Goal: Task Accomplishment & Management: Manage account settings

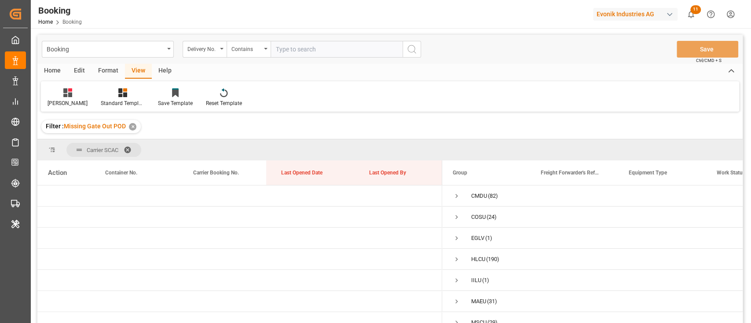
click at [106, 73] on div "Format" at bounding box center [107, 71] width 33 height 15
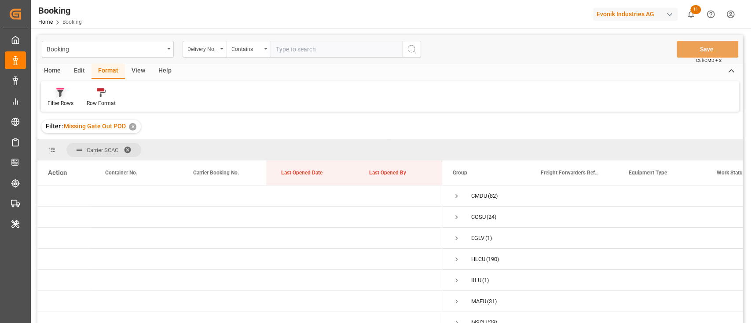
click at [56, 100] on div "Filter Rows" at bounding box center [60, 103] width 26 height 8
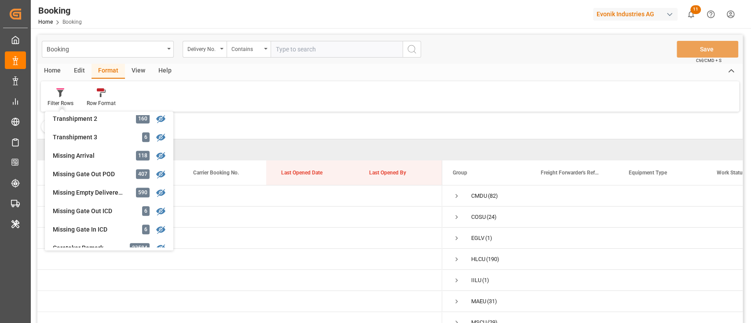
scroll to position [339, 0]
drag, startPoint x: 392, startPoint y: 160, endPoint x: 393, endPoint y: 155, distance: 4.9
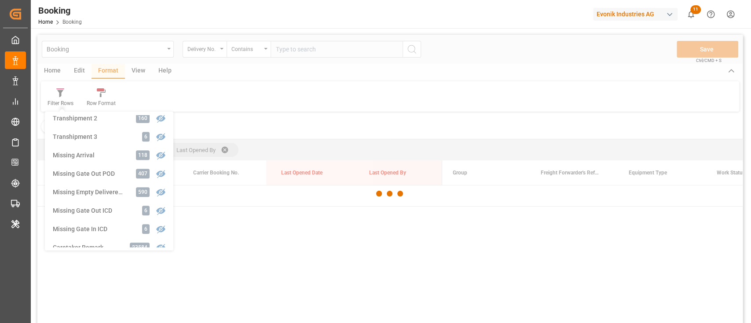
scroll to position [58, 0]
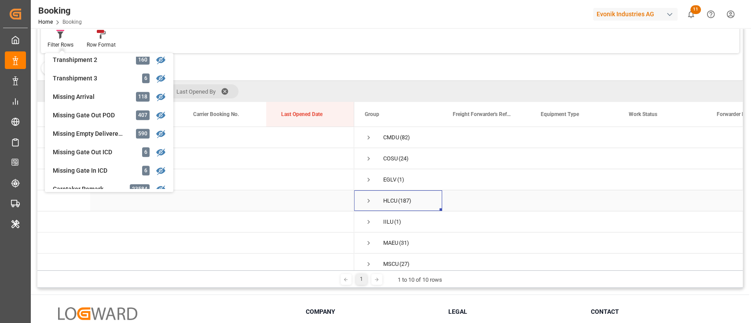
click at [369, 198] on span "Press SPACE to select this row." at bounding box center [369, 201] width 8 height 8
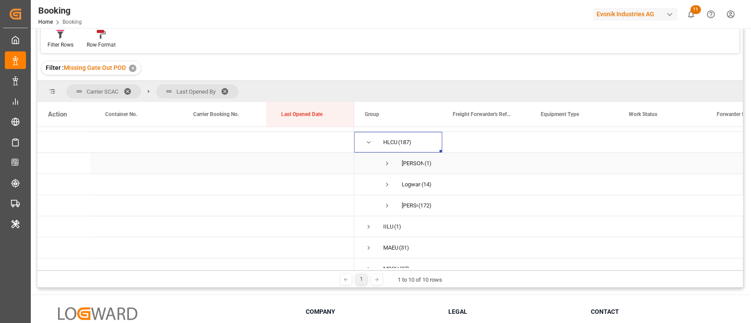
click at [390, 164] on span "Press SPACE to select this row." at bounding box center [387, 164] width 8 height 8
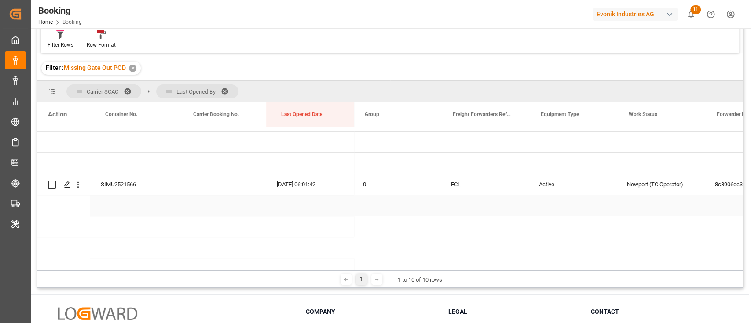
scroll to position [0, 0]
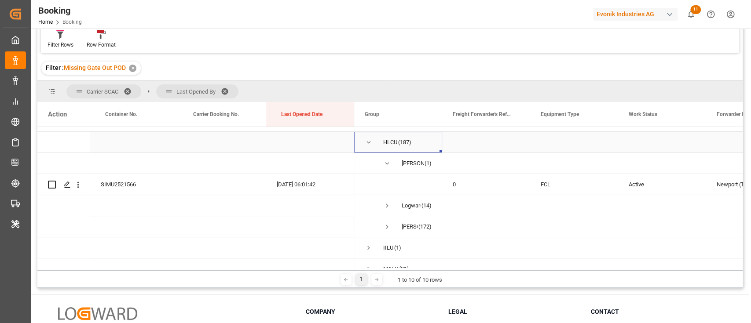
click at [362, 143] on div "HLCU (187)" at bounding box center [398, 142] width 88 height 21
click at [368, 143] on span "Press SPACE to select this row." at bounding box center [369, 143] width 8 height 8
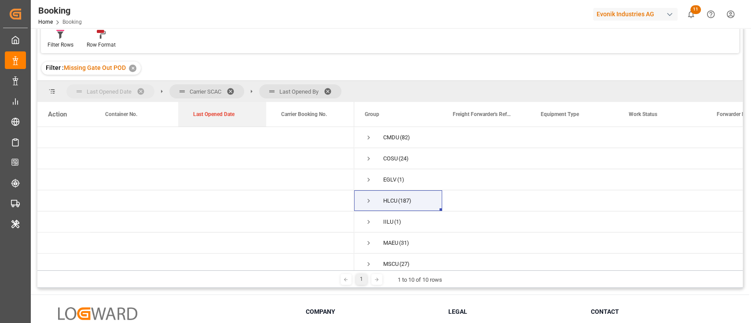
drag, startPoint x: 285, startPoint y: 109, endPoint x: 105, endPoint y: 87, distance: 182.1
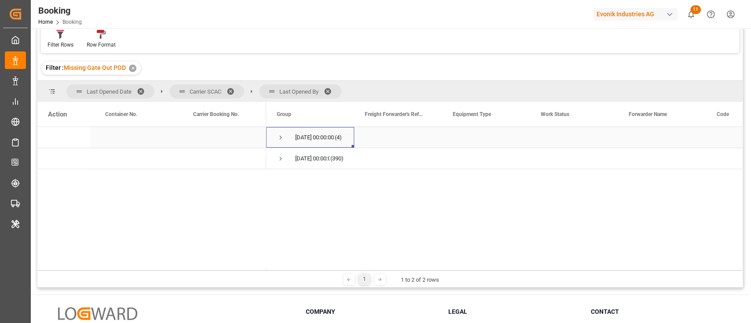
click at [280, 134] on span "Press SPACE to select this row." at bounding box center [281, 138] width 8 height 8
click at [301, 178] on span "Press SPACE to select this row." at bounding box center [299, 180] width 8 height 8
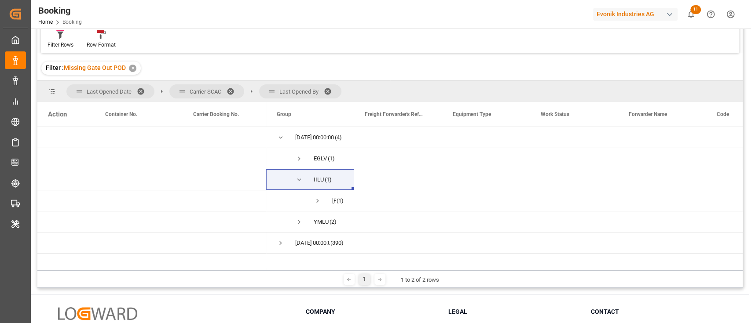
click at [336, 88] on span at bounding box center [331, 92] width 14 height 8
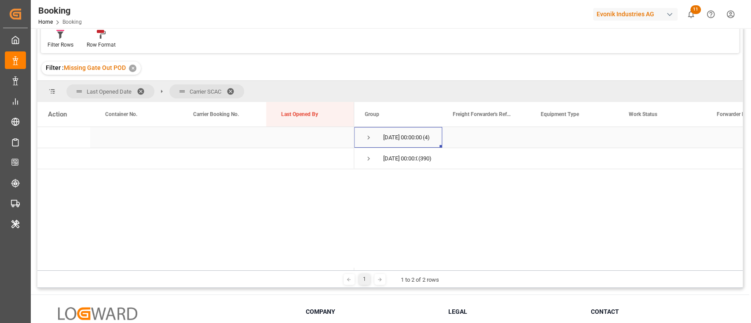
click at [374, 135] on span "12.08.2025 00:00:00 (4)" at bounding box center [398, 138] width 67 height 20
click at [371, 133] on span "Press SPACE to select this row." at bounding box center [369, 138] width 8 height 20
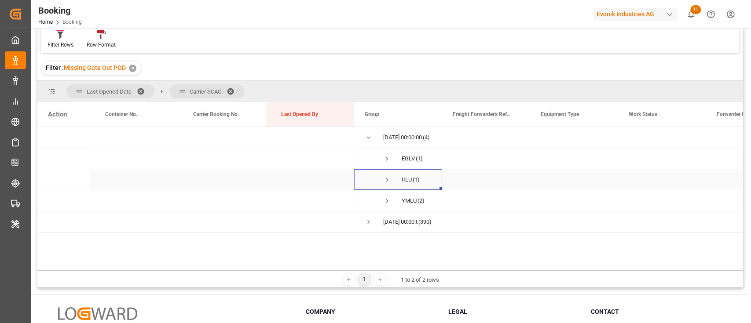
click at [383, 176] on span "Press SPACE to select this row." at bounding box center [387, 180] width 8 height 8
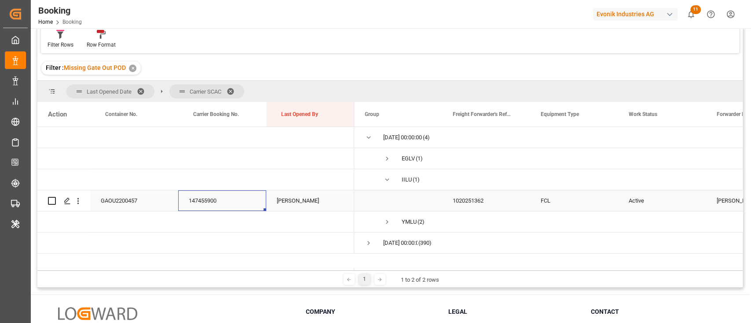
click at [183, 201] on div "147455900" at bounding box center [222, 200] width 88 height 21
click at [74, 198] on icon "open menu" at bounding box center [77, 201] width 9 height 9
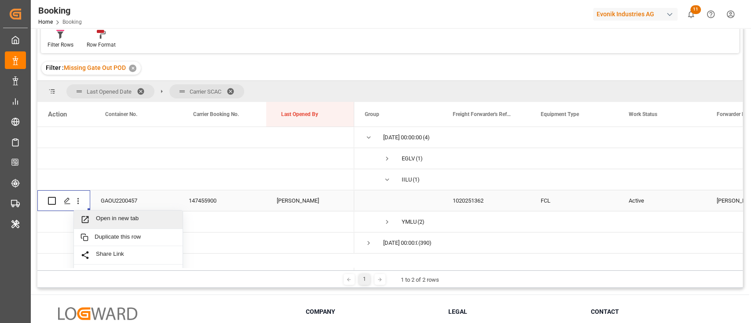
click at [112, 227] on div "Open in new tab" at bounding box center [128, 220] width 109 height 18
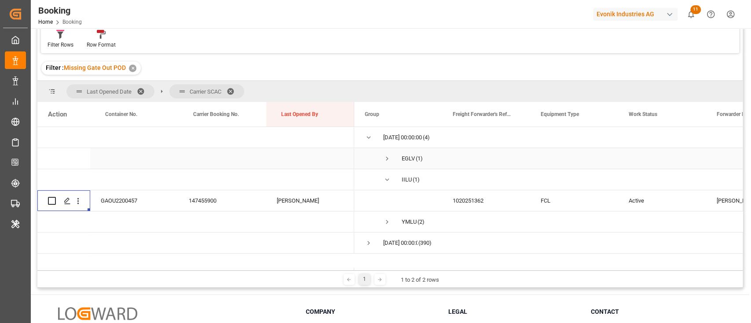
click at [386, 159] on span "Press SPACE to select this row." at bounding box center [387, 159] width 8 height 8
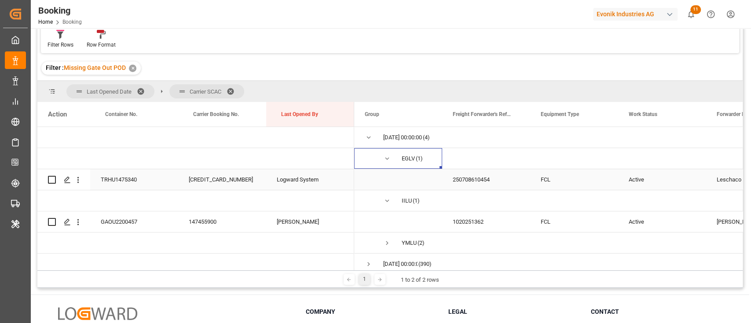
click at [187, 175] on div "560500138709" at bounding box center [222, 179] width 88 height 21
click at [77, 179] on icon "open menu" at bounding box center [77, 179] width 9 height 9
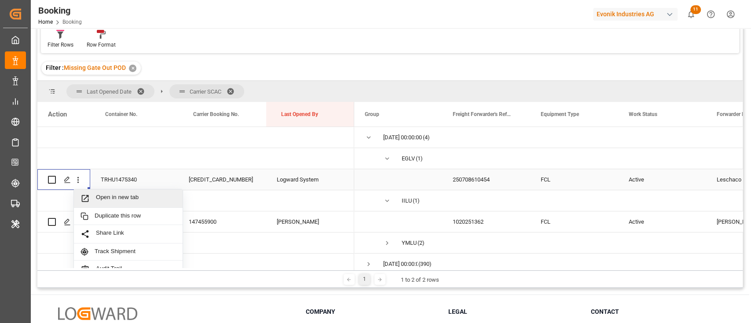
click at [89, 195] on icon "Press SPACE to select this row." at bounding box center [84, 198] width 9 height 9
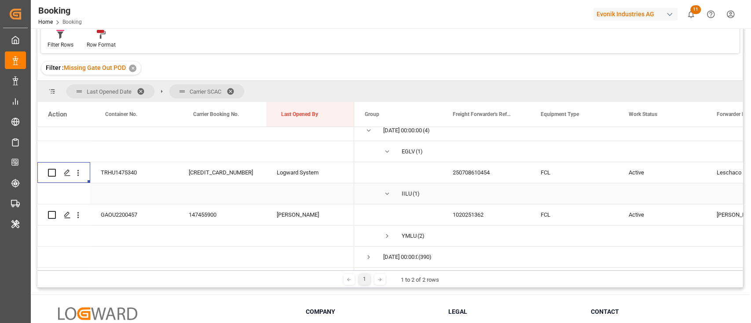
scroll to position [10, 0]
click at [384, 226] on span "Press SPACE to select this row." at bounding box center [387, 236] width 8 height 20
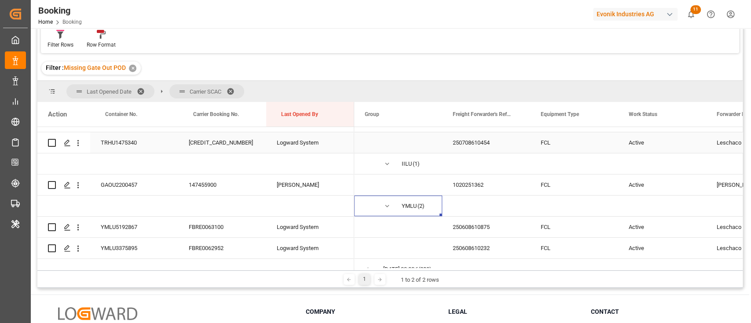
scroll to position [52, 0]
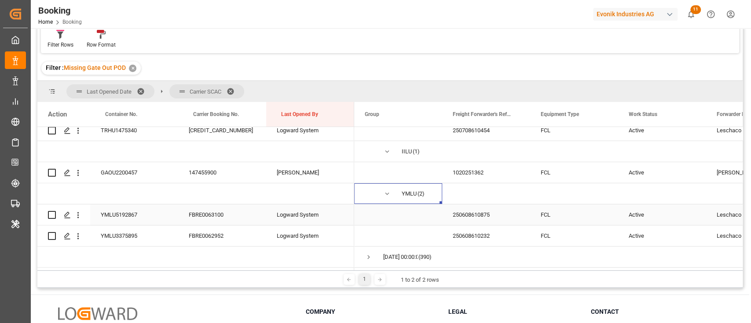
click at [127, 209] on div "YMLU5192867" at bounding box center [134, 214] width 88 height 21
drag, startPoint x: 78, startPoint y: 211, endPoint x: 110, endPoint y: 221, distance: 33.2
click at [78, 211] on icon "open menu" at bounding box center [77, 215] width 9 height 9
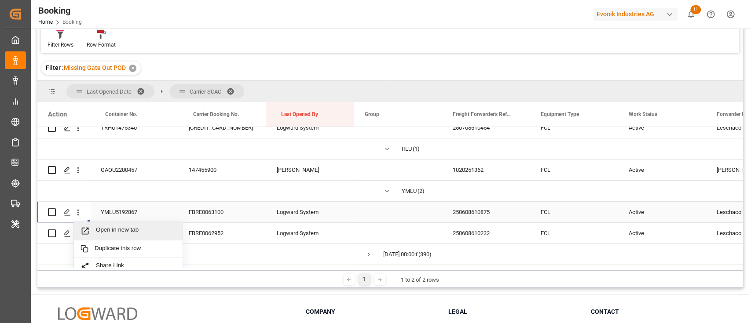
click at [112, 223] on div "Open in new tab" at bounding box center [128, 231] width 109 height 18
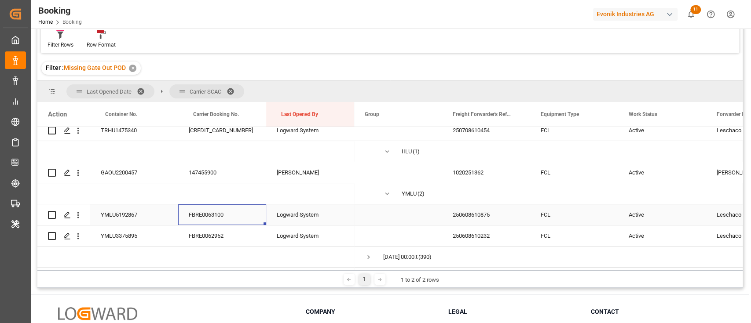
click at [234, 212] on div "FBRE0063100" at bounding box center [222, 214] width 88 height 21
click at [233, 230] on div "FBRE0062952" at bounding box center [222, 236] width 88 height 21
click at [79, 234] on icon "open menu" at bounding box center [77, 236] width 9 height 9
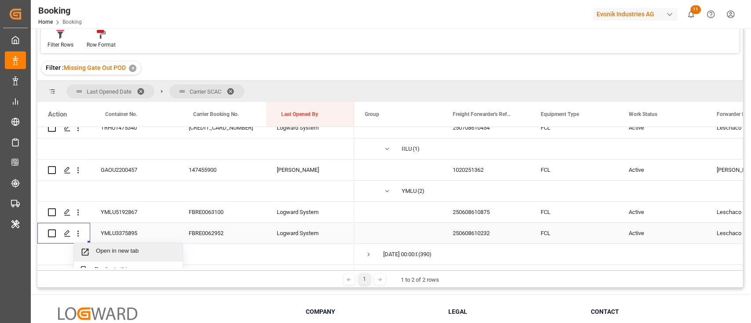
click at [102, 247] on div "Open in new tab" at bounding box center [128, 252] width 109 height 18
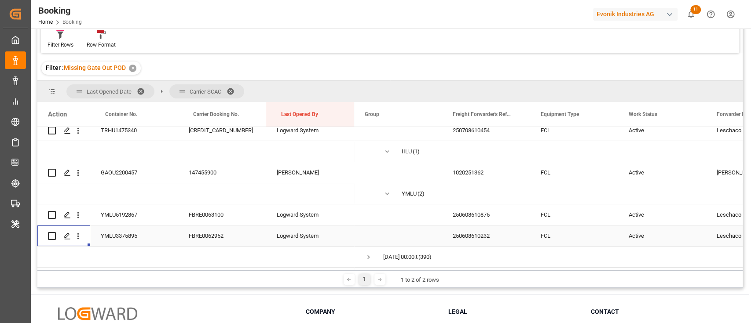
click at [234, 89] on span at bounding box center [233, 92] width 14 height 8
click at [232, 88] on div "Last Opened Date Carrier SCAC" at bounding box center [389, 91] width 705 height 21
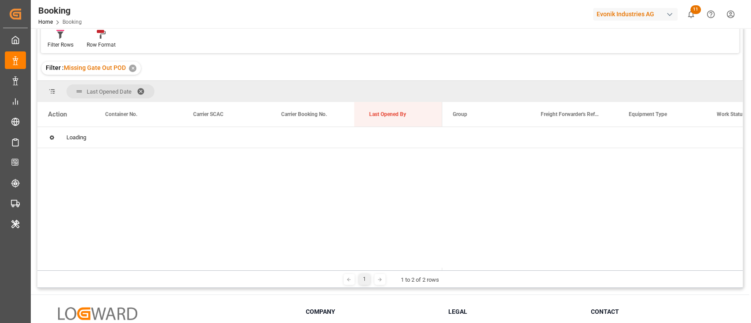
click at [232, 88] on div "Last Opened Date" at bounding box center [389, 91] width 705 height 21
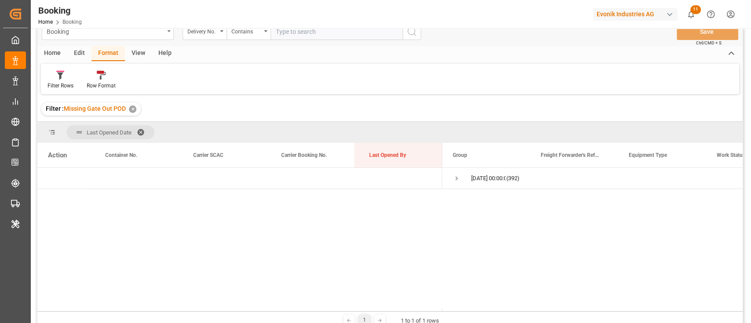
scroll to position [0, 0]
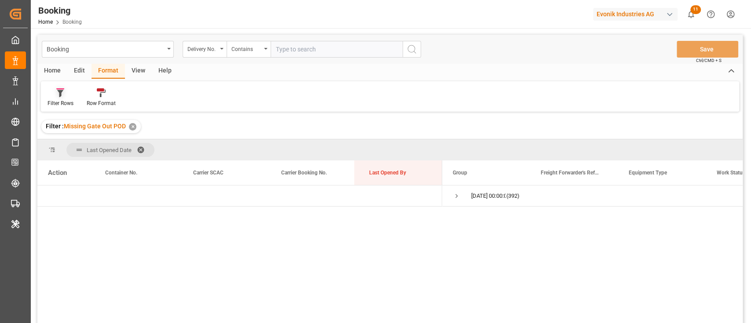
click at [59, 107] on div "Filter Rows" at bounding box center [60, 103] width 26 height 8
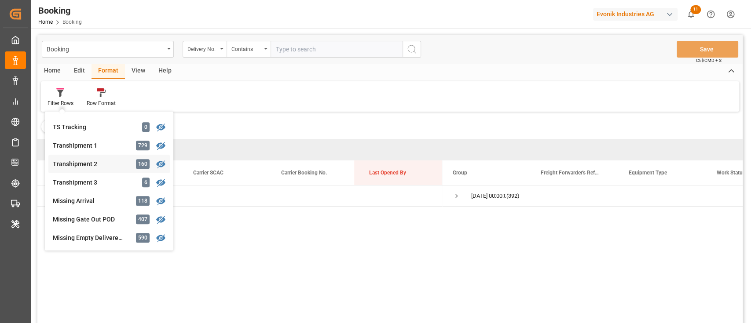
scroll to position [300, 0]
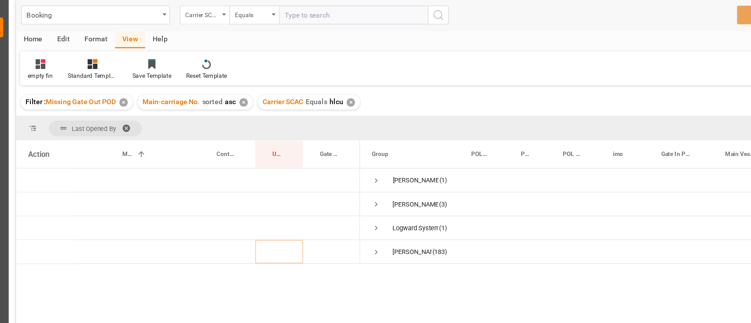
scroll to position [18, 0]
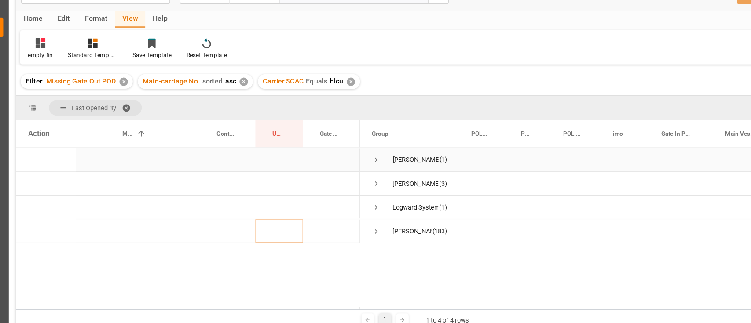
click at [356, 177] on span "Press SPACE to select this row." at bounding box center [357, 178] width 8 height 8
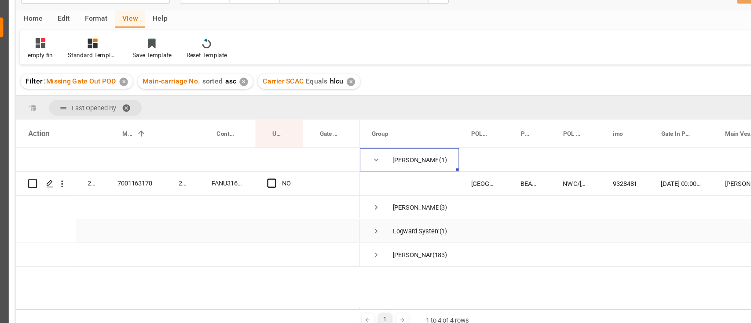
click at [356, 241] on span "Press SPACE to select this row." at bounding box center [357, 241] width 8 height 8
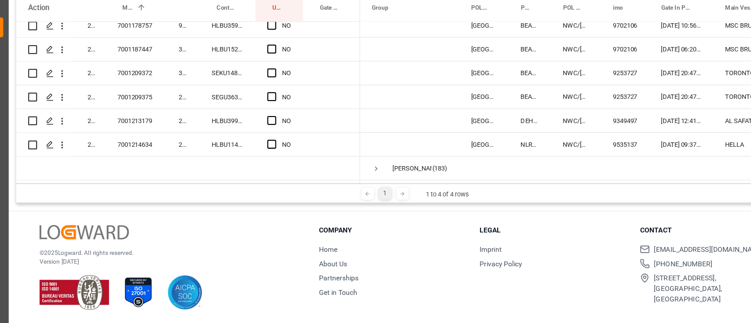
scroll to position [4, 0]
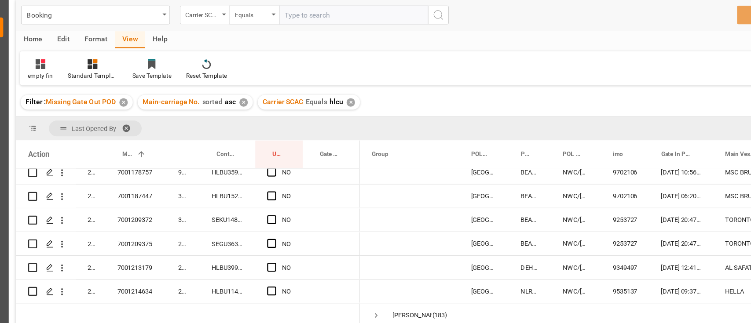
click at [333, 130] on div "Carrier SCAC Equals hlcu ✕" at bounding box center [297, 126] width 91 height 13
click at [332, 127] on div "✕" at bounding box center [333, 126] width 7 height 7
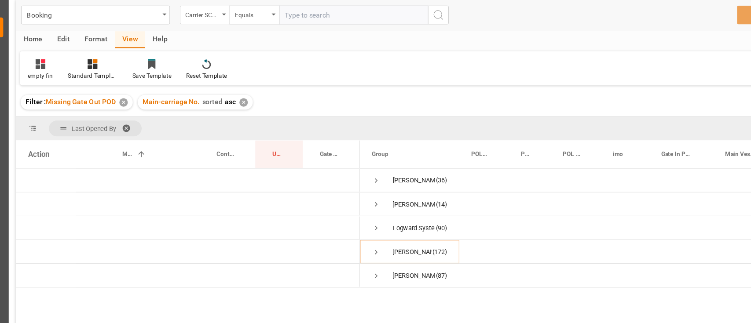
click at [294, 49] on input "text" at bounding box center [336, 49] width 132 height 17
type input "maeu"
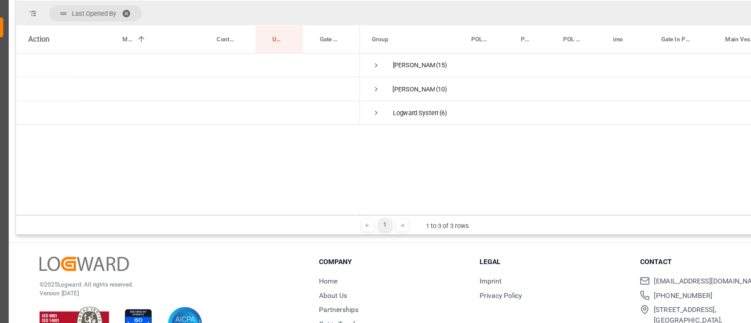
scroll to position [78, 0]
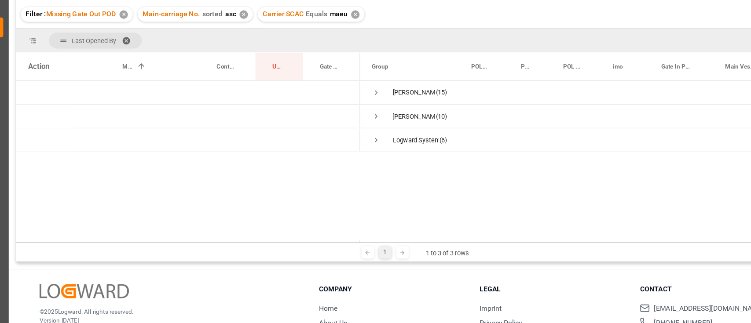
click at [137, 69] on span at bounding box center [138, 72] width 14 height 8
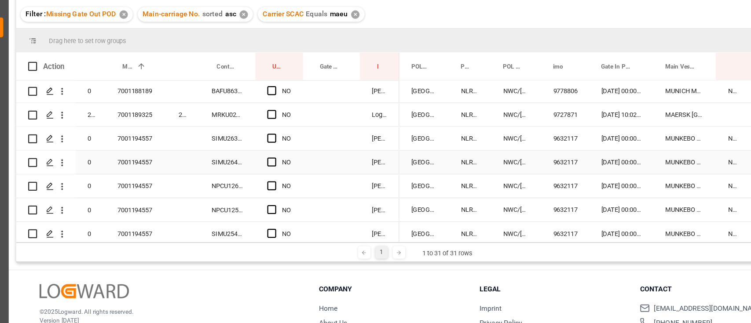
scroll to position [364, 0]
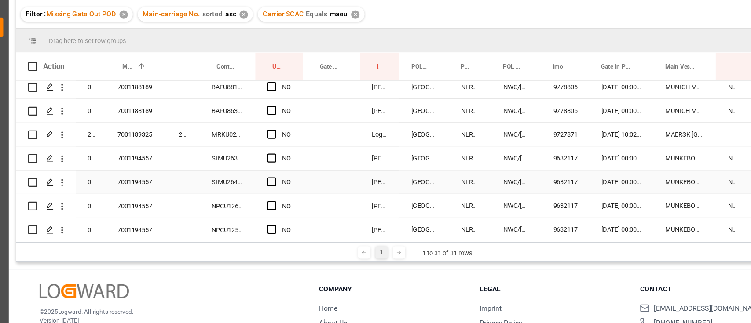
click at [147, 204] on div "7001194557" at bounding box center [144, 197] width 54 height 21
click at [263, 175] on span "Press SPACE to select this row." at bounding box center [264, 176] width 8 height 8
click at [267, 172] on input "Press SPACE to select this row." at bounding box center [267, 172] width 0 height 0
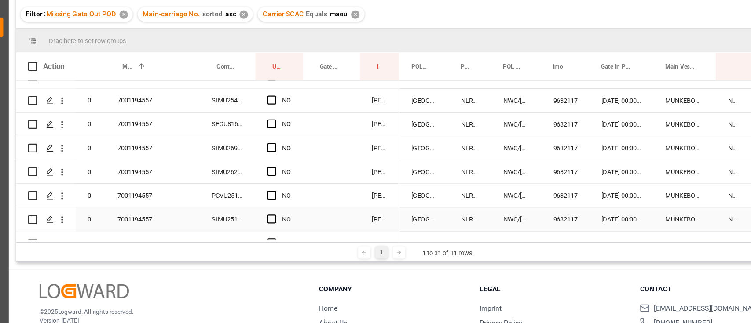
scroll to position [516, 0]
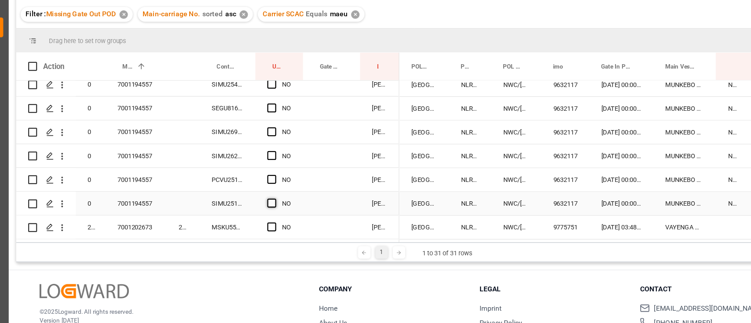
click at [260, 213] on span "Press SPACE to select this row." at bounding box center [264, 216] width 8 height 8
click at [267, 212] on input "Press SPACE to select this row." at bounding box center [267, 212] width 0 height 0
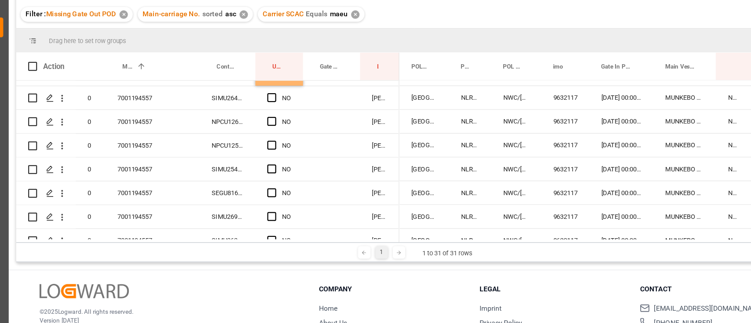
scroll to position [412, 0]
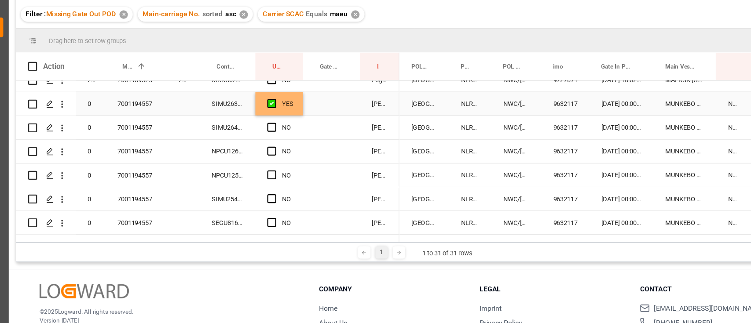
click at [228, 131] on div "SIMU2639815" at bounding box center [224, 128] width 49 height 21
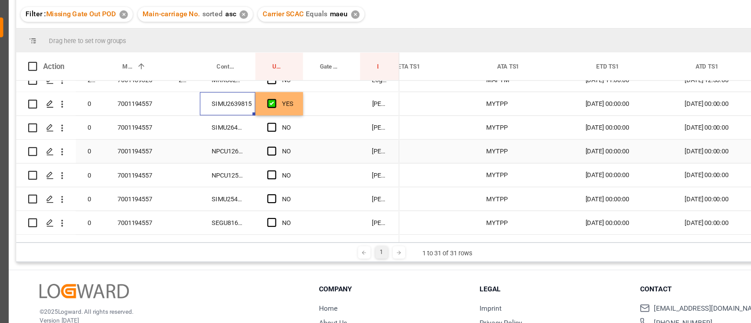
scroll to position [0, 1218]
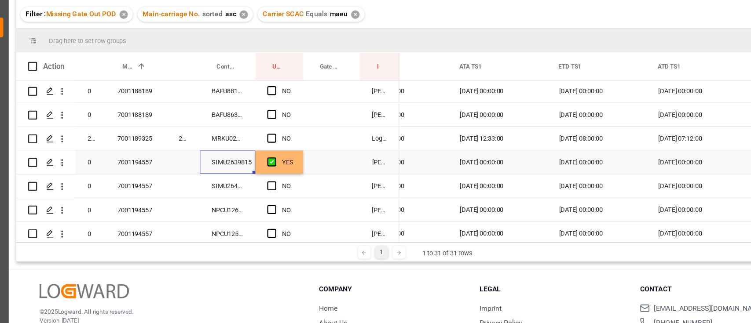
click at [283, 187] on div "YES" at bounding box center [270, 180] width 42 height 21
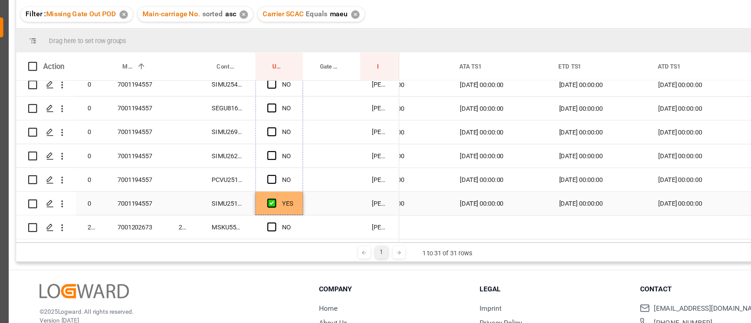
drag, startPoint x: 289, startPoint y: 189, endPoint x: 278, endPoint y: 213, distance: 27.3
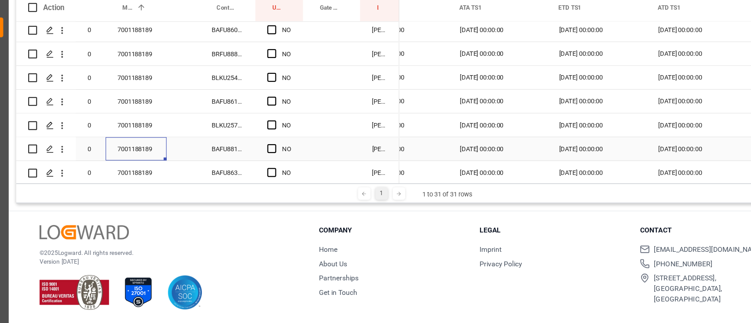
click at [159, 161] on div "7001188189" at bounding box center [144, 168] width 54 height 21
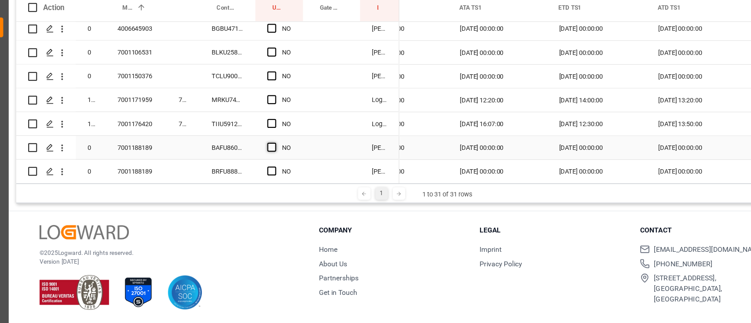
click at [263, 164] on span "Press SPACE to select this row." at bounding box center [264, 167] width 8 height 8
click at [267, 163] on input "Press SPACE to select this row." at bounding box center [267, 163] width 0 height 0
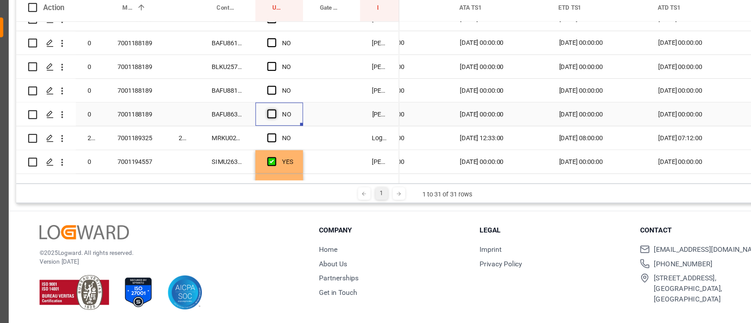
click at [266, 138] on span "Press SPACE to select this row." at bounding box center [264, 137] width 8 height 8
click at [267, 133] on input "Press SPACE to select this row." at bounding box center [267, 133] width 0 height 0
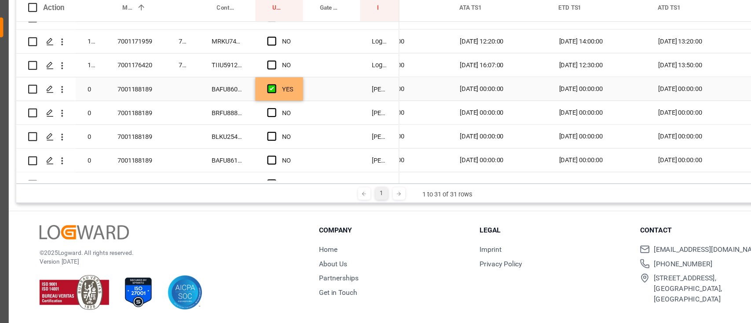
click at [226, 113] on div "BAFU8606463" at bounding box center [224, 115] width 49 height 21
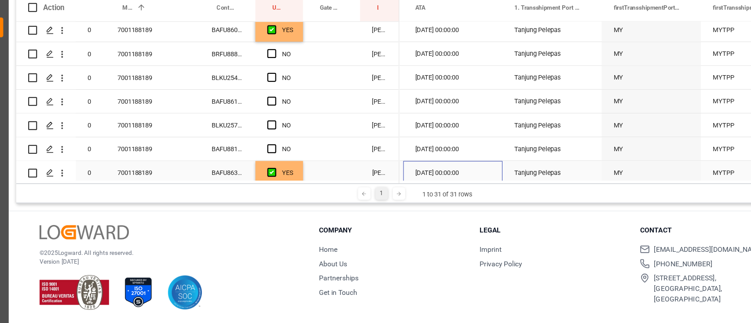
click at [419, 192] on div "10.08.2025 00:00:00" at bounding box center [424, 189] width 88 height 21
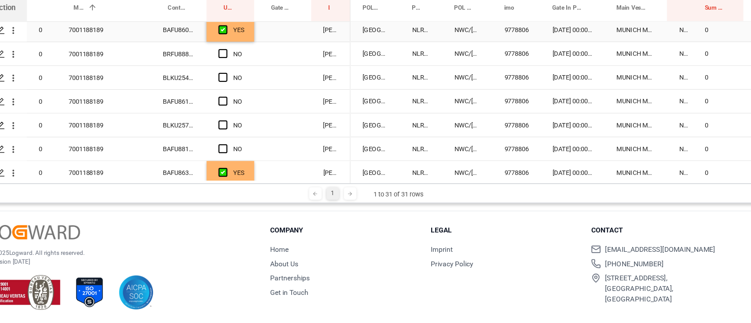
click at [286, 68] on div "YES" at bounding box center [270, 62] width 42 height 21
drag, startPoint x: 288, startPoint y: 72, endPoint x: 277, endPoint y: 160, distance: 88.7
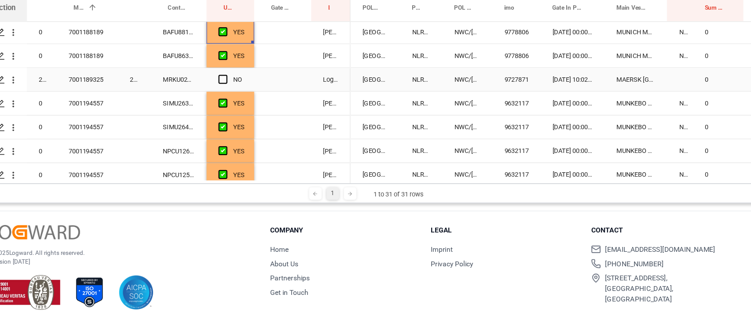
click at [220, 111] on div "MRKU0208180" at bounding box center [224, 106] width 49 height 21
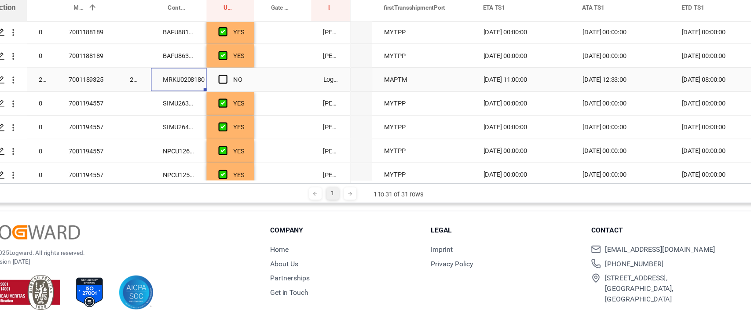
scroll to position [0, 1171]
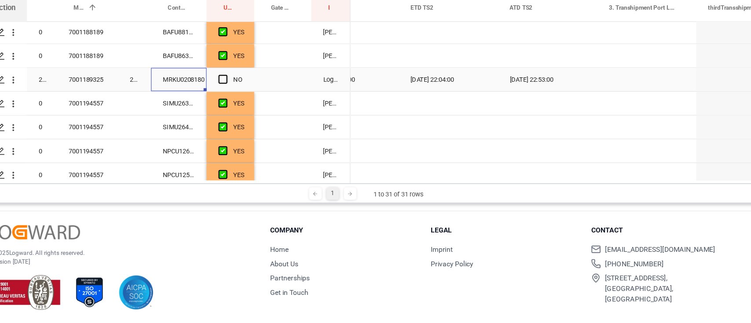
click at [258, 106] on div "NO" at bounding box center [270, 106] width 42 height 21
click at [263, 108] on span "Press SPACE to select this row." at bounding box center [264, 106] width 8 height 8
click at [267, 102] on input "Press SPACE to select this row." at bounding box center [267, 102] width 0 height 0
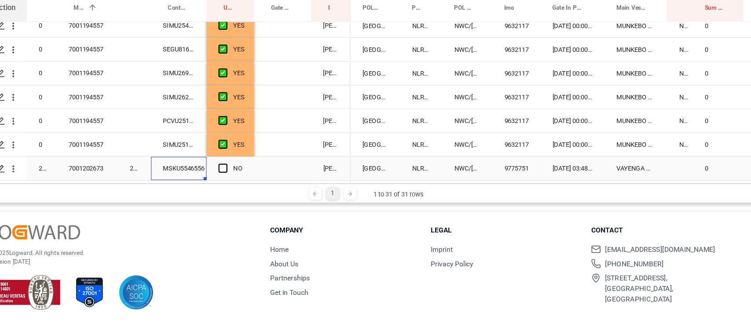
click at [222, 180] on div "MSKU5546556" at bounding box center [224, 185] width 49 height 21
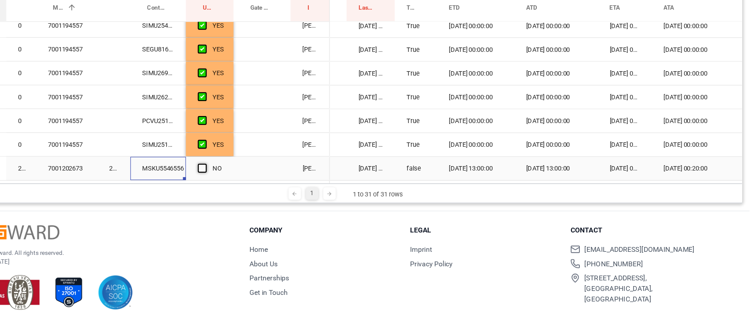
click at [262, 183] on span "Press SPACE to select this row." at bounding box center [264, 185] width 8 height 8
click at [267, 181] on input "Press SPACE to select this row." at bounding box center [267, 181] width 0 height 0
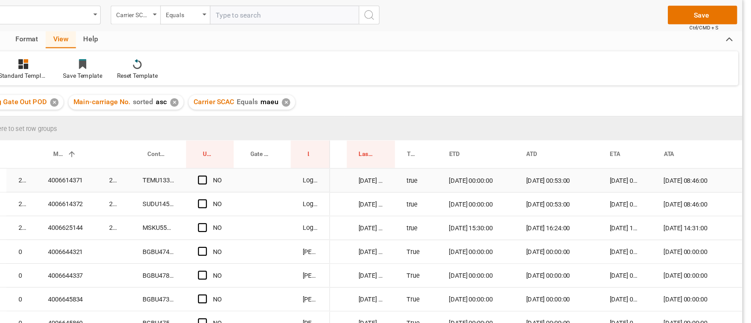
click at [232, 200] on div "TEMU1333130" at bounding box center [224, 196] width 49 height 21
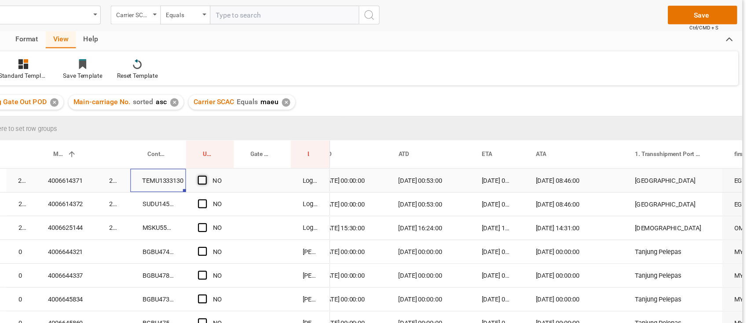
click at [263, 197] on span "Press SPACE to select this row." at bounding box center [264, 196] width 8 height 8
click at [267, 192] on input "Press SPACE to select this row." at bounding box center [267, 192] width 0 height 0
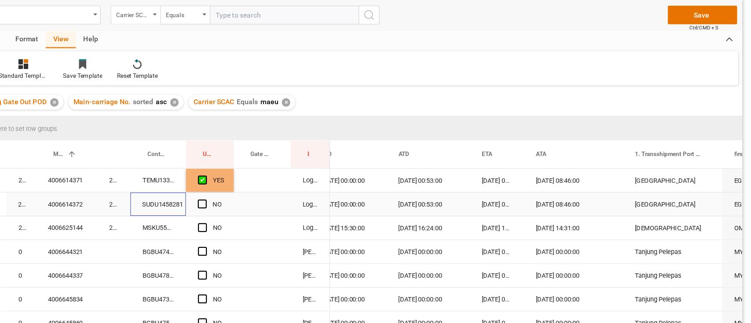
click at [231, 212] on div "SUDU1458281" at bounding box center [224, 217] width 49 height 21
click at [257, 219] on div "NO" at bounding box center [270, 217] width 42 height 21
click at [263, 217] on span "Press SPACE to select this row." at bounding box center [264, 217] width 8 height 8
click at [267, 213] on input "Press SPACE to select this row." at bounding box center [267, 213] width 0 height 0
click at [242, 237] on div "MSKU5523606" at bounding box center [224, 238] width 49 height 21
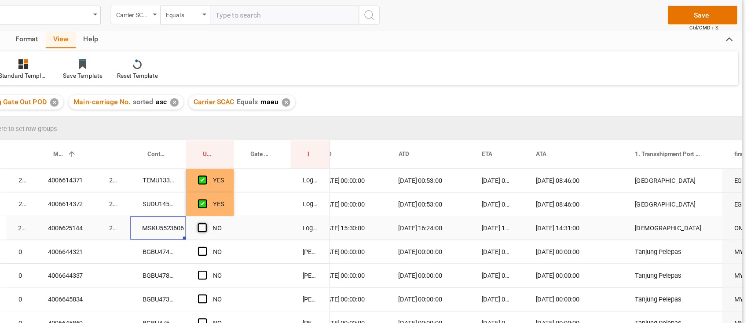
click at [263, 238] on span "Press SPACE to select this row." at bounding box center [264, 238] width 8 height 8
click at [267, 234] on input "Press SPACE to select this row." at bounding box center [267, 234] width 0 height 0
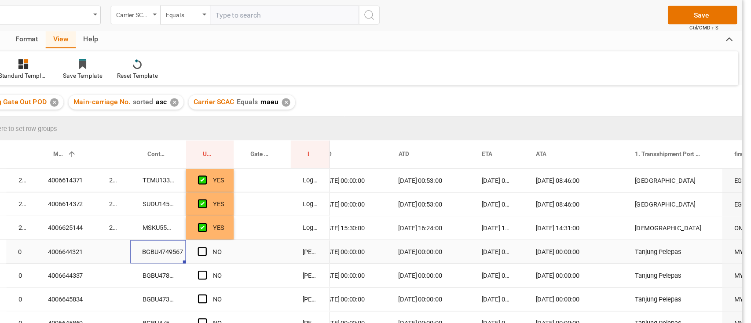
click at [238, 262] on div "BGBU4749567" at bounding box center [224, 259] width 49 height 21
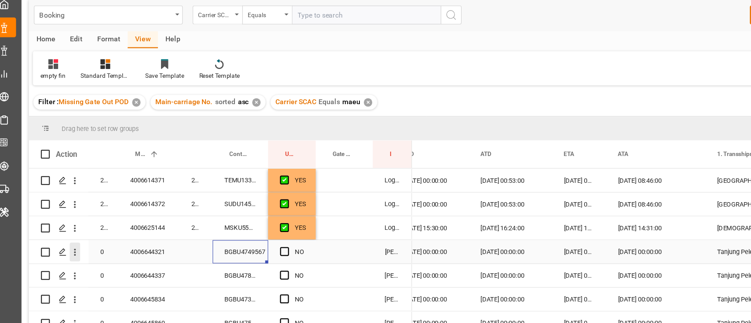
click at [79, 260] on icon "open menu" at bounding box center [77, 259] width 9 height 9
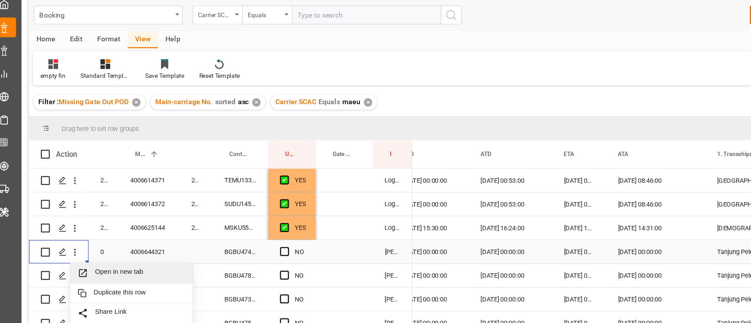
click at [104, 281] on span "Open in new tab" at bounding box center [136, 278] width 80 height 9
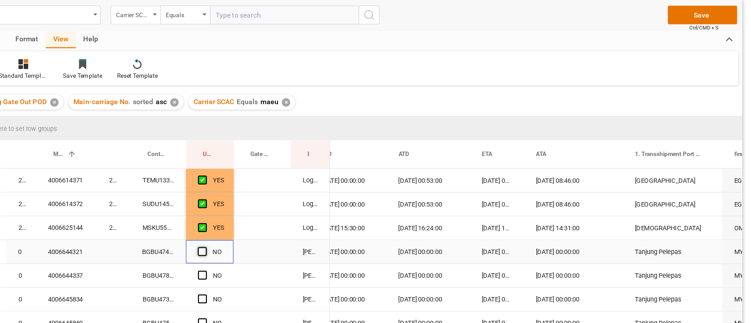
click at [267, 259] on span "Press SPACE to select this row." at bounding box center [264, 259] width 8 height 8
click at [267, 255] on input "Press SPACE to select this row." at bounding box center [267, 255] width 0 height 0
click at [240, 270] on div "BGBU4781975" at bounding box center [224, 280] width 49 height 21
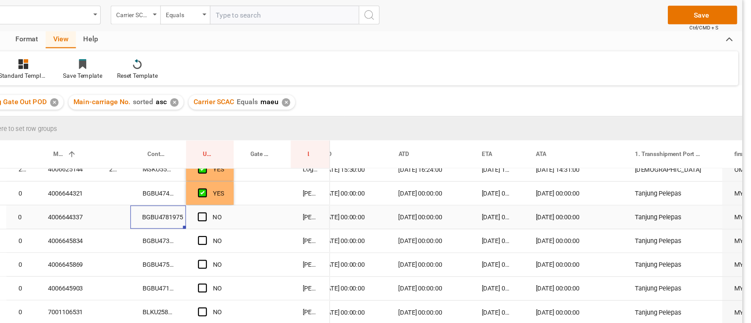
click at [318, 230] on div "Press SPACE to select this row." at bounding box center [317, 228] width 51 height 21
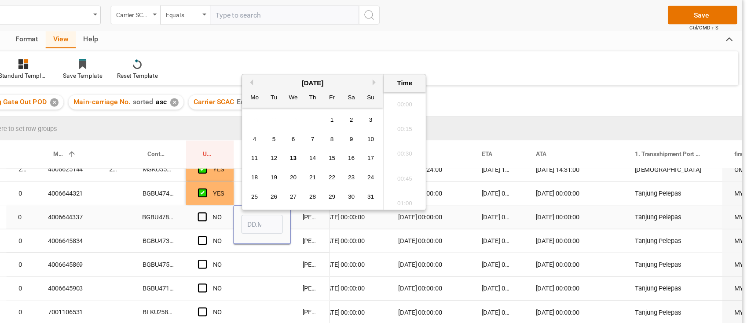
scroll to position [1256, 0]
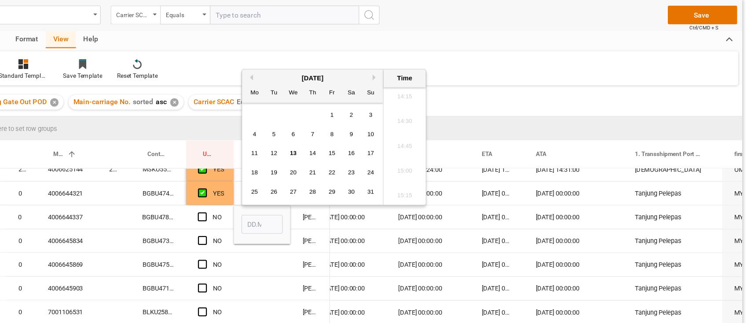
click at [344, 171] on span "13" at bounding box center [344, 172] width 6 height 6
type input "13.08.2025 00:00"
click at [316, 269] on div "Press SPACE to select this row." at bounding box center [317, 270] width 51 height 21
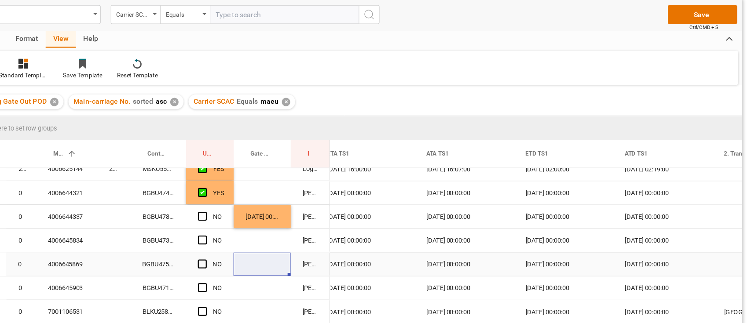
scroll to position [0, 1188]
click at [263, 227] on span "Press SPACE to select this row." at bounding box center [264, 228] width 8 height 8
click at [267, 224] on input "Press SPACE to select this row." at bounding box center [267, 224] width 0 height 0
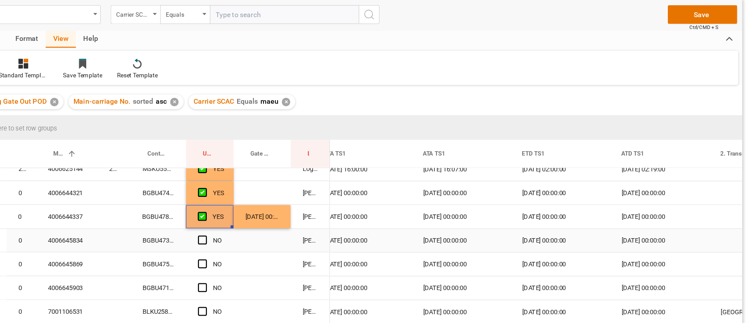
click at [242, 246] on div "BGBU4739532" at bounding box center [224, 249] width 49 height 21
click at [314, 244] on div "Press SPACE to select this row." at bounding box center [317, 249] width 51 height 21
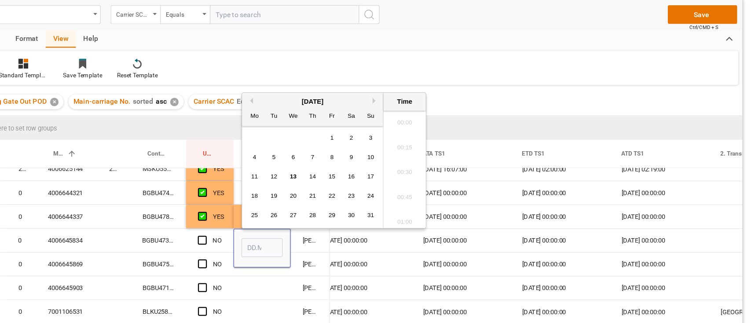
scroll to position [1256, 0]
click at [325, 192] on span "12" at bounding box center [327, 193] width 6 height 6
type input "12.08.2025 00:00"
click at [310, 288] on div "Press SPACE to select this row." at bounding box center [317, 291] width 51 height 21
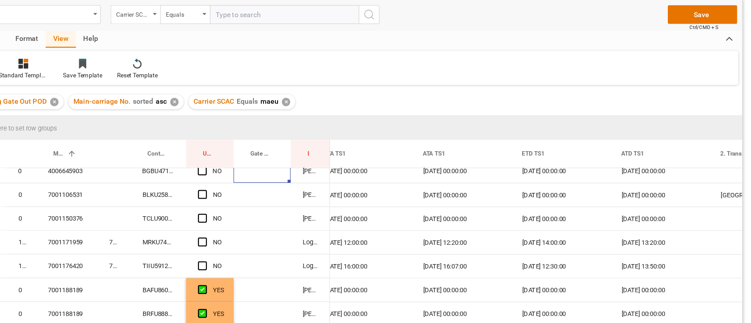
scroll to position [104, 0]
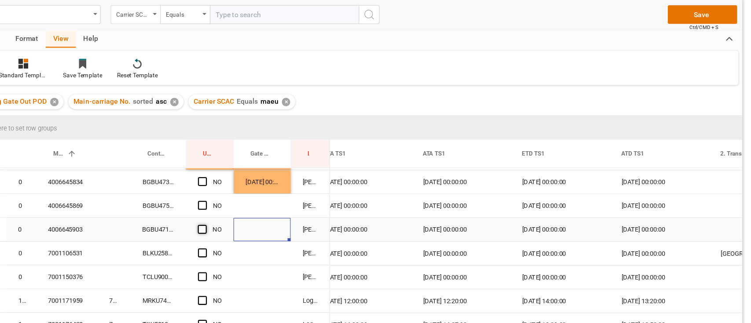
click at [260, 238] on span "Press SPACE to select this row." at bounding box center [264, 240] width 8 height 8
click at [267, 236] on input "Press SPACE to select this row." at bounding box center [267, 236] width 0 height 0
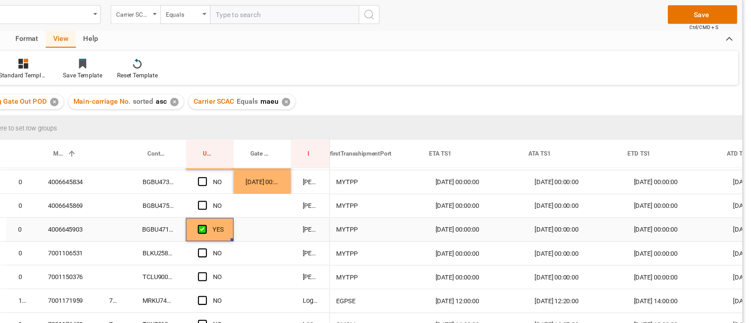
scroll to position [0, 1072]
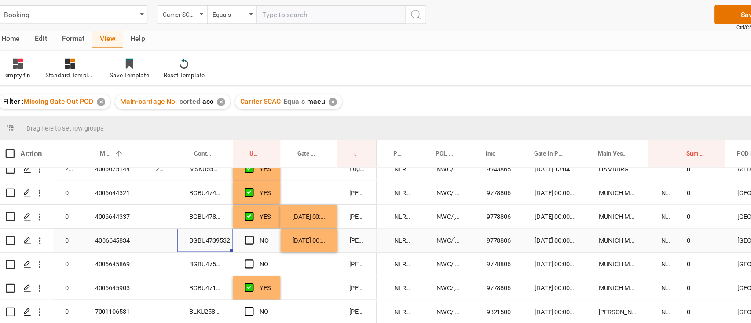
click at [241, 245] on div "BGBU4739532" at bounding box center [224, 249] width 49 height 21
click at [277, 254] on div "NO" at bounding box center [277, 250] width 8 height 20
click at [262, 246] on span "Press SPACE to select this row." at bounding box center [264, 249] width 8 height 8
click at [267, 245] on input "Press SPACE to select this row." at bounding box center [267, 245] width 0 height 0
click at [236, 265] on div "BGBU4757372" at bounding box center [224, 270] width 49 height 21
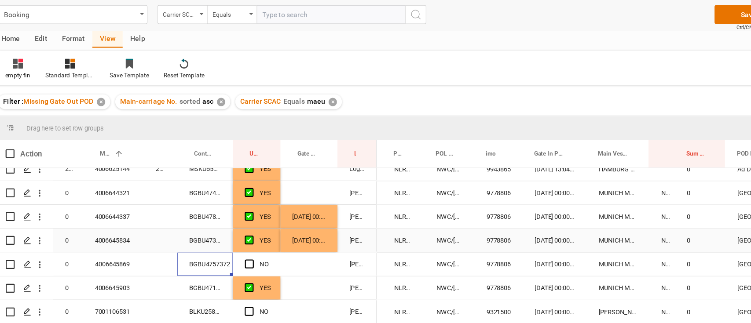
click at [332, 256] on div "12.08.2025 00:00:00" at bounding box center [317, 249] width 51 height 21
drag, startPoint x: 340, startPoint y: 258, endPoint x: 339, endPoint y: 266, distance: 7.6
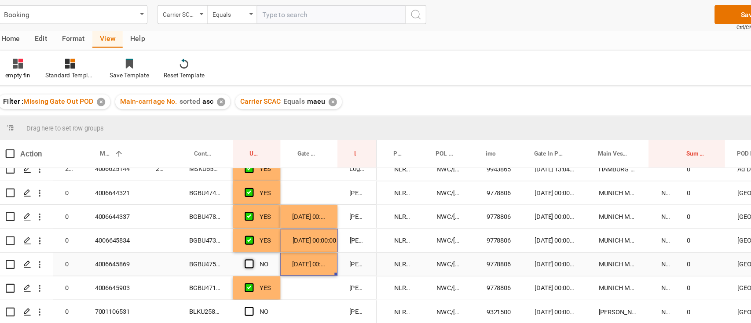
click at [266, 269] on span "Press SPACE to select this row." at bounding box center [264, 271] width 8 height 8
click at [267, 267] on input "Press SPACE to select this row." at bounding box center [267, 267] width 0 height 0
click at [223, 294] on div "BGBU4718334" at bounding box center [224, 291] width 49 height 21
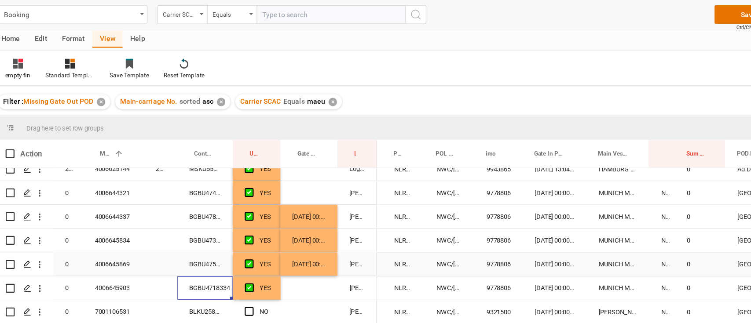
click at [335, 269] on div "12.08.2025 00:00:00" at bounding box center [317, 270] width 51 height 21
drag, startPoint x: 340, startPoint y: 279, endPoint x: 338, endPoint y: 291, distance: 12.2
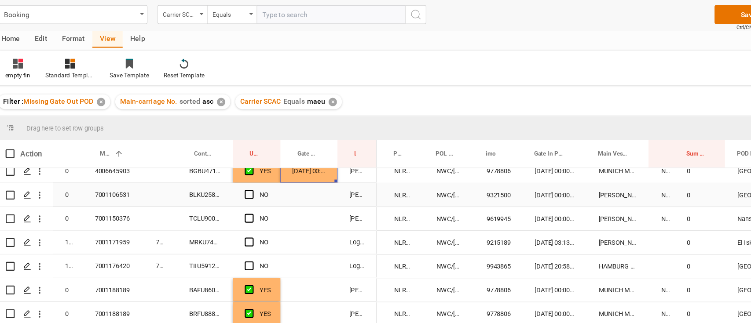
click at [231, 213] on div "BLKU2580337" at bounding box center [224, 209] width 49 height 21
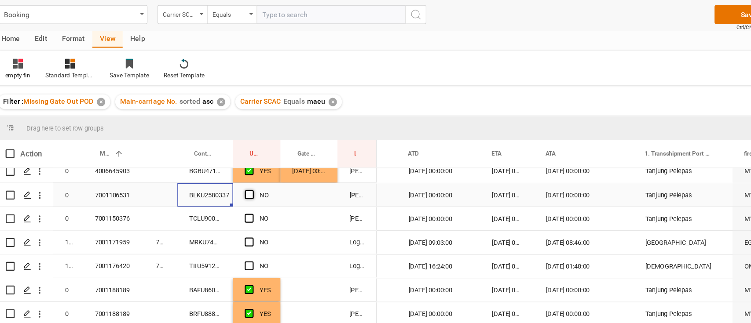
click at [262, 207] on span "Press SPACE to select this row." at bounding box center [264, 209] width 8 height 8
click at [267, 205] on input "Press SPACE to select this row." at bounding box center [267, 205] width 0 height 0
click at [239, 230] on div "TCLU9003040" at bounding box center [224, 230] width 49 height 21
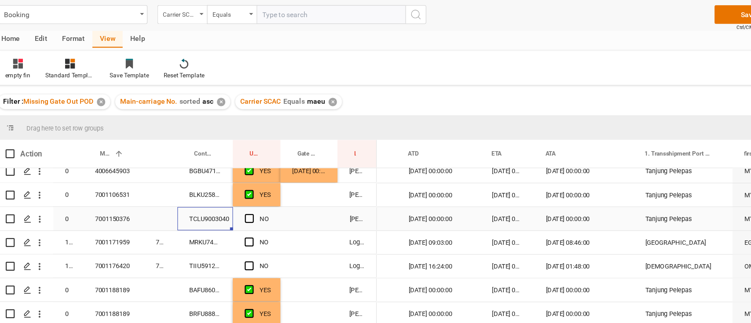
click at [261, 231] on span "Press SPACE to select this row." at bounding box center [264, 230] width 8 height 8
click at [267, 226] on input "Press SPACE to select this row." at bounding box center [267, 226] width 0 height 0
click at [244, 246] on div "MRKU7483305" at bounding box center [224, 251] width 49 height 21
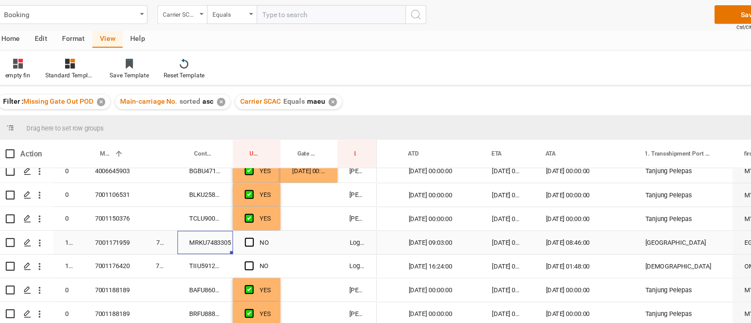
click at [264, 251] on span "Press SPACE to select this row." at bounding box center [264, 251] width 8 height 8
click at [267, 247] on input "Press SPACE to select this row." at bounding box center [267, 247] width 0 height 0
click at [229, 276] on div "TIIU5912295" at bounding box center [224, 272] width 49 height 21
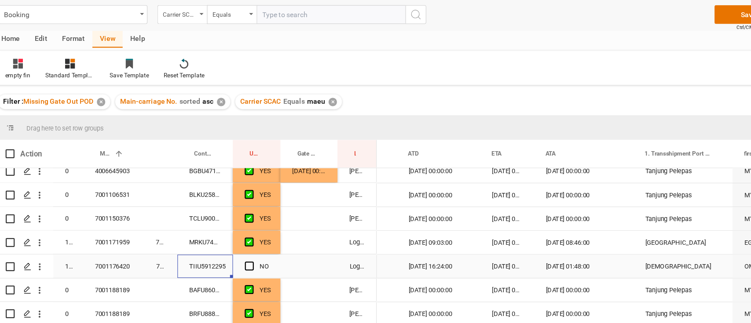
click at [190, 274] on div "720867089" at bounding box center [185, 272] width 29 height 21
click at [266, 270] on span "Press SPACE to select this row." at bounding box center [264, 272] width 8 height 8
click at [267, 268] on input "Press SPACE to select this row." at bounding box center [267, 268] width 0 height 0
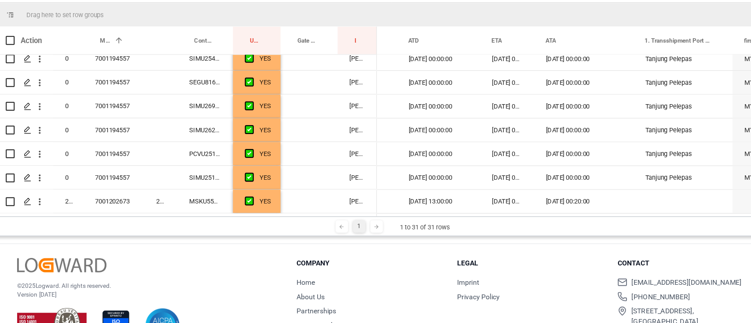
scroll to position [130, 0]
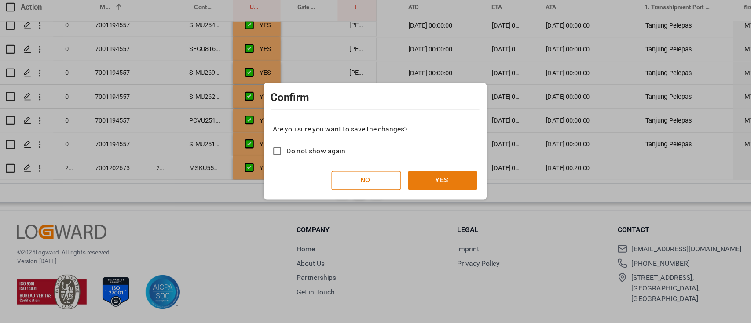
click at [450, 199] on button "YES" at bounding box center [436, 196] width 62 height 17
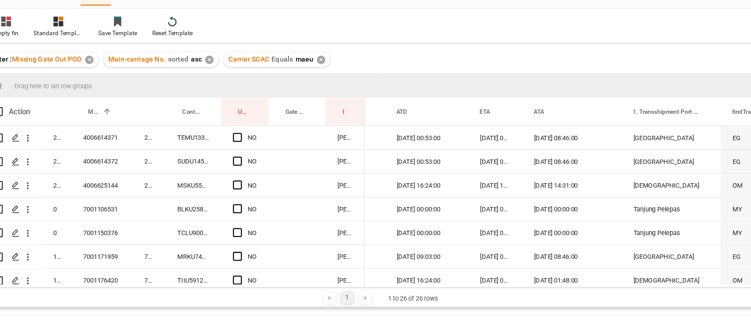
scroll to position [0, 0]
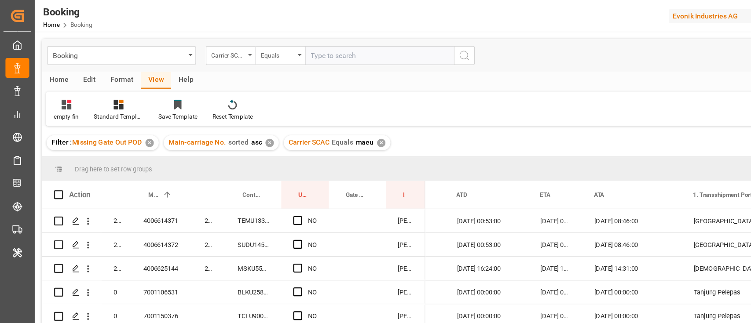
click at [107, 74] on div "Format" at bounding box center [107, 71] width 33 height 15
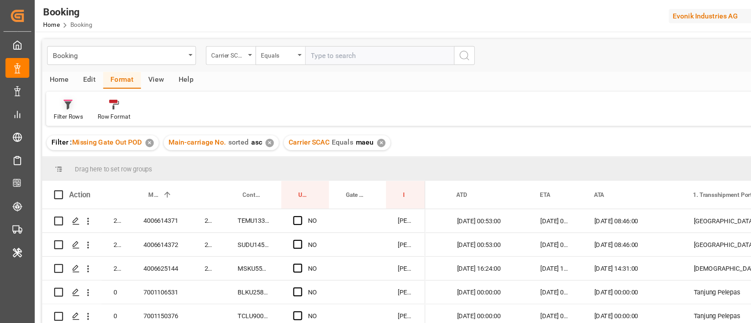
click at [65, 99] on div "Filter Rows" at bounding box center [60, 103] width 26 height 8
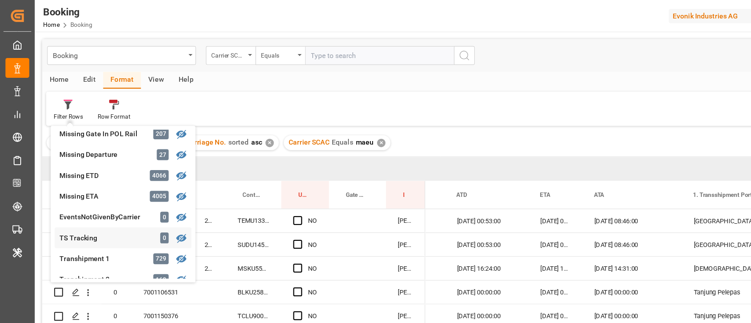
scroll to position [208, 0]
click at [73, 157] on div "Missing ETD" at bounding box center [91, 156] width 77 height 9
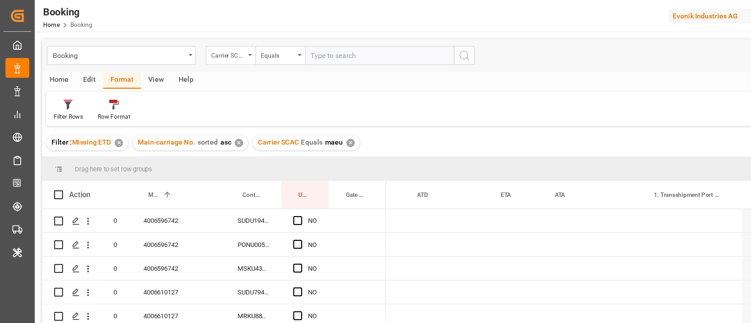
click at [211, 125] on div "✕" at bounding box center [211, 126] width 7 height 7
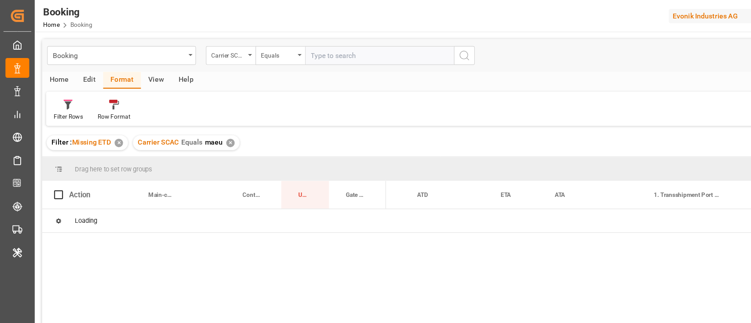
click at [208, 128] on div "Carrier SCAC Equals maeu ✕" at bounding box center [165, 126] width 95 height 13
click at [205, 127] on div "✕" at bounding box center [204, 126] width 7 height 7
click at [63, 101] on div "Filter Rows" at bounding box center [60, 103] width 26 height 8
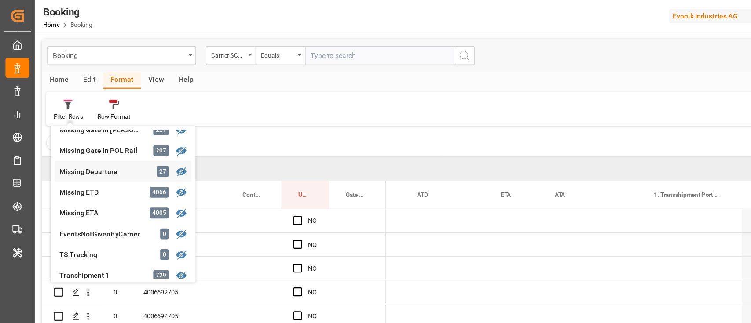
scroll to position [208, 0]
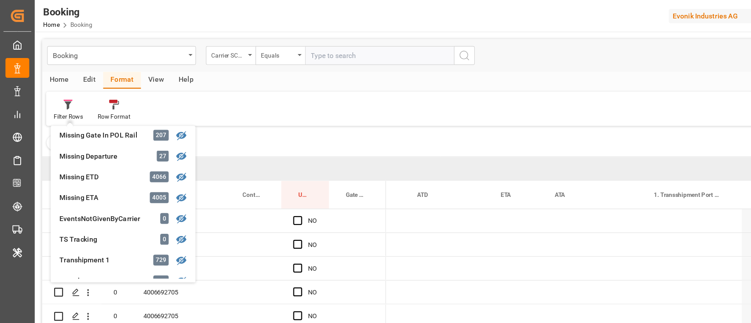
click at [249, 116] on div "Filter : Missing ETD ✕" at bounding box center [389, 126] width 705 height 25
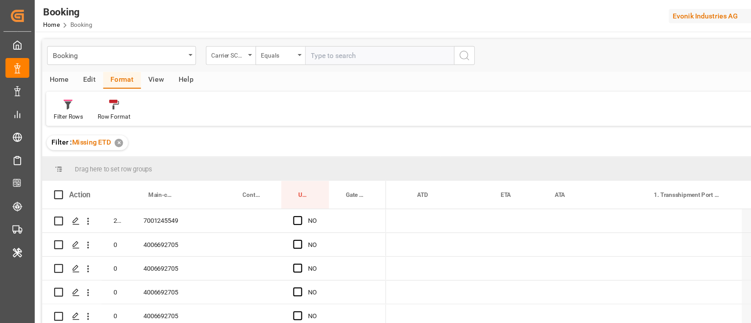
click at [134, 76] on div "View" at bounding box center [138, 71] width 27 height 15
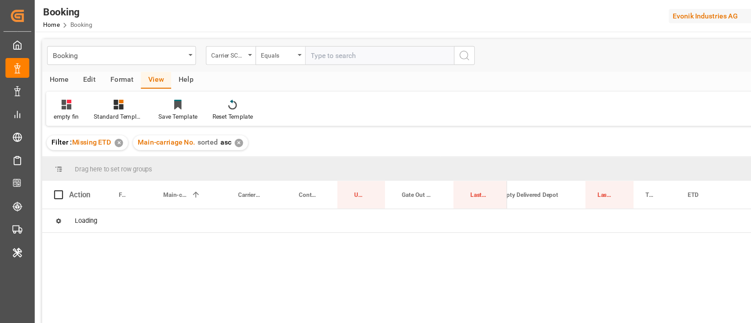
click at [212, 126] on div "✕" at bounding box center [211, 126] width 7 height 7
click at [57, 102] on div "empty fin" at bounding box center [58, 103] width 22 height 8
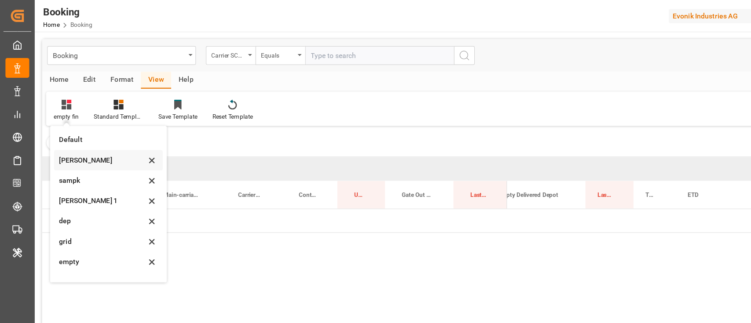
click at [70, 142] on div "sam" at bounding box center [90, 142] width 77 height 9
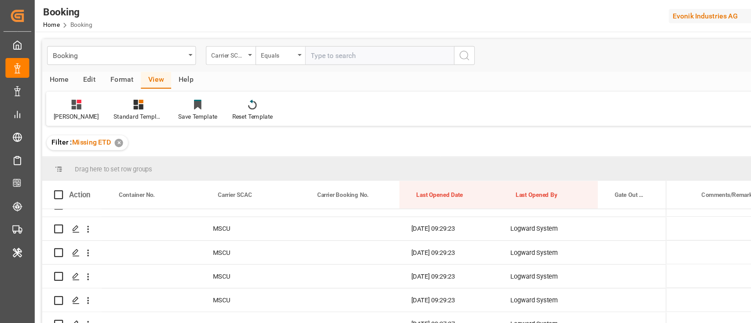
scroll to position [52, 0]
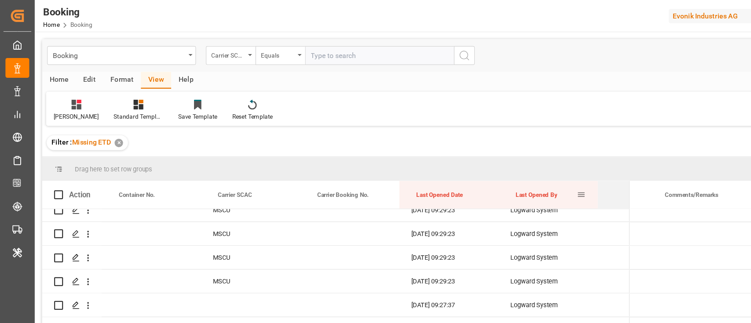
drag, startPoint x: 545, startPoint y: 169, endPoint x: 513, endPoint y: 169, distance: 32.5
click at [513, 169] on div "Action Container No. Carrier SCAC Carrier Booking No." at bounding box center [297, 173] width 521 height 25
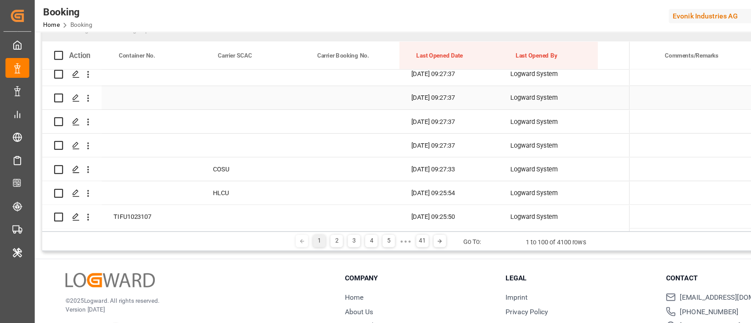
scroll to position [130, 0]
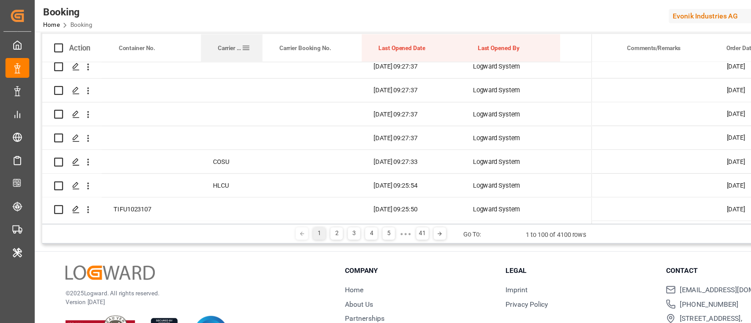
drag, startPoint x: 264, startPoint y: 39, endPoint x: 231, endPoint y: 37, distance: 33.5
click at [231, 37] on div at bounding box center [233, 42] width 4 height 25
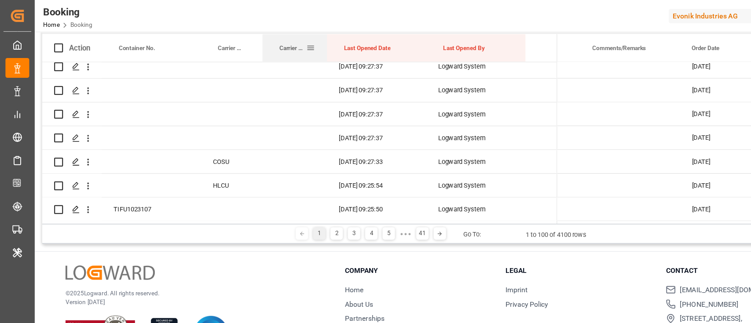
drag, startPoint x: 319, startPoint y: 43, endPoint x: 288, endPoint y: 38, distance: 31.1
click at [288, 38] on div at bounding box center [290, 42] width 4 height 25
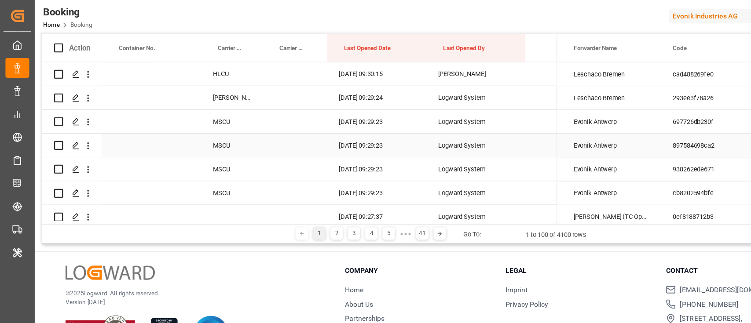
scroll to position [0, 0]
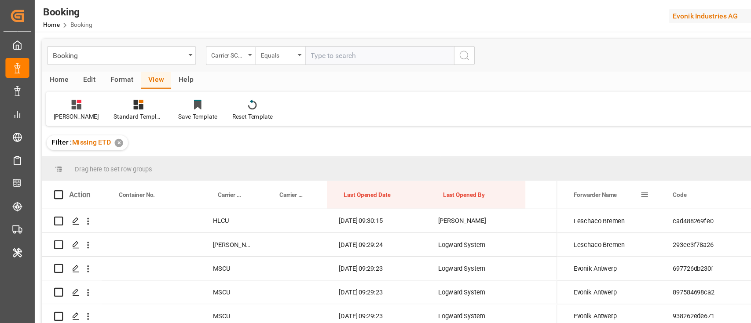
drag, startPoint x: 531, startPoint y: 169, endPoint x: 523, endPoint y: 153, distance: 17.5
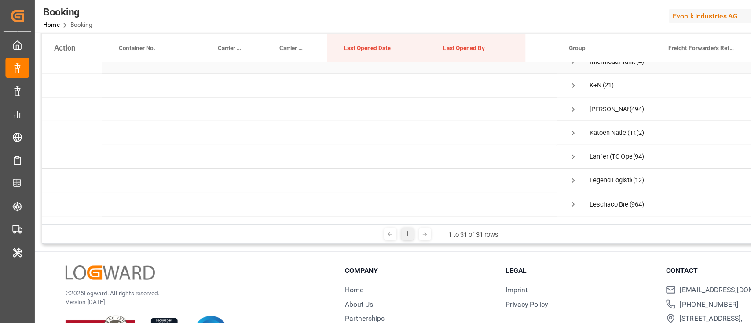
scroll to position [260, 0]
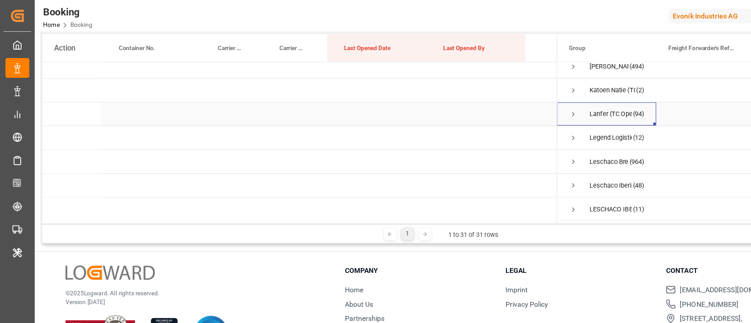
click at [508, 100] on span "Press SPACE to select this row." at bounding box center [508, 102] width 8 height 8
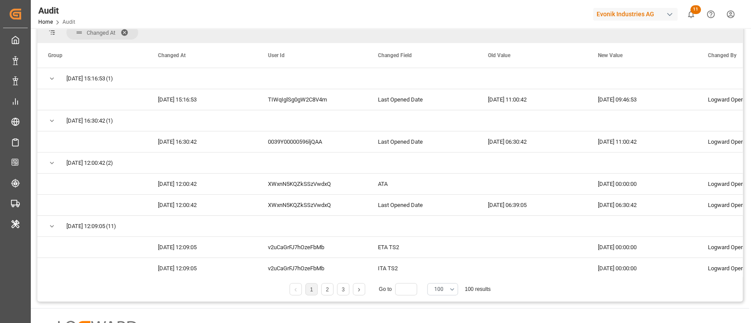
scroll to position [25, 0]
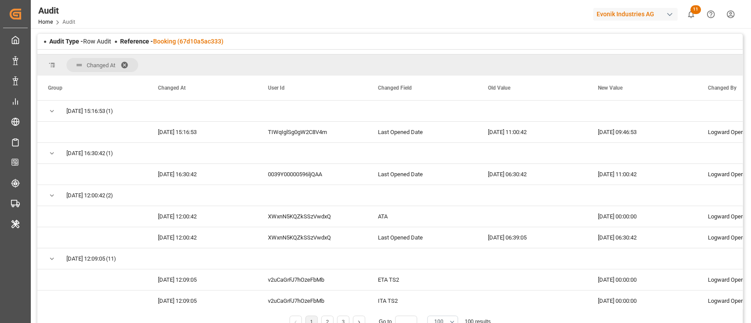
click at [169, 45] on div "Reference - Booking (67d10a5ac333)" at bounding box center [171, 41] width 103 height 9
click at [174, 40] on link "Booking (67d10a5ac333)" at bounding box center [188, 41] width 70 height 7
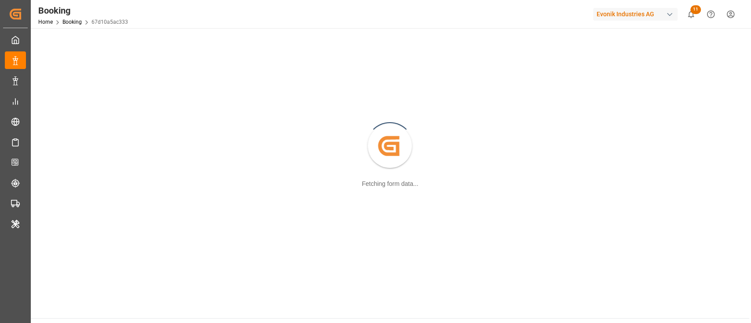
scroll to position [95, 0]
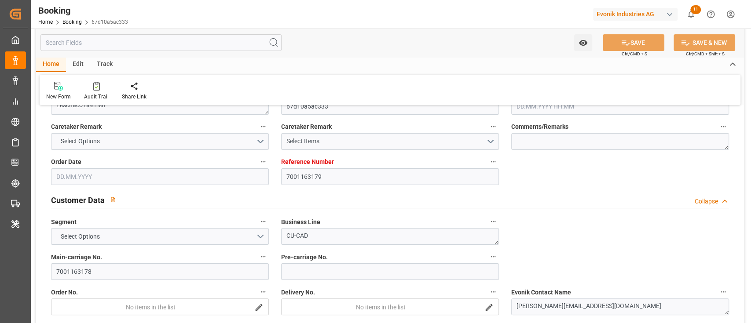
type input "7001163179"
type input "9328481"
type input "Hapag Lloyd"
type input "Hapag Lloyd Aktiengesellschaft"
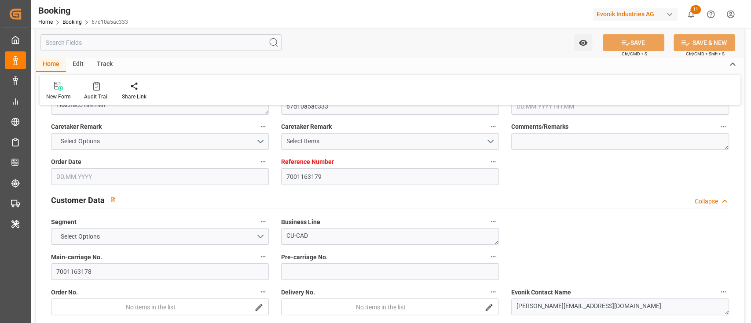
type input "BEANR"
type input "NGAPP"
type input "42"
type input "MAPTM"
type input "NGTIN"
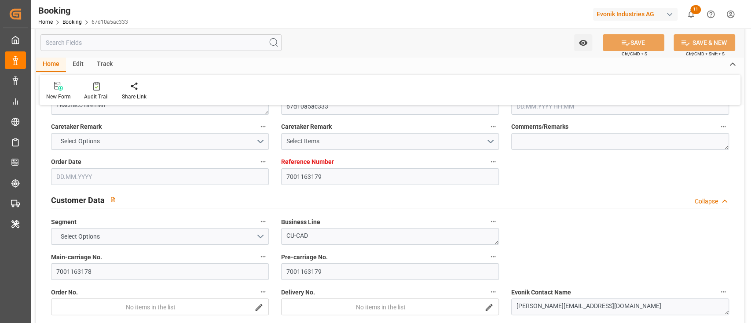
type input "0"
type input "-10"
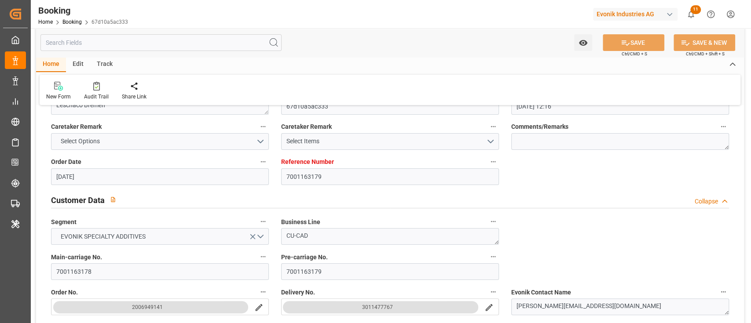
type input "08.05.2025 12:16"
type input "08.05.2025"
type input "01.07.2025"
type input "21.05.2025"
type input "21.05.2025 00:00"
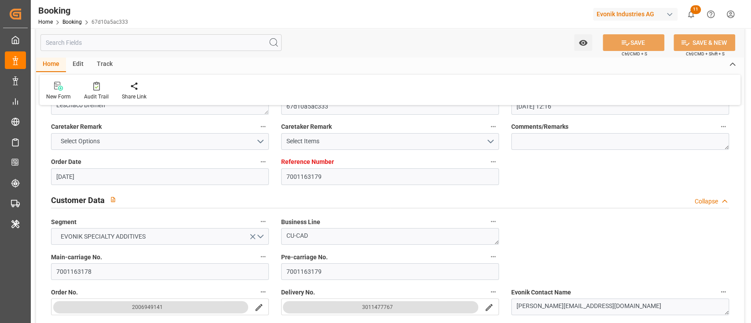
type input "21.05.2025 00:00"
type input "13.05.2025"
type input "26.05.2025"
type input "27.06.2025 00:00"
type input "26.06.2025 00:00"
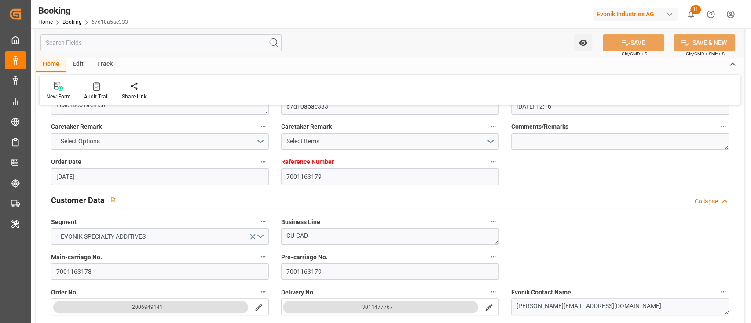
type input "27.06.2025 00:00"
type input "26.06.2025 00:00"
type input "11.08.2025 00:00"
type input "01.07.2025 00:00"
type input "07.07.2025"
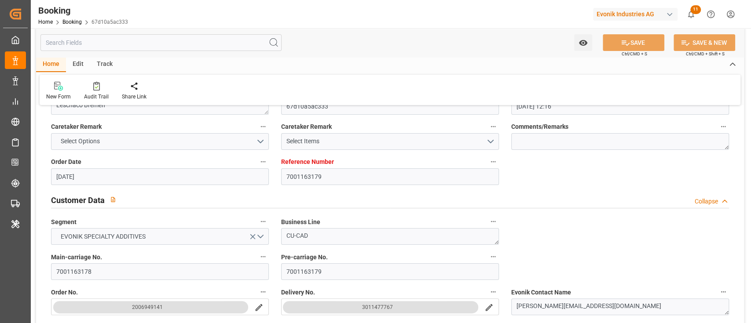
type input "08.08.2025 00:00"
type input "05.07.2025 00:00"
type input "01.07.2025 00:00"
type input "02.07.2025 00:00"
type input "[DATE] 00:00"
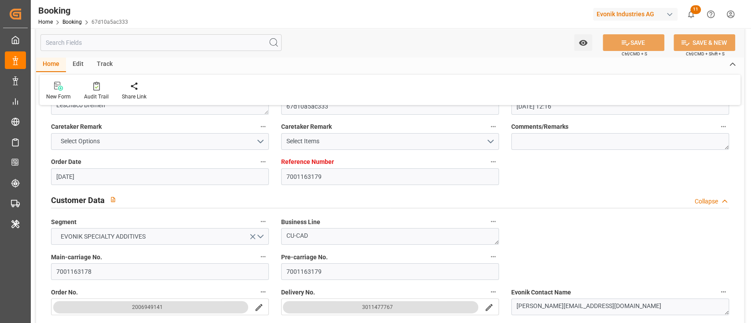
type input "02.07.2025 00:00"
type input "[DATE] 00:00"
type input "07.08.2025 00:00"
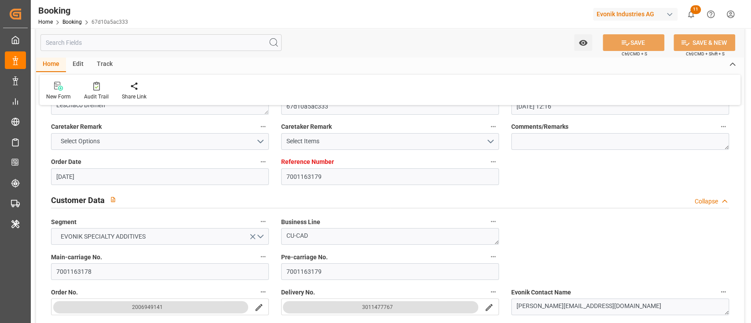
type input "[DATE] 00:00"
type input "08.08.2025 00:00"
type input "07.08.2025"
type input "12.08.2025 09:46"
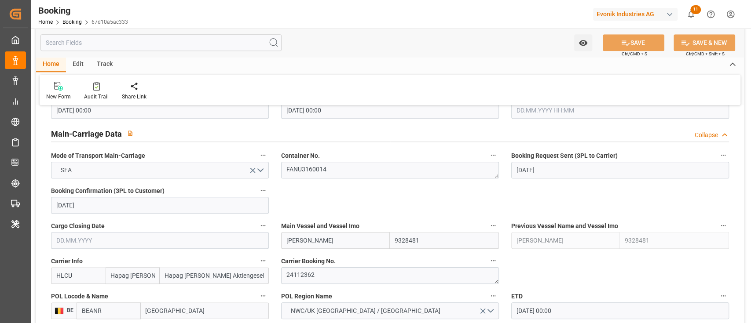
scroll to position [645, 0]
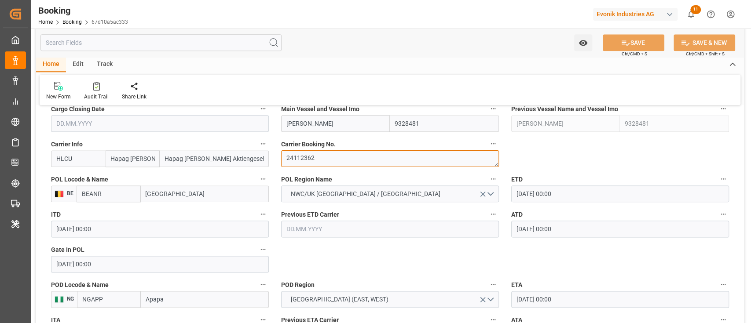
click at [327, 158] on textarea "24112362" at bounding box center [390, 158] width 218 height 17
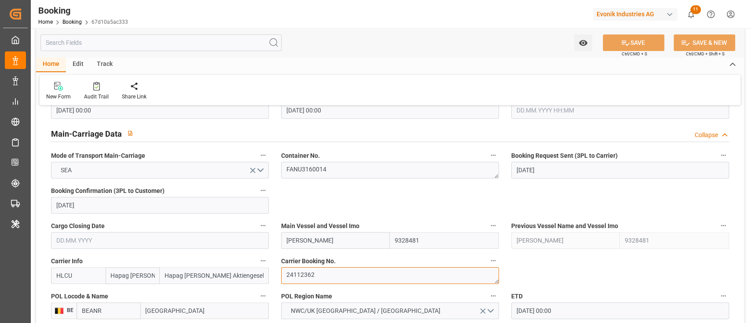
scroll to position [821, 0]
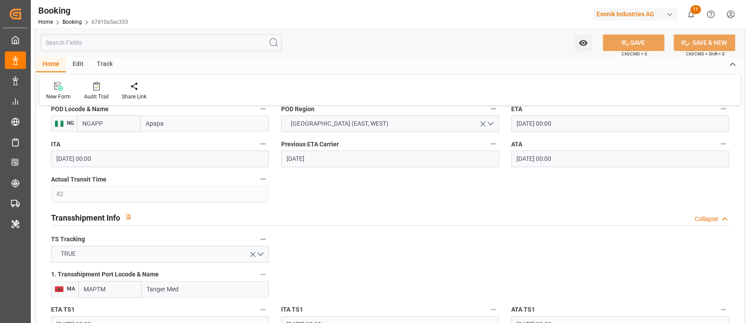
click at [174, 123] on input "Apapa" at bounding box center [205, 123] width 128 height 17
paste input "TINCAN/LAGOS"
type input "TINCAN/LAGOS"
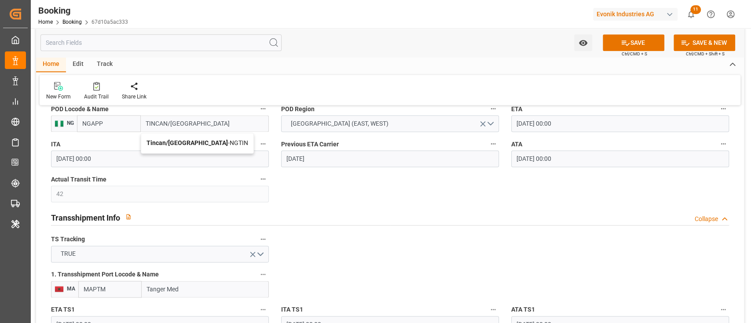
click at [184, 145] on span "Tincan/Lagos - NGTIN" at bounding box center [197, 142] width 102 height 7
type input "NGTIN"
type input "Tincan/Lagos"
click at [545, 154] on input "[DATE] 00:00" at bounding box center [620, 158] width 218 height 17
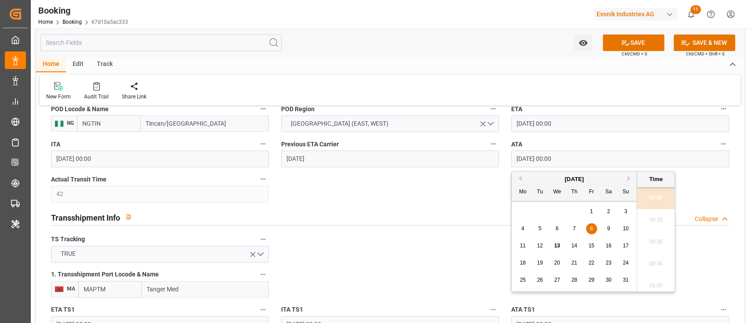
click at [571, 229] on div "7" at bounding box center [574, 229] width 11 height 11
type input "[DATE] 00:00"
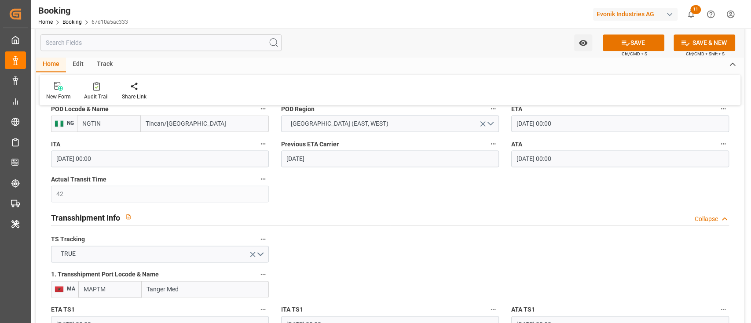
click at [430, 219] on div "Transshipment Info Collapse" at bounding box center [390, 216] width 678 height 17
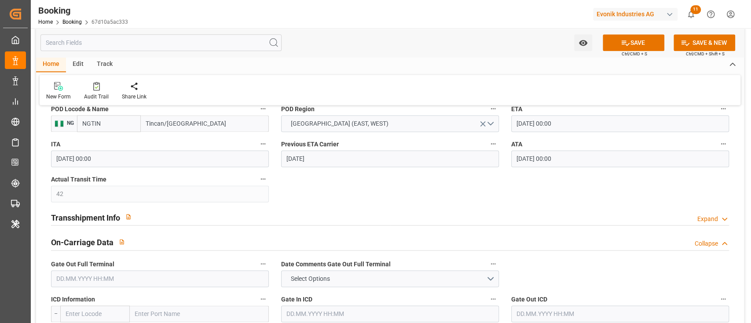
click at [160, 209] on div "Transshipment Info Expand" at bounding box center [390, 216] width 678 height 17
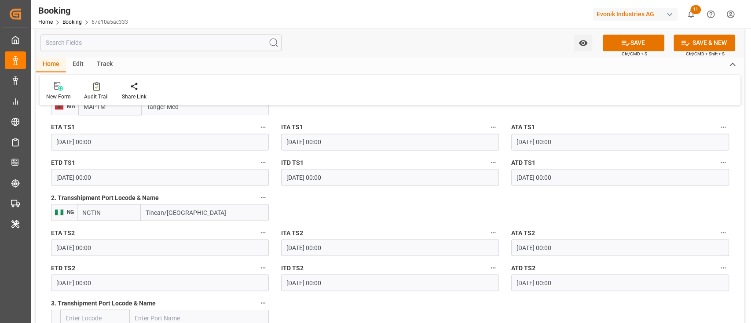
scroll to position [1055, 0]
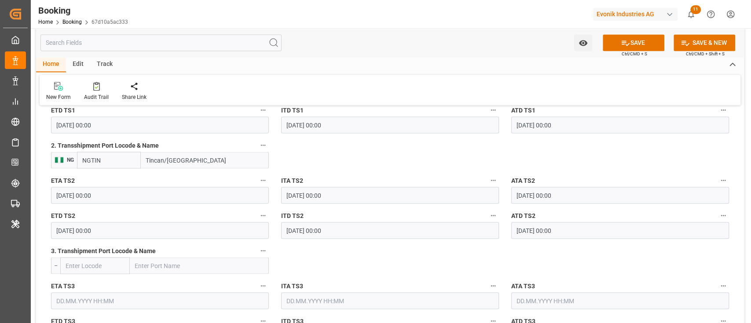
click at [190, 162] on input "Tincan/Lagos" at bounding box center [205, 160] width 128 height 17
click at [190, 161] on input "Tincan/Lagos" at bounding box center [205, 160] width 128 height 17
click at [113, 160] on input "NGTIN" at bounding box center [109, 160] width 64 height 17
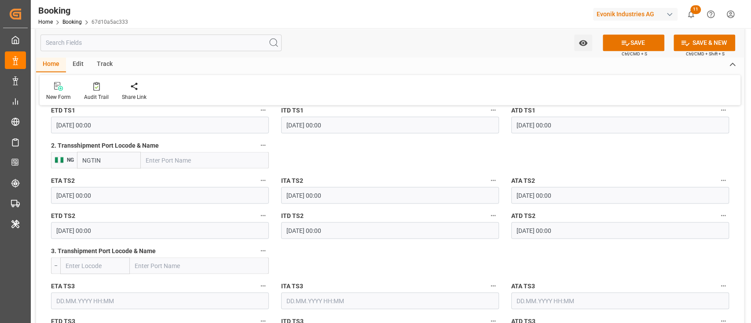
click at [113, 160] on input "NGTIN" at bounding box center [109, 160] width 64 height 17
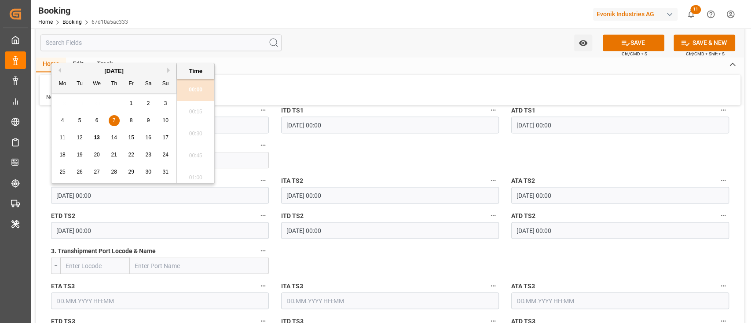
click at [109, 187] on input "07.08.2025 00:00" at bounding box center [160, 195] width 218 height 17
click at [111, 192] on input "07.08.2025 00:00" at bounding box center [160, 195] width 218 height 17
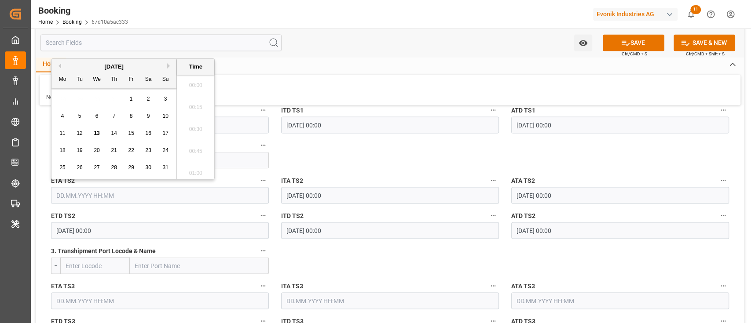
click at [113, 231] on input "08.08.2025 00:00" at bounding box center [160, 230] width 218 height 17
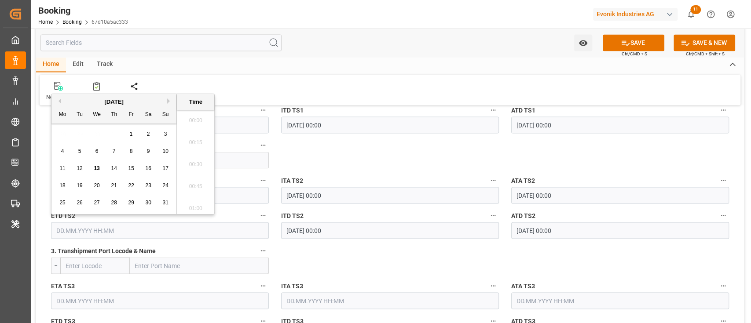
click at [610, 198] on input "07.08.2025 00:00" at bounding box center [620, 195] width 218 height 17
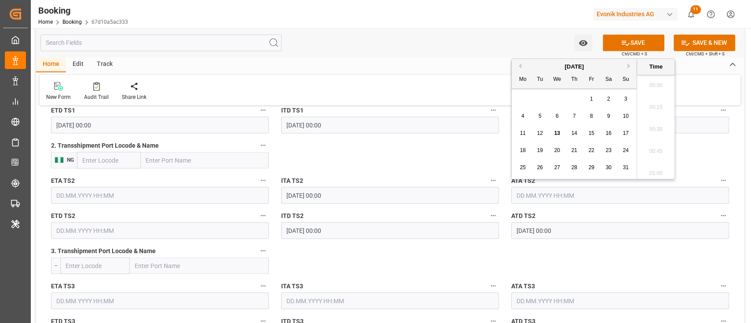
click at [610, 198] on input "text" at bounding box center [620, 195] width 218 height 17
click at [595, 228] on input "08.08.2025 00:00" at bounding box center [620, 230] width 218 height 17
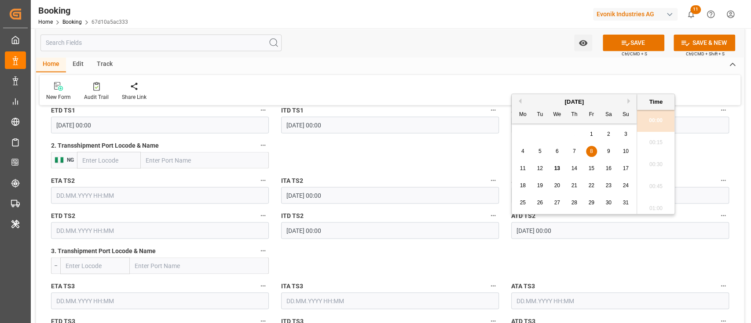
click at [595, 228] on input "08.08.2025 00:00" at bounding box center [620, 230] width 218 height 17
type input "08.08.2025 00:0"
click at [595, 228] on input "08.08.2025 00:0" at bounding box center [620, 230] width 218 height 17
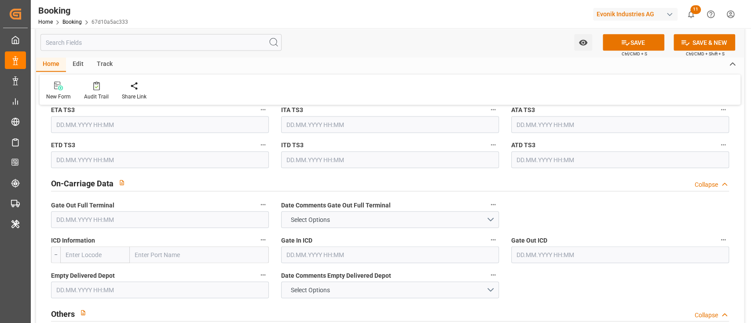
scroll to position [1290, 0]
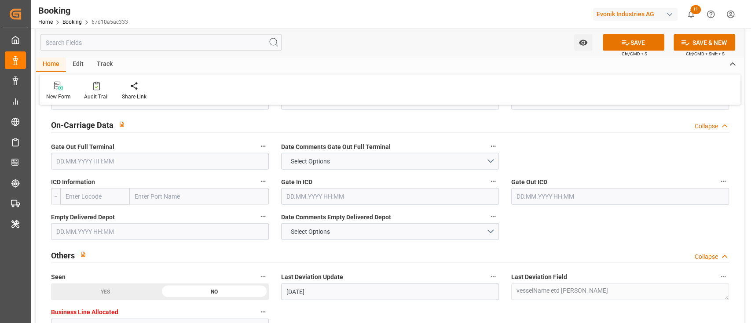
click at [139, 159] on input "text" at bounding box center [160, 161] width 218 height 17
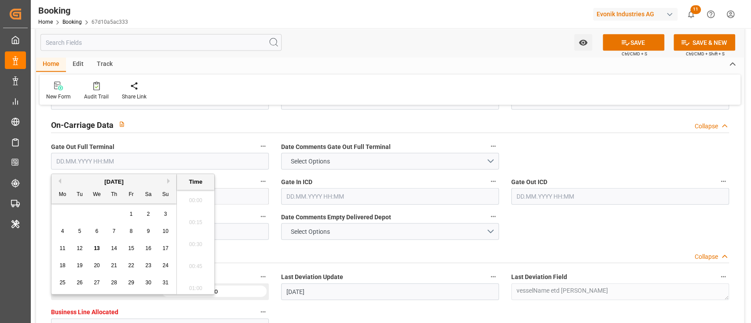
scroll to position [1234, 0]
click at [129, 230] on div "8" at bounding box center [131, 231] width 11 height 11
type input "08.08.2025 00:00"
click at [252, 117] on div "On-Carriage Data Collapse" at bounding box center [390, 124] width 678 height 17
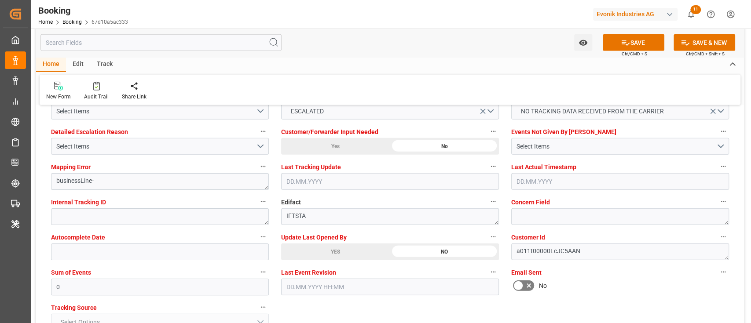
scroll to position [1583, 0]
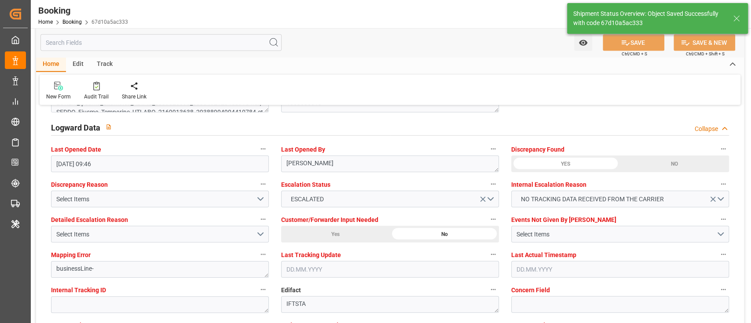
type textarea "NWC/UK North West Continent / UK_NGTIN_HLCU_CU-CAD"
type textarea "Shyam Preethi"
type input "41"
type input "13.08.2025 09:04"
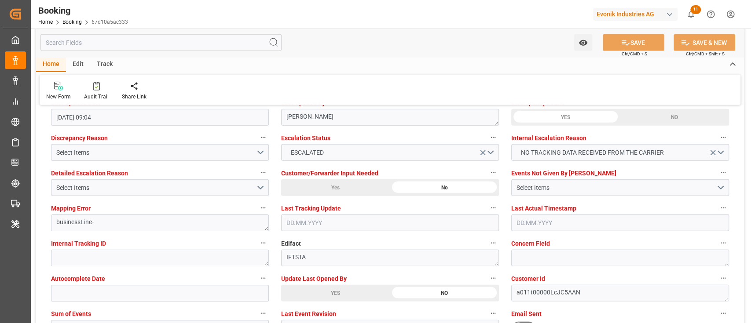
scroll to position [1571, 0]
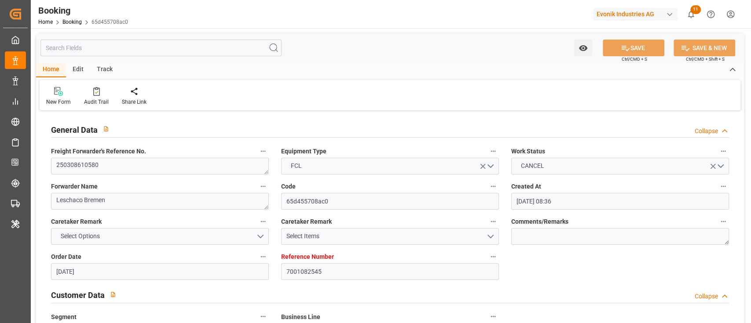
scroll to position [586, 0]
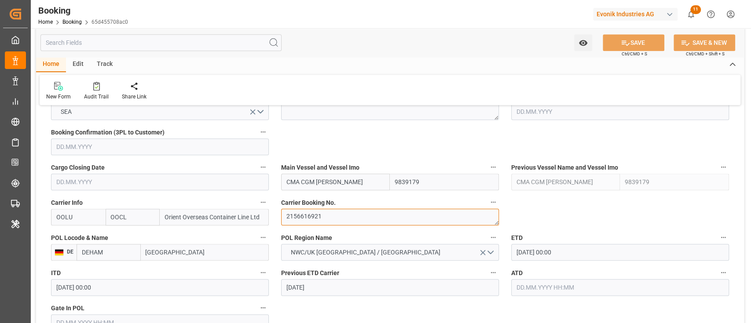
click at [323, 211] on textarea "2156616921" at bounding box center [390, 217] width 218 height 17
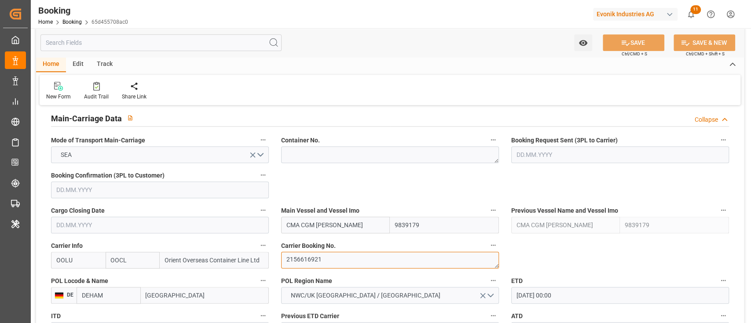
scroll to position [528, 0]
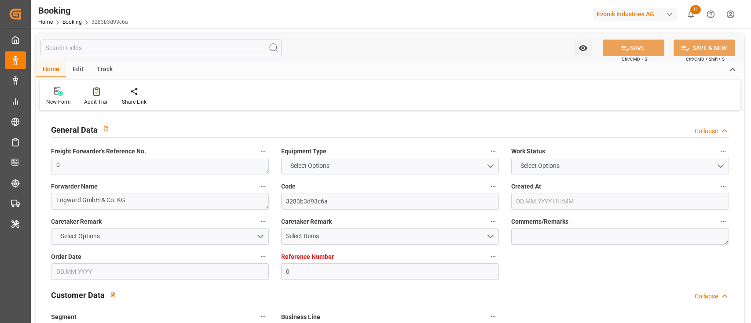
type input "0"
type input "9778806"
type input "Maersk"
type input "Maersk Line AS"
type input "NLRTM"
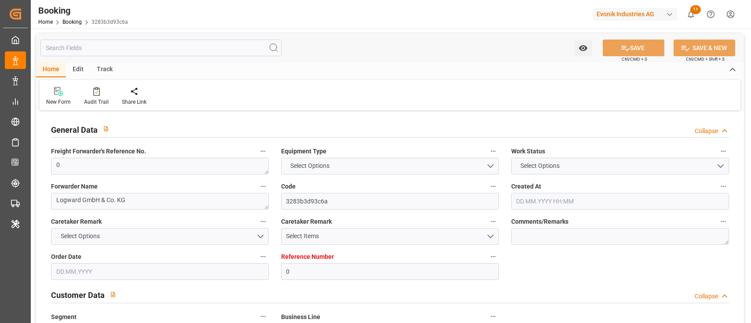
type input "IDJKT"
type input "41"
type input "MYTPP"
type input "0"
type input "[DATE] 12:05"
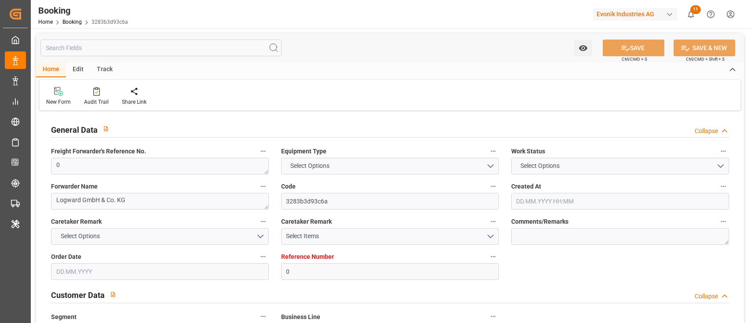
type input "[DATE]"
type input "[DATE] 00:00"
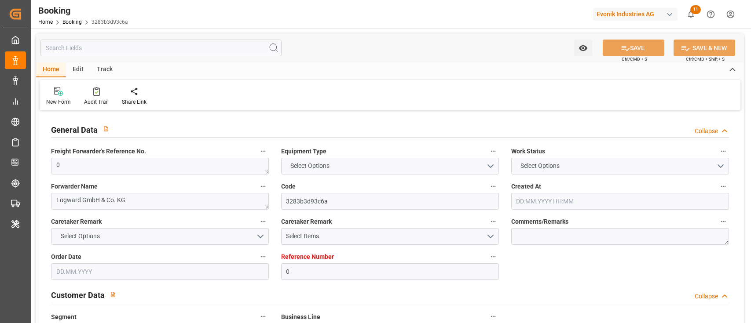
type input "[DATE] 00:00"
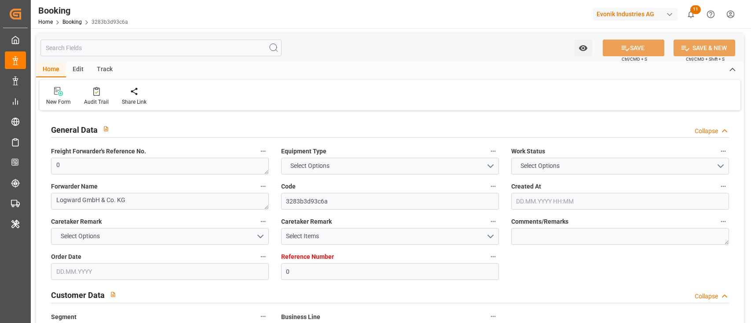
type input "[DATE] 00:00"
type input "03.08.2025 00:00"
type input "06.08.2025 00:00"
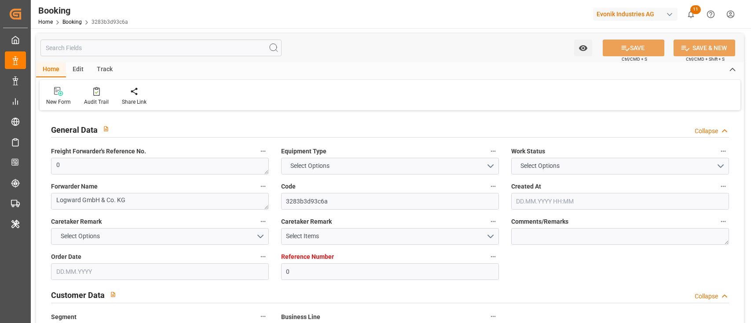
type input "06.08.2025 00:00"
type input "12.08.2025 10:09"
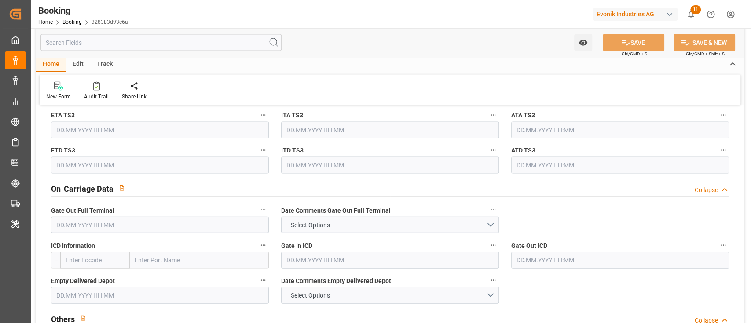
scroll to position [1290, 0]
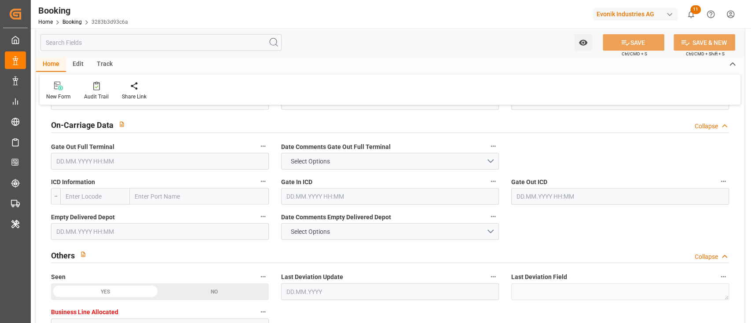
click at [176, 163] on input "text" at bounding box center [160, 161] width 218 height 17
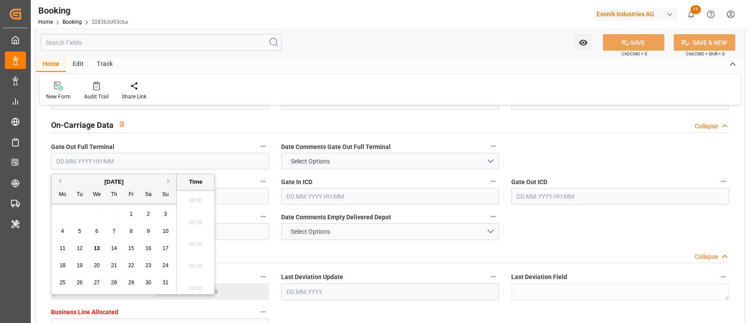
scroll to position [1256, 0]
click at [90, 243] on div "11 12 13 14 15 16 17" at bounding box center [114, 248] width 120 height 17
click at [103, 249] on div "11 12 13 14 15 16 17" at bounding box center [114, 248] width 120 height 17
click at [95, 246] on span "13" at bounding box center [97, 248] width 6 height 6
type input "13.08.2025 00:00"
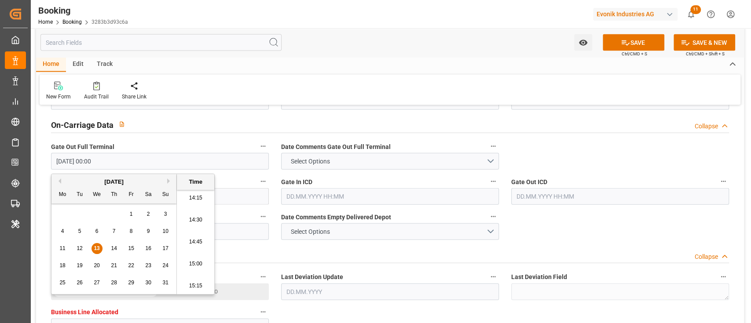
click at [394, 252] on div "Others Collapse" at bounding box center [390, 254] width 678 height 17
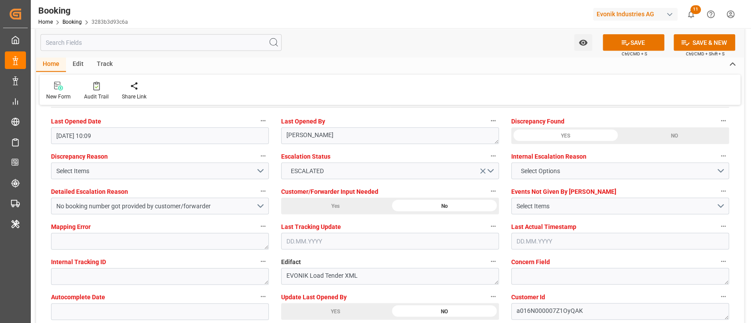
scroll to position [1524, 0]
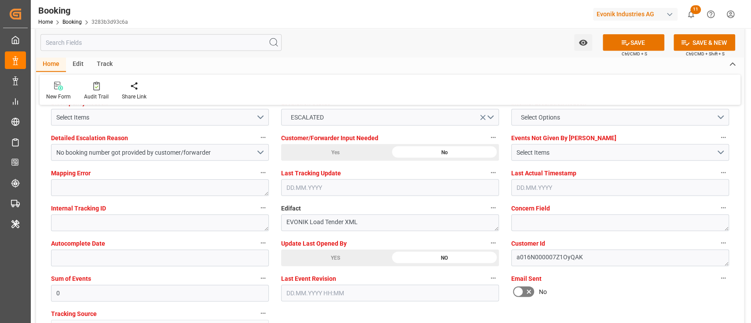
click at [0, 0] on div "YES" at bounding box center [0, 0] width 0 height 0
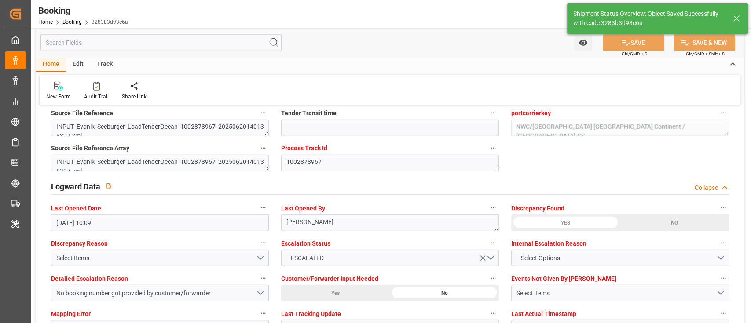
type textarea "[PERSON_NAME]"
type input "13.08.2025 09:16"
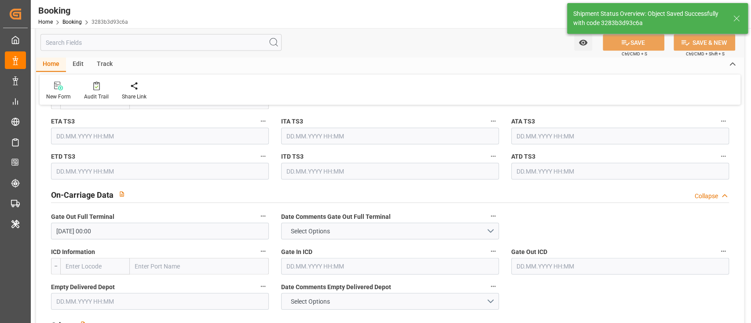
scroll to position [1172, 0]
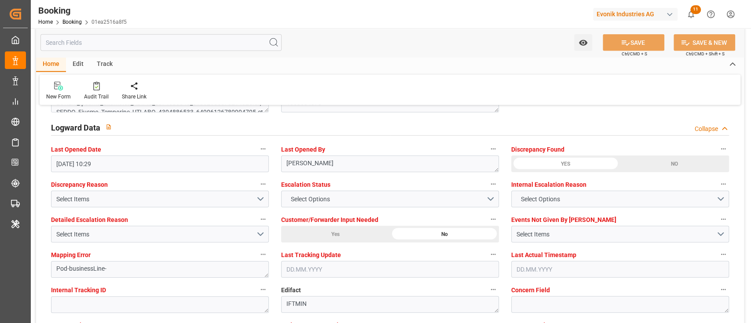
scroll to position [1642, 0]
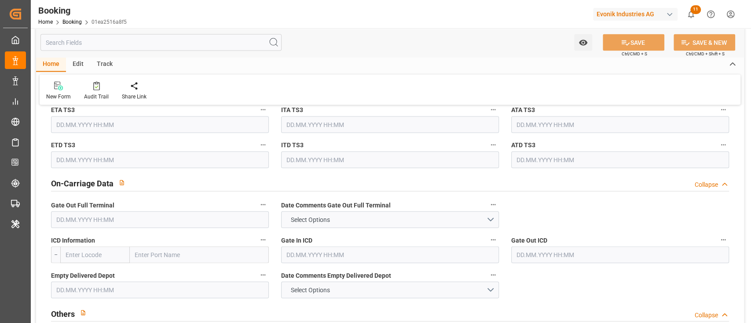
scroll to position [906, 0]
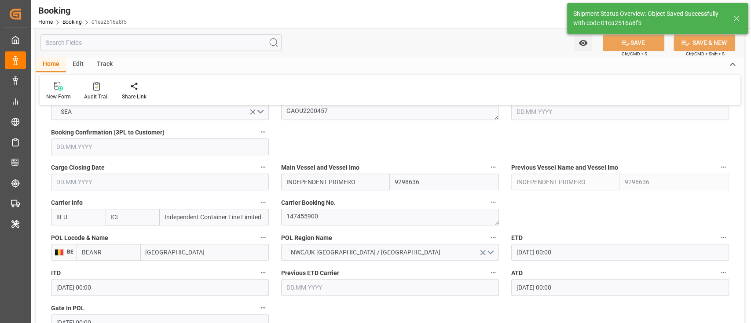
type textarea "[PERSON_NAME]"
type input "[DATE] 09:23"
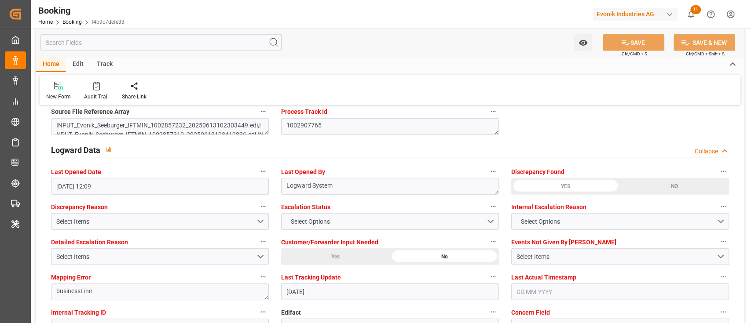
scroll to position [1700, 0]
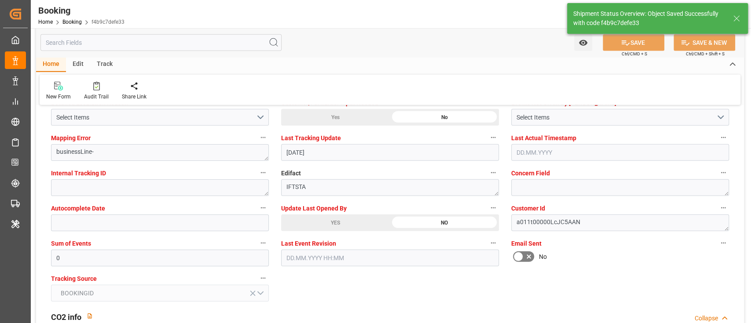
type input "[DATE] 09:23"
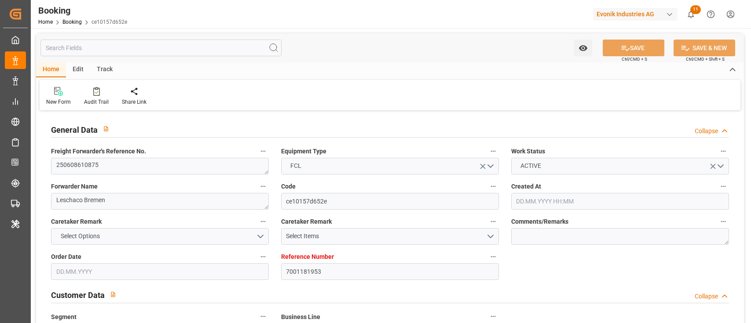
type input "[DATE] 10:29"
type input "[DATE]"
type input "[DATE] 00:00"
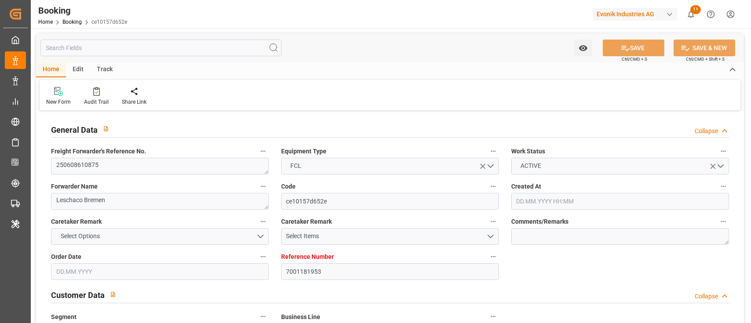
type input "[DATE] 00:00"
type input "[DATE]"
type input "[DATE] 02:00"
type input "[DATE] 00:00"
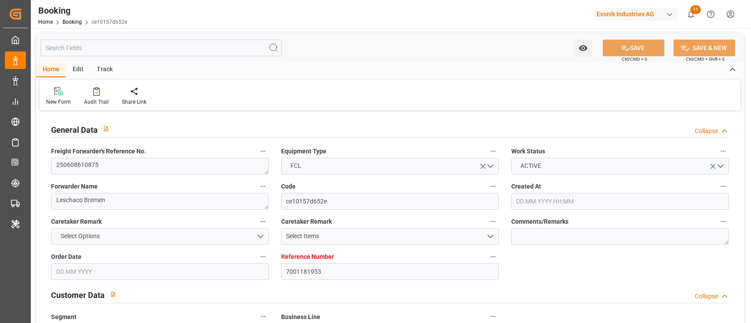
type input "[DATE] 05:32"
type input "[DATE] 15:52"
type input "[DATE] 22:30"
type input "[DATE] 00:00"
type input "[DATE] 18:30"
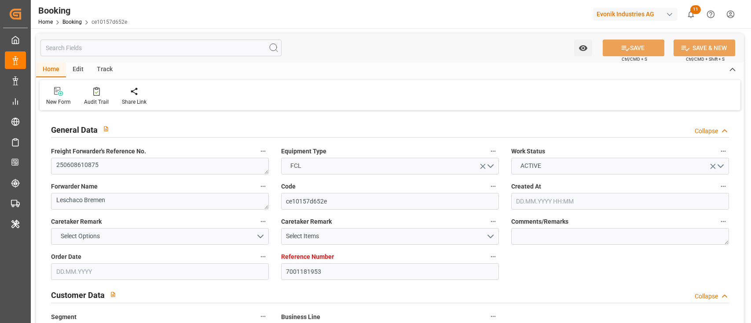
type input "[DATE] 00:00"
type input "[DATE]"
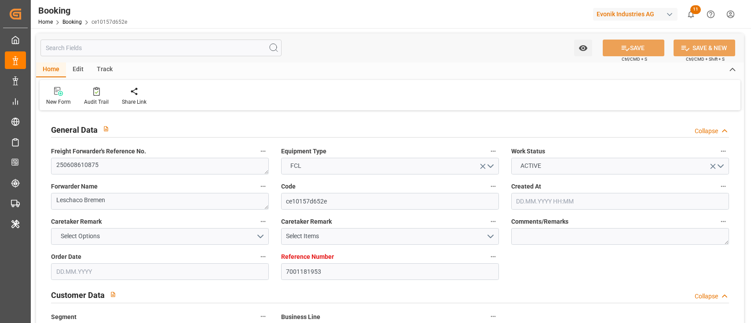
type input "[DATE] 22:45"
type input "[DATE]"
type input "[DATE] 09:34"
type input "[DATE] 22:39"
type input "[DATE] 02:00"
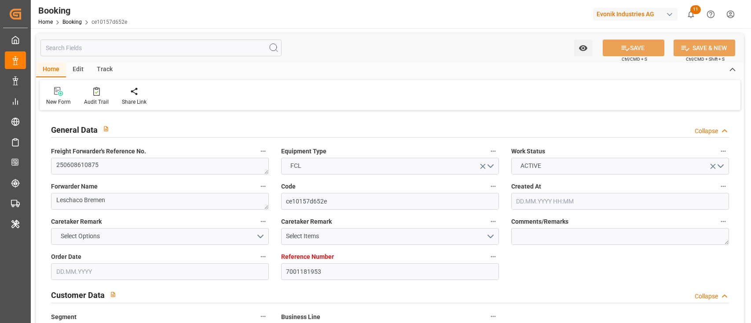
type input "[DATE] 06:03"
type input "[DATE] 22:30"
type input "[DATE] 11:02"
type input "[DATE] 18:01"
type input "[DATE] 22:22"
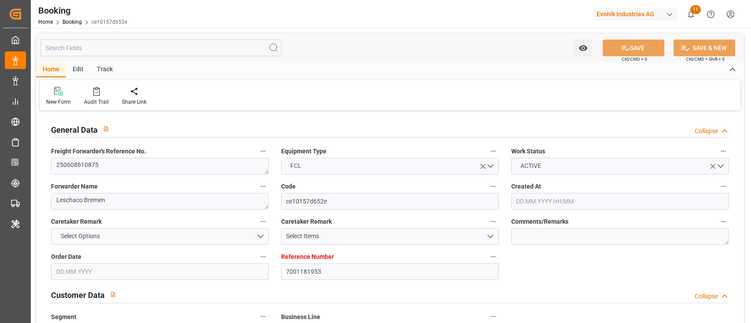
type input "[DATE] 22:22"
type input "[DATE] 19:30"
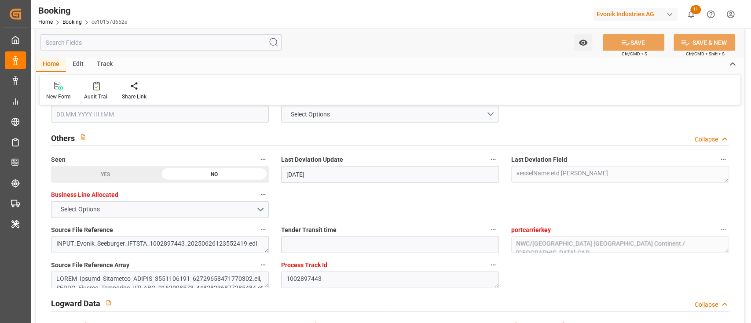
scroll to position [1700, 0]
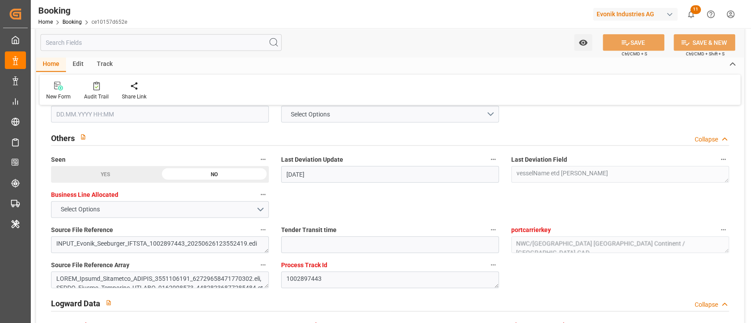
scroll to position [1172, 0]
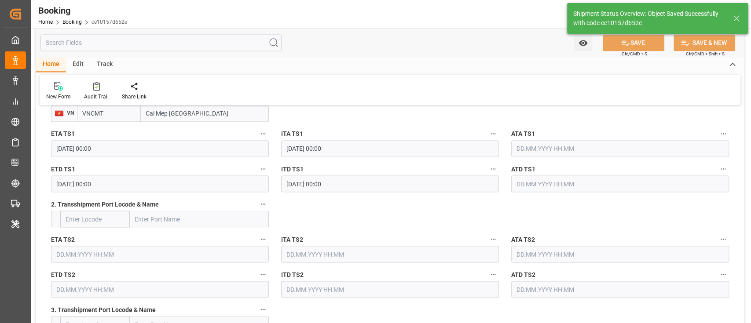
type textarea "[PERSON_NAME]"
type input "[DATE] 09:24"
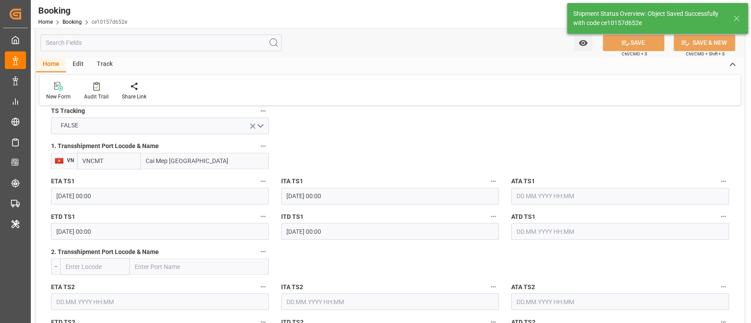
scroll to position [938, 0]
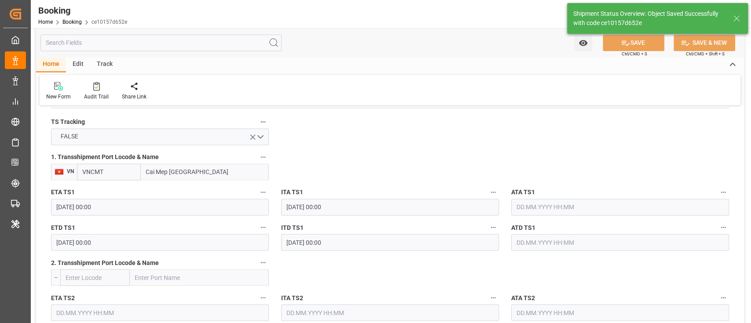
click at [218, 171] on input "Cai Mep [GEOGRAPHIC_DATA]" at bounding box center [205, 172] width 128 height 17
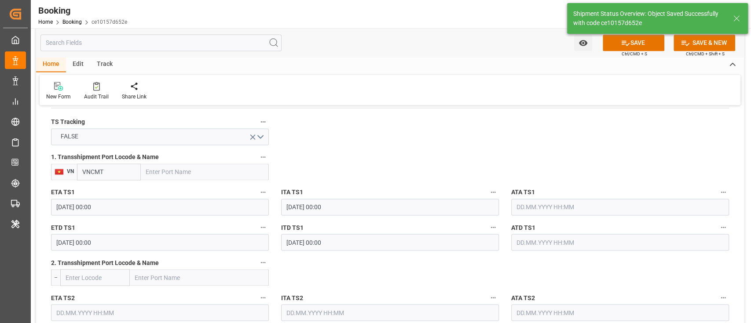
click at [115, 176] on input "VNCMT" at bounding box center [109, 172] width 64 height 17
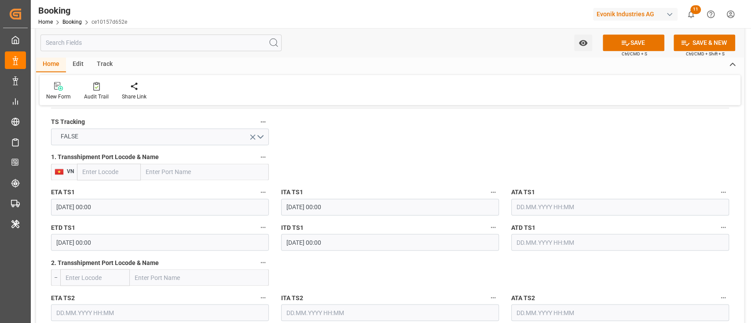
click at [115, 211] on input "[DATE] 00:00" at bounding box center [160, 207] width 218 height 17
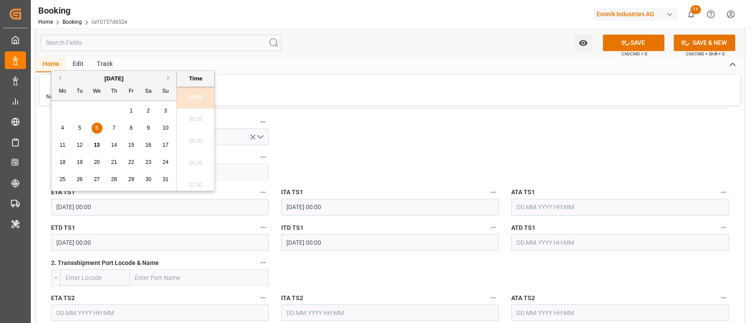
click at [115, 211] on input "[DATE] 00:00" at bounding box center [160, 207] width 218 height 17
click at [117, 235] on input "[DATE] 00:00" at bounding box center [160, 242] width 218 height 17
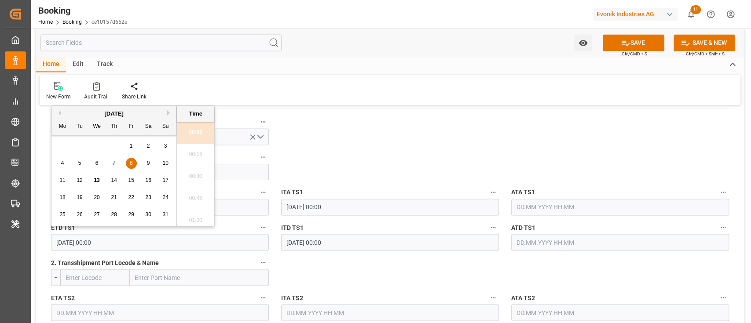
click at [117, 235] on input "[DATE] 00:00" at bounding box center [160, 242] width 218 height 17
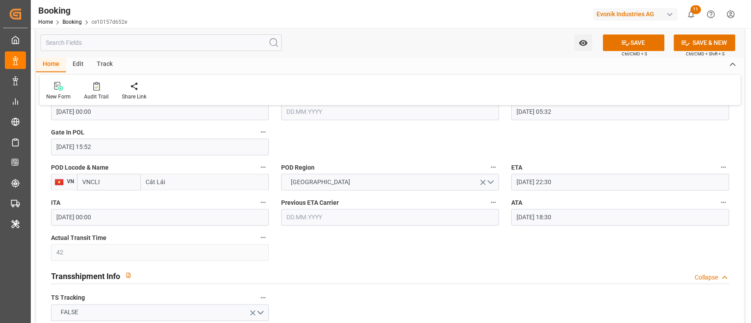
scroll to position [880, 0]
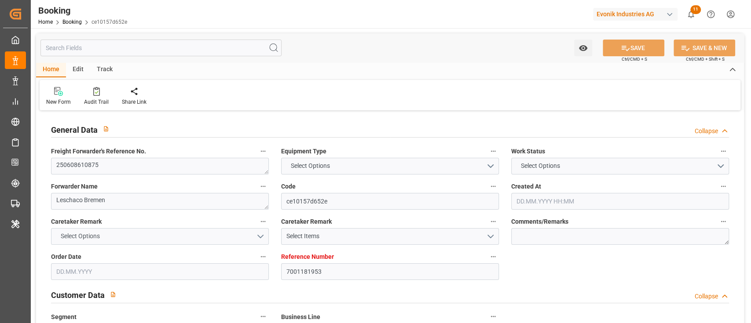
type input "7001181953"
type input "9637234"
type input "[PERSON_NAME]"
type input "[PERSON_NAME] Marine Transport Corp."
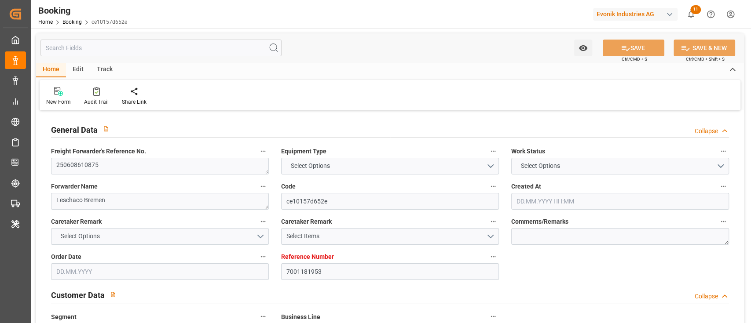
type input "BEANR"
type input "VNCLI"
type input "42"
type input "VNCMT"
type input "0"
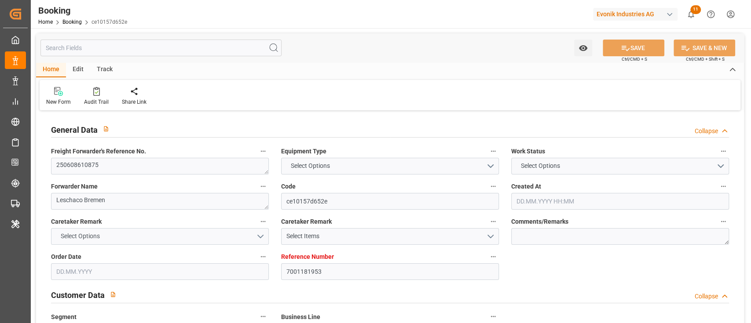
type input "BEANR"
type input "VNCMT"
type input "9637234"
type input "28.05.2025 10:29"
type input "28.05.2025"
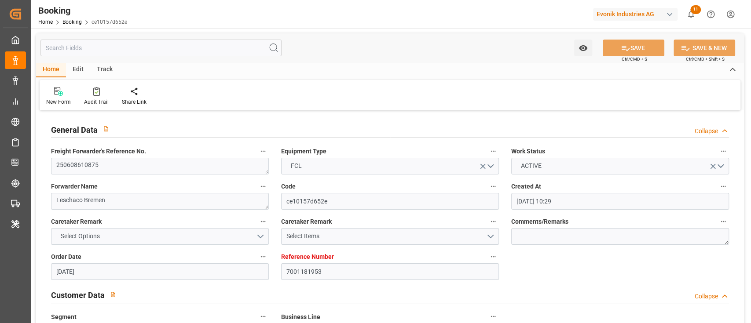
type input "18.08.2025"
type input "12.06.2025"
type input "12.06.2025 00:00"
type input "03.06.2025"
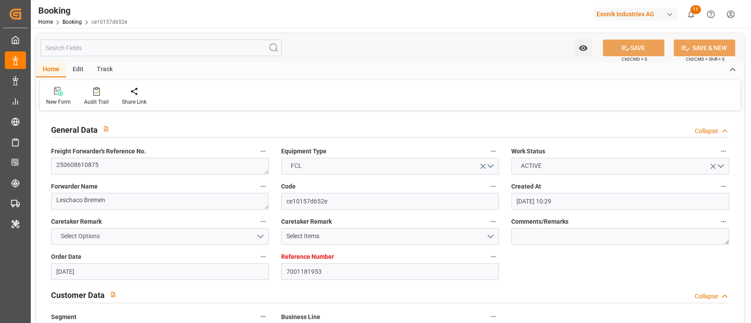
type input "26.06.2025"
type input "30.06.2025 02:00"
type input "25.06.2025 00:00"
type input "30.06.2025 05:32"
type input "26.06.2025 15:52"
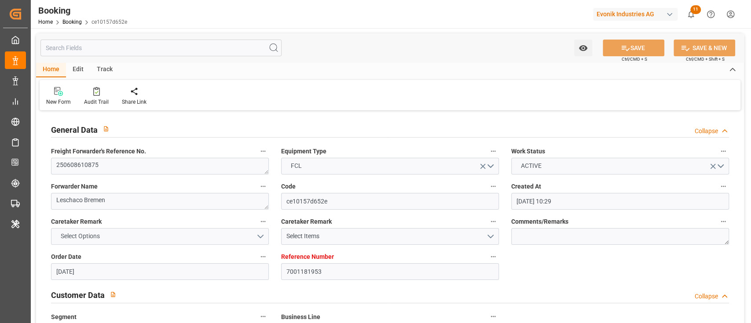
type input "10.08.2025 22:30"
type input "18.08.2025 00:00"
type input "11.08.2025 18:30"
type input "06.08.2025 00:00"
type input "05.08.2025 00:00"
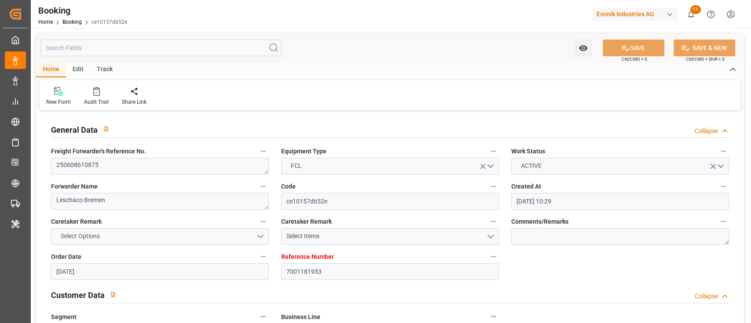
type input "08.08.2025 00:00"
type input "07.08.2025 00:00"
type input "26.06.2025"
type input "13.08.2025 09:24"
type input "12.08.2025"
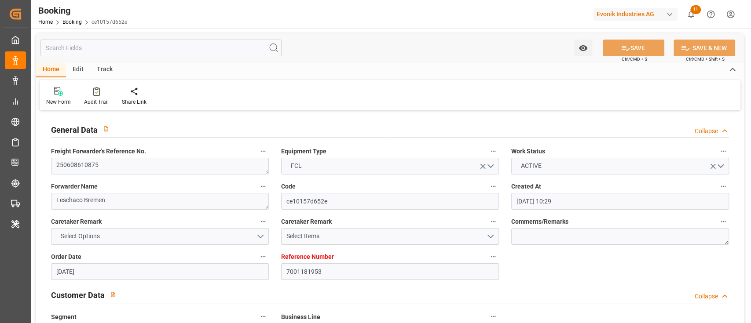
type input "20.06.2025 09:34"
type input "29.06.2025 22:39"
type input "30.06.2025 02:00"
type input "30.06.2025 06:03"
type input "10.08.2025 22:30"
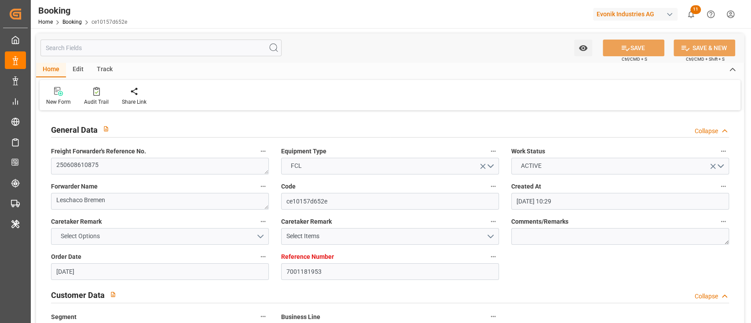
type input "11.08.2025 11:02"
type input "11.08.2025 18:01"
type input "11.08.2025 22:22"
type input "15.08.2025 22:22"
type input "09.08.2025 19:30"
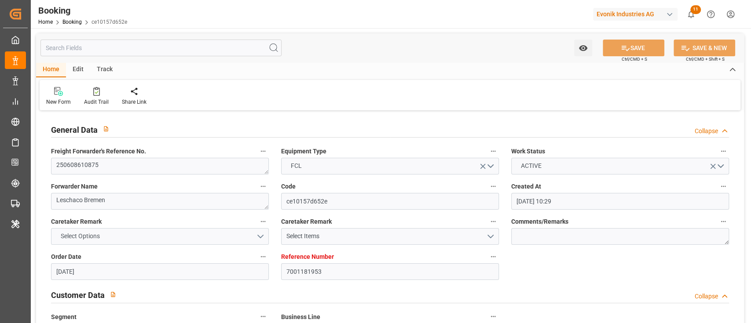
type input "09.08.2025 19:30"
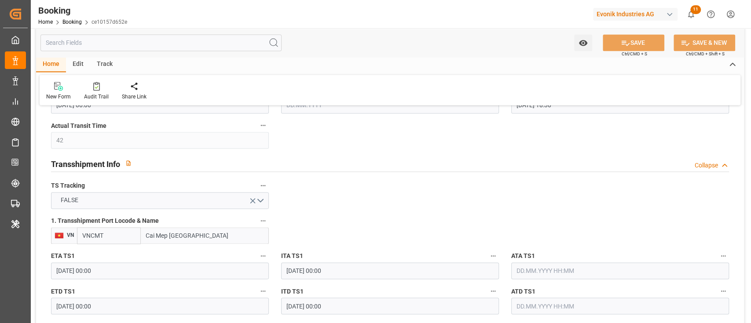
scroll to position [938, 0]
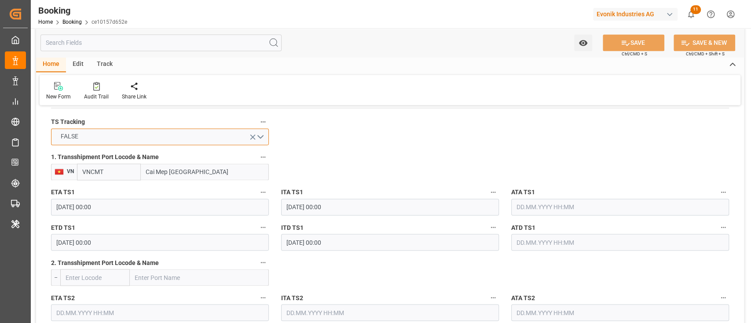
click at [170, 135] on button "FALSE" at bounding box center [160, 136] width 218 height 17
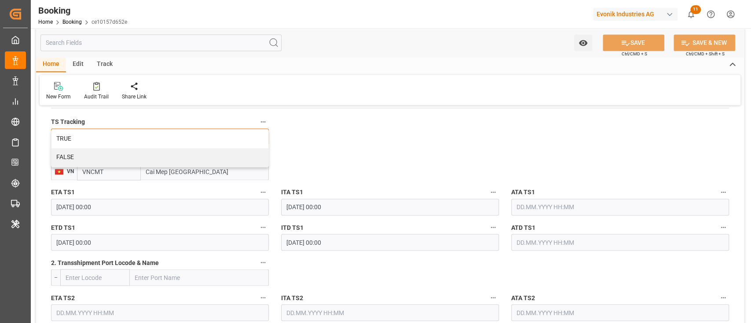
click at [170, 135] on div "TRUE" at bounding box center [159, 139] width 217 height 18
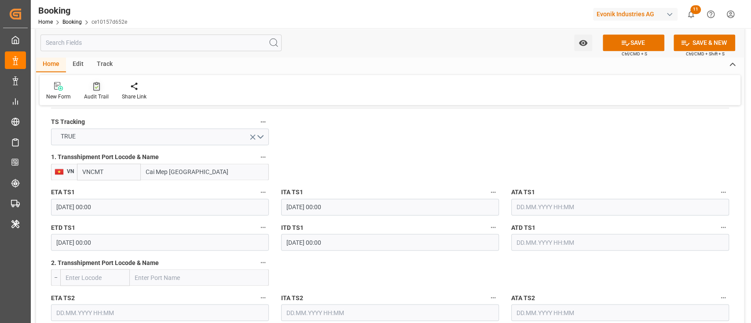
click at [95, 87] on icon at bounding box center [97, 87] width 4 height 3
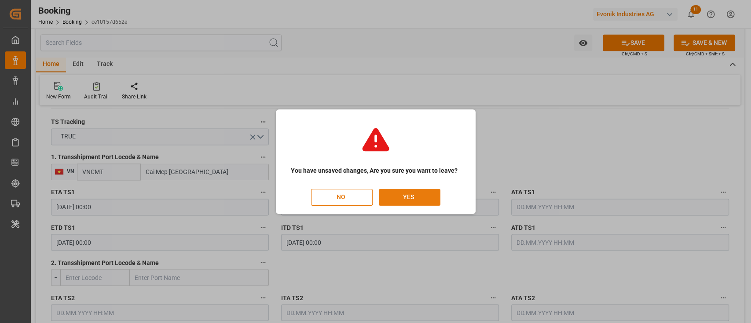
click at [426, 190] on button "YES" at bounding box center [410, 197] width 62 height 17
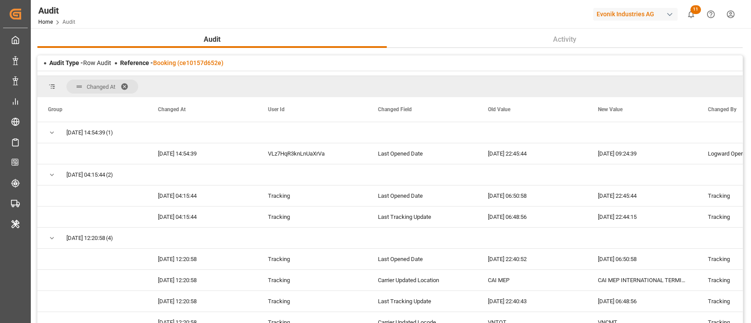
click at [176, 68] on div "Audit Type - Row Audit Reference - Booking (ce10157d652e)" at bounding box center [389, 62] width 705 height 15
click at [183, 62] on link "Booking (ce10157d652e)" at bounding box center [188, 62] width 70 height 7
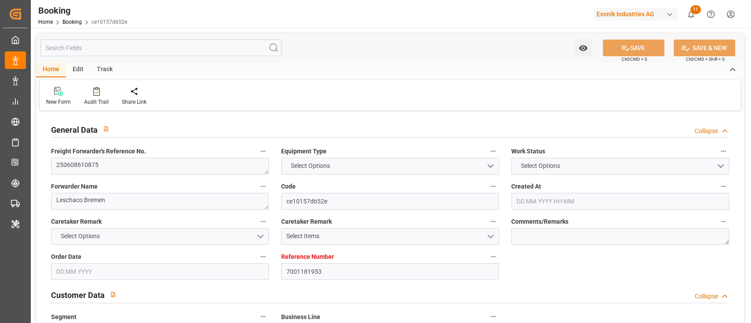
type textarea "250608610875"
type textarea "Leschaco Bremen"
type input "ce10157d652e"
type input "7001181953"
type textarea "SP-CAD"
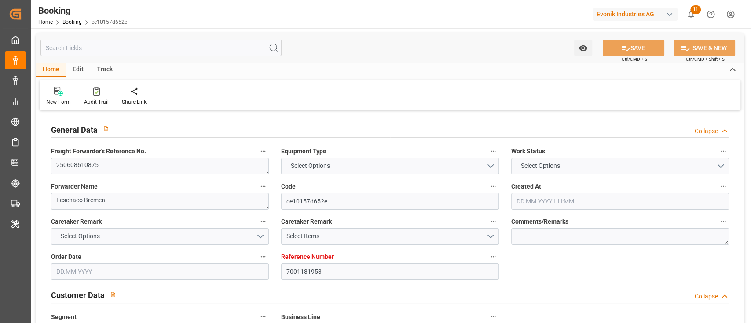
type input "7001181852"
type textarea "sascha.joswig@evonik.com"
type textarea "CIF"
type textarea "CAT LAI HO CHI MINH"
type textarea "Bonn"
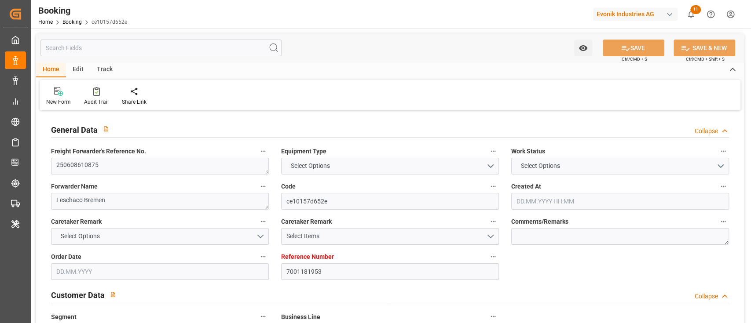
type textarea "YMLU5192867"
type input "HMM HOPE"
type input "YMLU"
type textarea "FBRE0063100"
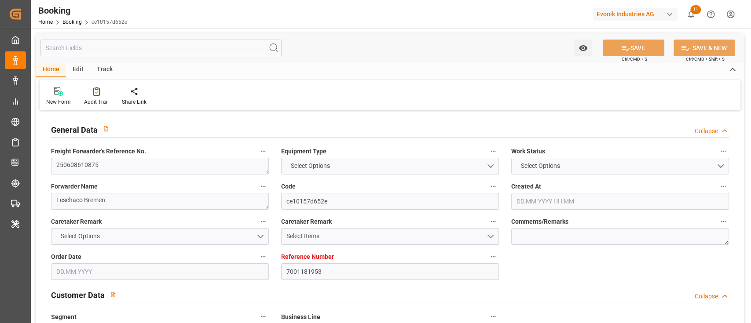
type input "Antwerp"
type input "Cát Lái"
type input "Cai Mep International Terminal"
type textarea "vesselName etd [PERSON_NAME]"
type textarea "INPUT_Evonik_Seeburger_IFTSTA_1002897443_20250626123552419.edi"
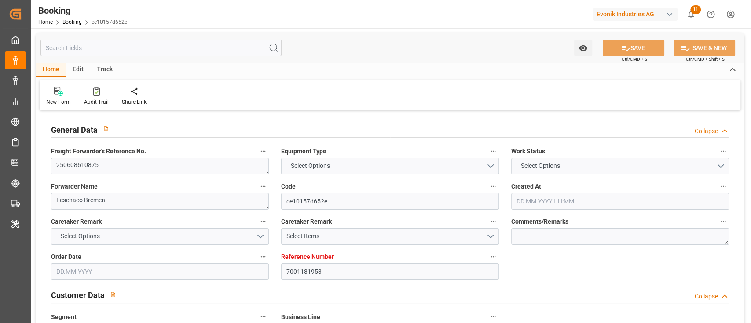
type textarea "NWC/UK North West Continent / UK_VNCLI_YMLU_SP-CAD"
type textarea "INPUT_Evonik_Seeburger_IFTMIN_1002807242_20250528122754924.edi,INPUT_Evonik_See…"
type textarea "1002897443"
type textarea "[PERSON_NAME]"
type textarea "IFTSTA"
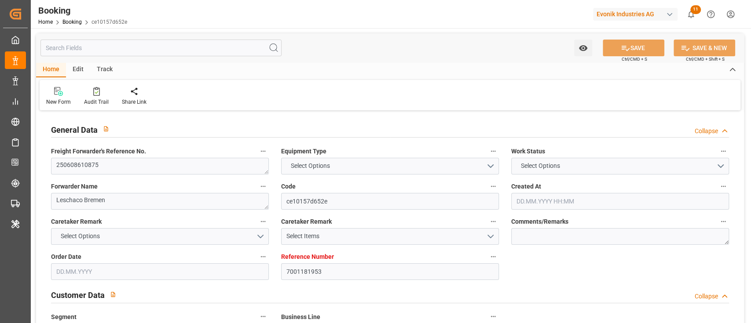
type textarea "a016N000000wVjnQAE"
type textarea "Yes"
type input "ANTWERPEN"
type input "CAI MEP INTERNATIONAL TERMINAL"
type input "KOLN"
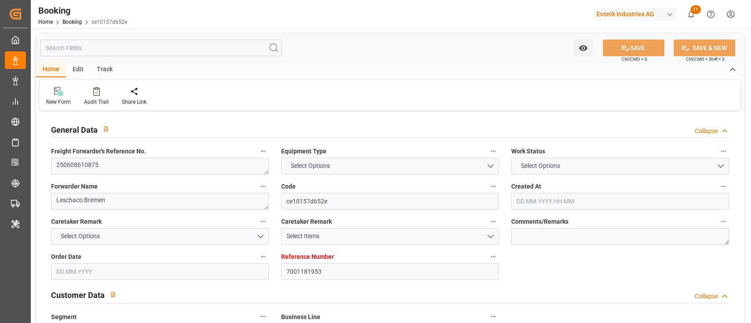
type input "DE"
type input "TRUCK"
type input "058E"
type input "VESSEL"
type input "HMM HOPE"
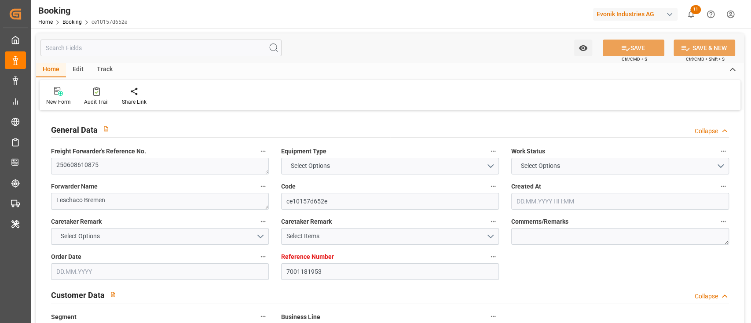
type input "TRUCK"
type input "VN"
type input "CAT LAI"
type input "7001181953"
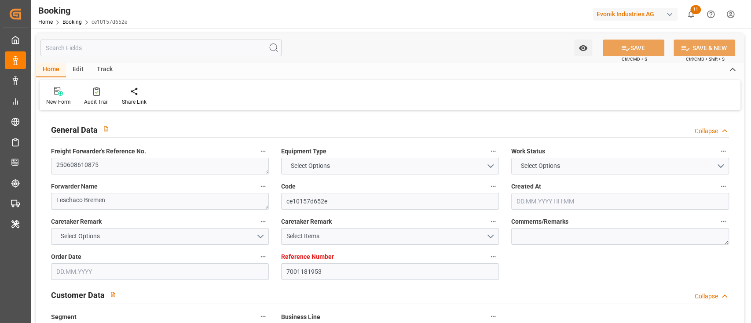
type input "9637234"
type input "Yang Ming"
type input "Yang Ming Marine Transport Corp."
type input "BEANR"
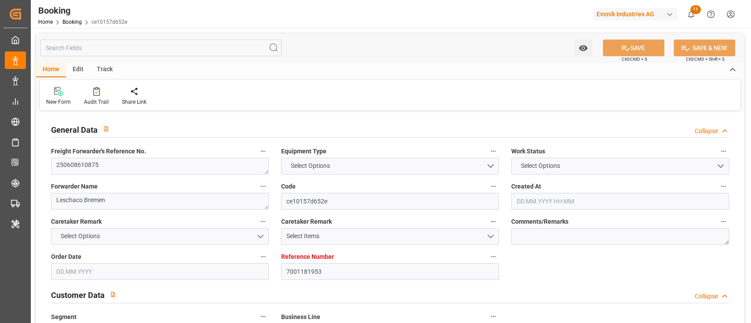
type input "VNCLI"
type input "42"
type input "VNCMT"
type input "0"
type input "BEANR"
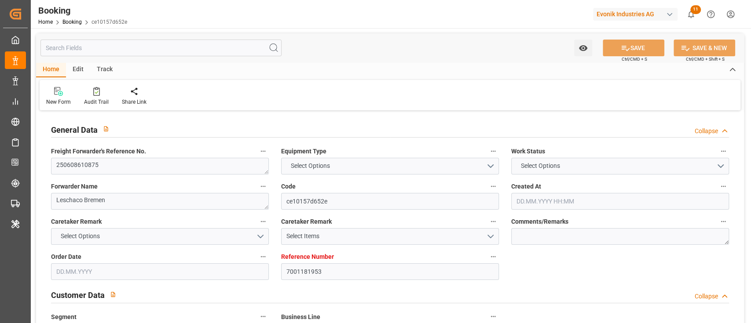
type input "VNCMT"
type input "9637234"
type input "28.05.2025 10:29"
type input "28.05.2025"
type input "18.08.2025"
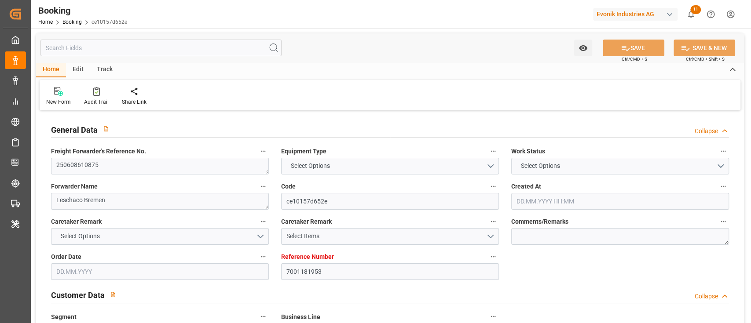
type input "12.06.2025"
type input "12.06.2025 00:00"
type input "03.06.2025"
type input "26.06.2025"
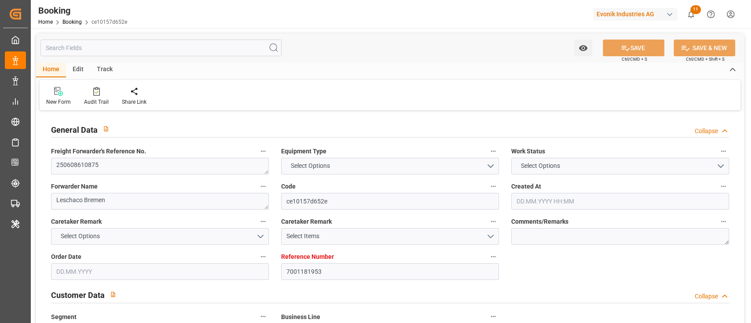
type input "30.06.2025 02:00"
type input "25.06.2025 00:00"
type input "30.06.2025 05:32"
type input "26.06.2025 15:52"
type input "10.08.2025 22:30"
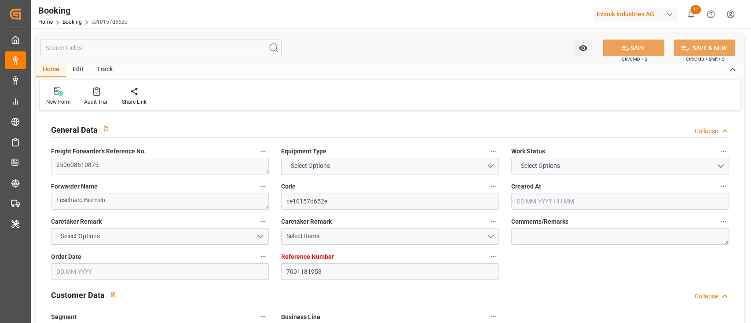
type input "18.08.2025 00:00"
type input "11.08.2025 18:30"
type input "06.08.2025 00:00"
type input "05.08.2025 00:00"
type input "08.08.2025 00:00"
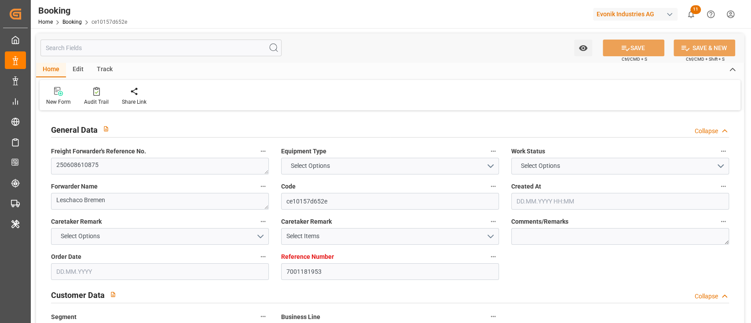
type input "07.08.2025 00:00"
type input "26.06.2025"
type input "13.08.2025 09:24"
type input "12.08.2025"
type input "20.06.2025 09:34"
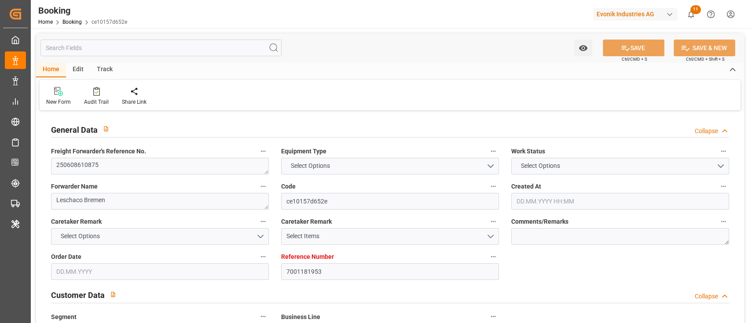
type input "29.06.2025 22:39"
type input "30.06.2025 02:00"
type input "30.06.2025 06:03"
type input "10.08.2025 22:30"
type input "11.08.2025 11:02"
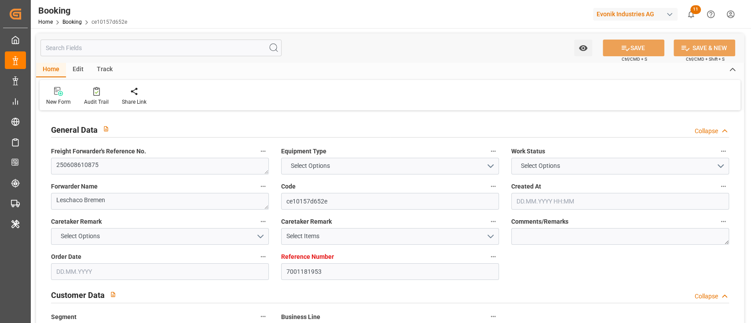
type input "11.08.2025 18:01"
type input "11.08.2025 22:22"
type input "15.08.2025 22:22"
type input "09.08.2025 19:30"
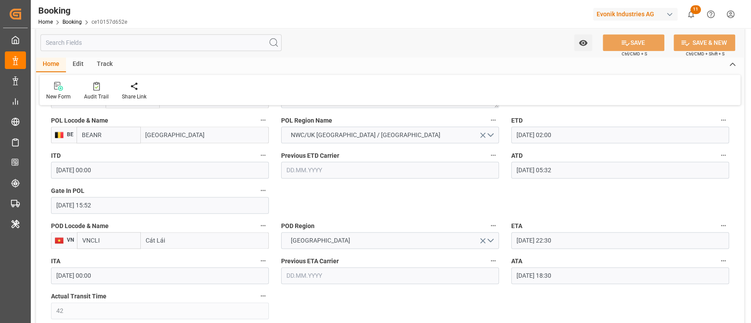
scroll to position [938, 0]
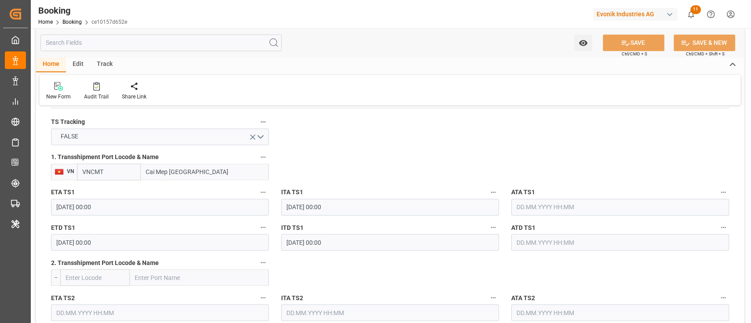
click at [561, 196] on label "ATA TS1" at bounding box center [620, 192] width 218 height 12
click at [717, 196] on button "ATA TS1" at bounding box center [722, 191] width 11 height 11
click at [114, 135] on div at bounding box center [375, 161] width 751 height 323
click at [114, 135] on body "Created by potrace 1.15, written by Peter Selinger 2001-2017 Created by potrace…" at bounding box center [375, 161] width 751 height 323
click at [114, 135] on button "FALSE" at bounding box center [160, 136] width 218 height 17
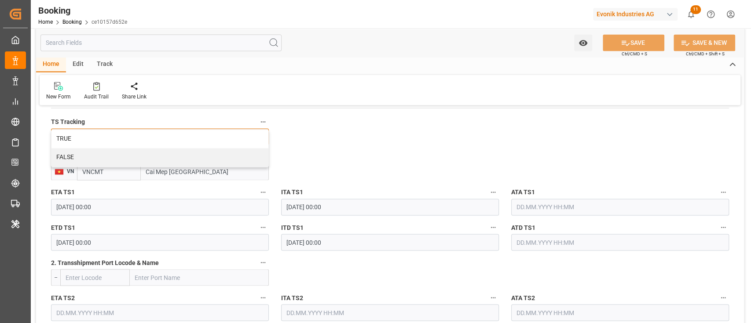
click at [114, 135] on div "TRUE" at bounding box center [159, 139] width 217 height 18
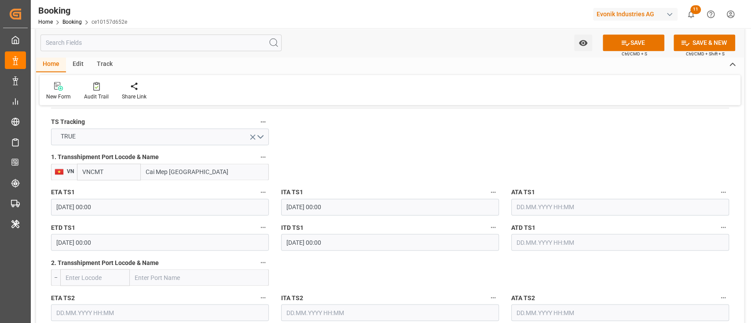
click at [592, 211] on input "text" at bounding box center [620, 207] width 218 height 17
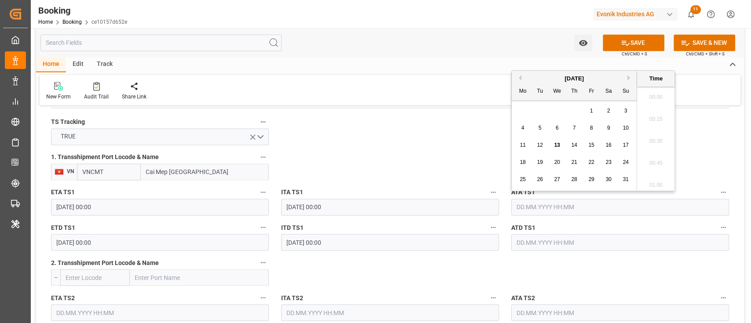
scroll to position [1256, 0]
click at [526, 148] on div "11" at bounding box center [522, 145] width 11 height 11
type input "11.08.2025 00:00"
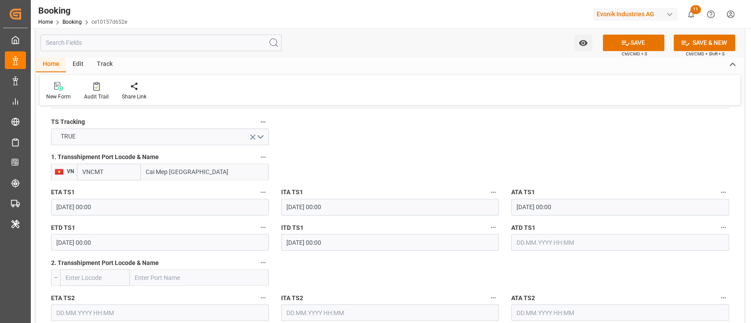
click at [155, 245] on input "08.08.2025 00:00" at bounding box center [160, 242] width 218 height 17
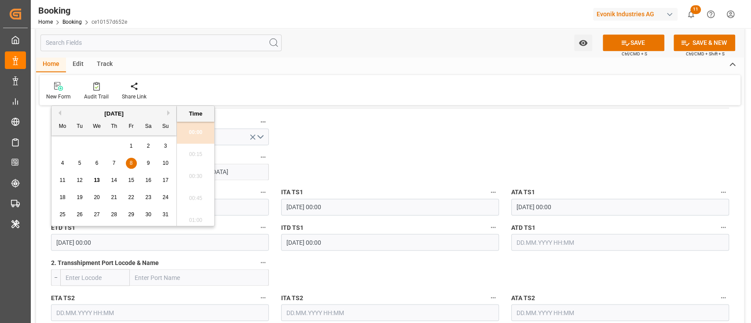
click at [98, 183] on span "13" at bounding box center [97, 180] width 6 height 6
type input "13.08.2025 00:00"
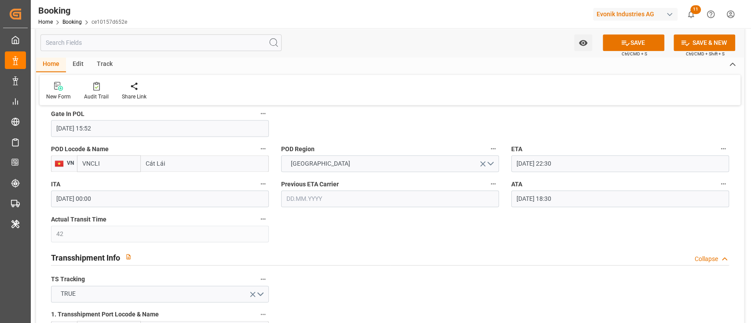
scroll to position [762, 0]
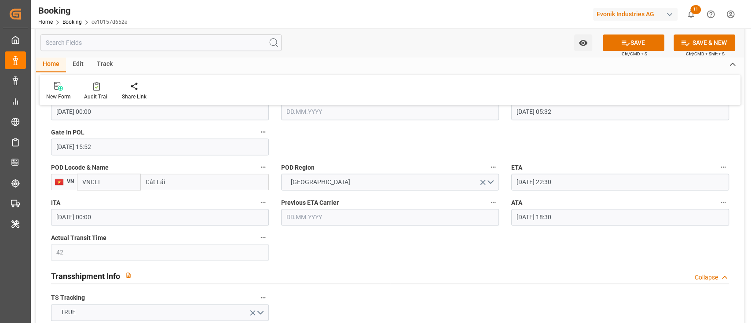
click input "10.08.2025 22:30"
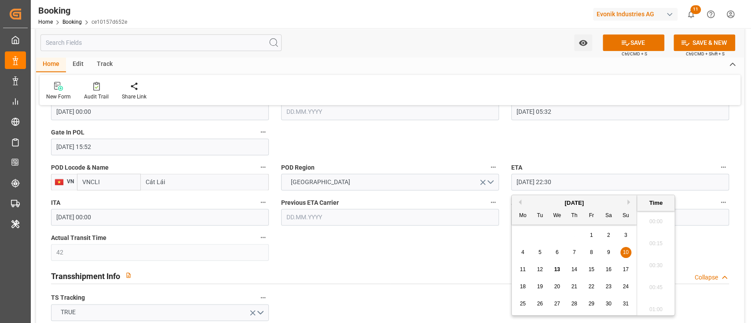
scroll to position [1938, 0]
click span "18"
type input "18.08.2025 22:30"
click div "General Data Collapse Freight Forwarder's Reference No. 250608610875 Equipment …"
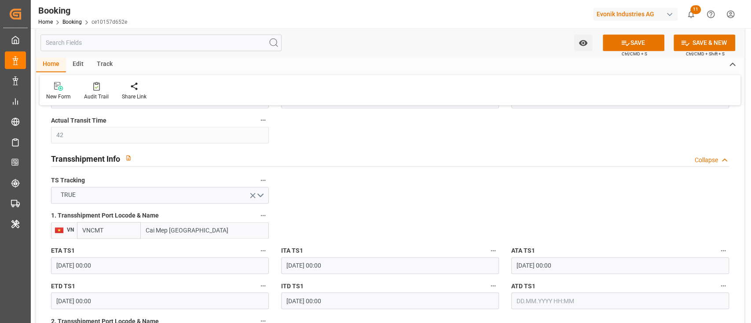
scroll to position [762, 0]
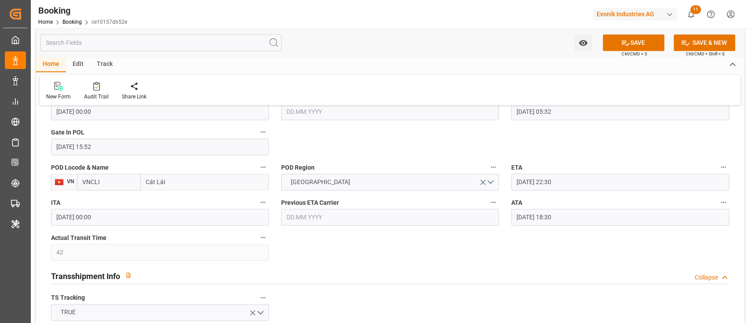
click input "11.08.2025 18:30"
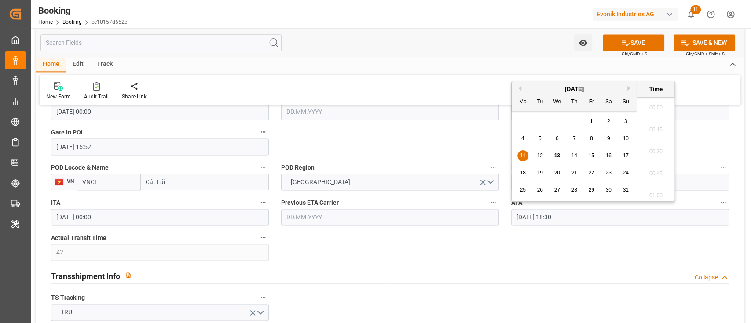
scroll to position [1586, 0]
click input "11.08.2025 18:30"
type input "11.08.2025 18:"
click input "11.08.2025 18:"
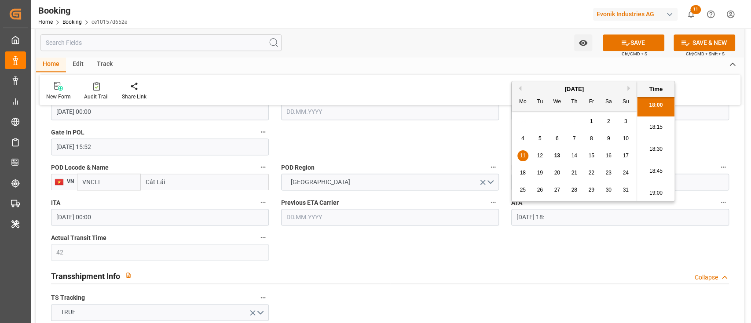
click input "11.08.2025 18:"
drag, startPoint x: 482, startPoint y: 252, endPoint x: 474, endPoint y: 253, distance: 8.5
click div "General Data Collapse Freight Forwarder's Reference No. 250608610875 Equipment …"
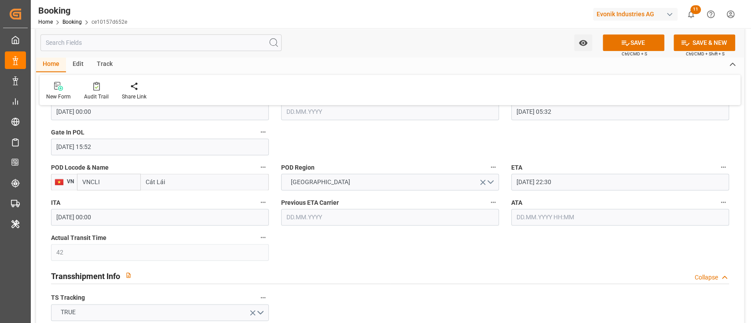
scroll to position [880, 0]
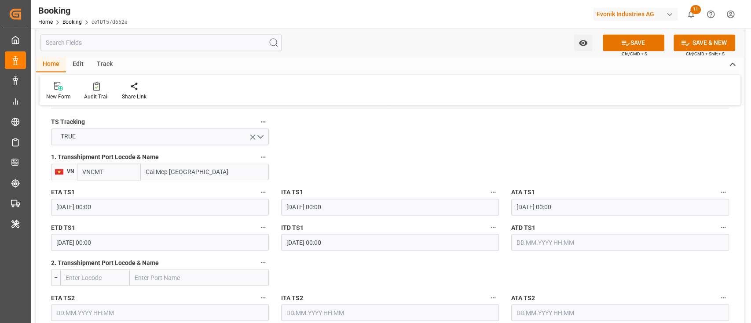
click div "General Data Collapse Freight Forwarder's Reference No. 250608610875 Equipment …"
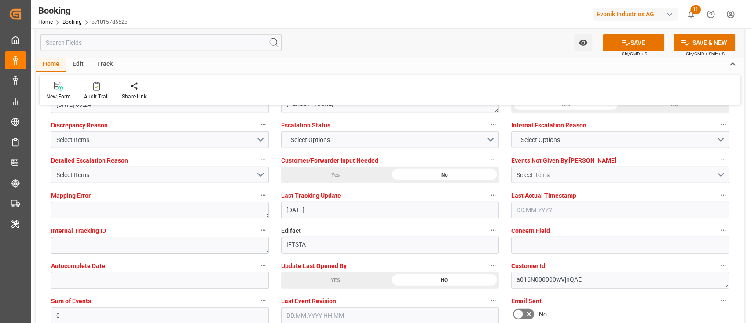
scroll to position [1700, 0]
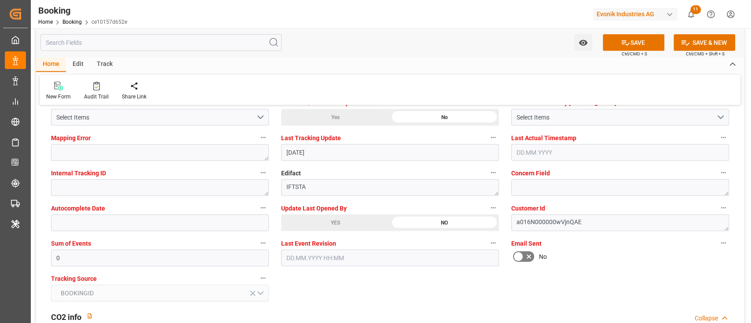
click div "YES"
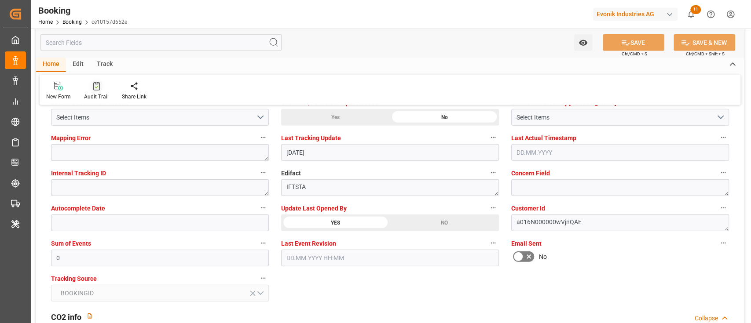
click icon
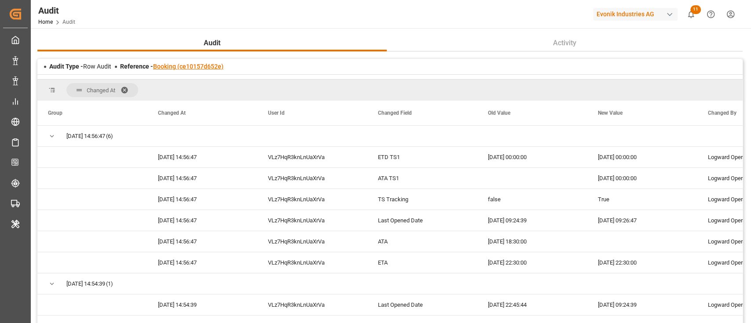
click link "Booking (ce10157d652e)"
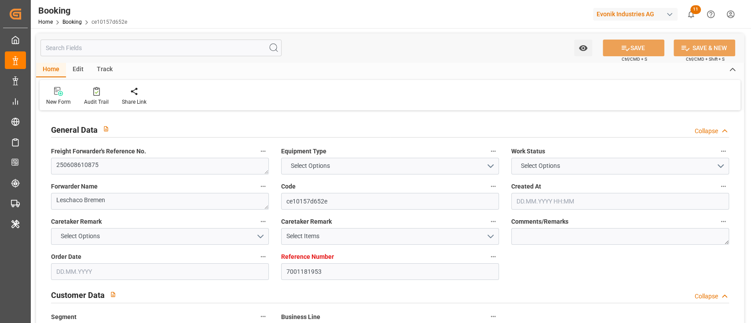
type input "7001181953"
type input "9637234"
type input "Yang Ming"
type input "Yang Ming Marine Transport Corp."
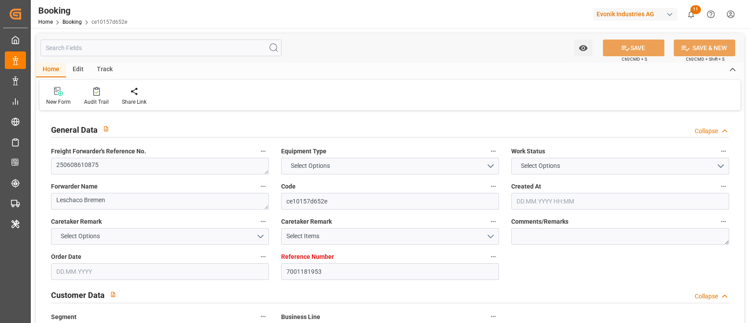
type input "BEANR"
type input "VNCLI"
type input "VNCMT"
type input "0"
type input "BEANR"
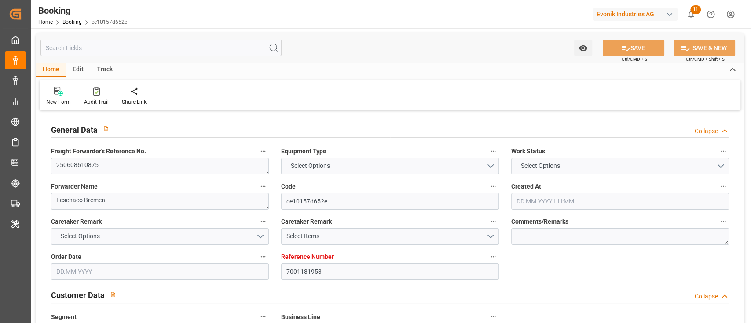
type input "VNCMT"
type input "9637234"
type input "28.05.2025 10:29"
type input "28.05.2025"
type input "18.08.2025"
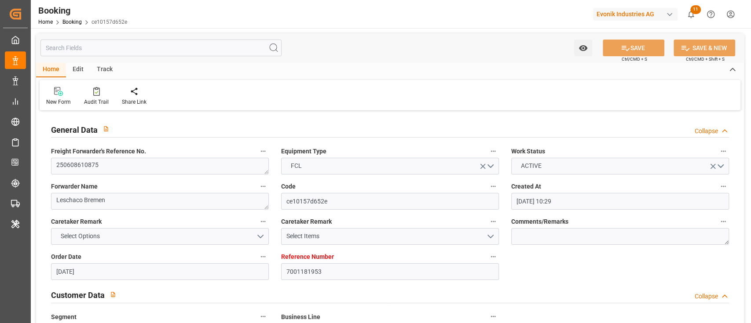
type input "12.06.2025"
type input "12.06.2025 00:00"
type input "03.06.2025"
type input "26.06.2025"
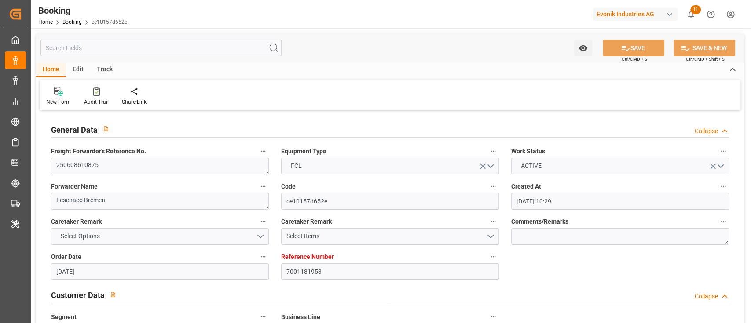
type input "30.06.2025 02:00"
type input "25.06.2025 00:00"
type input "30.06.2025 05:32"
type input "26.06.2025 15:52"
type input "18.08.2025 22:30"
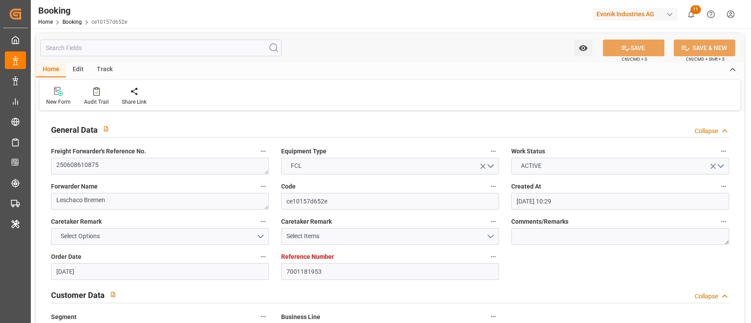
type input "18.08.2025 00:00"
type input "06.08.2025 00:00"
type input "05.08.2025 00:00"
type input "11.08.2025 00:00"
type input "13.08.2025 00:00"
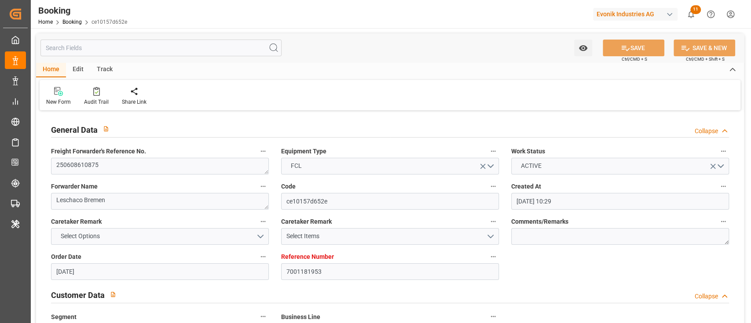
type input "07.08.2025 00:00"
type input "26.06.2025"
type input "13.08.2025 09:26"
type input "12.08.2025"
type input "20.06.2025 09:34"
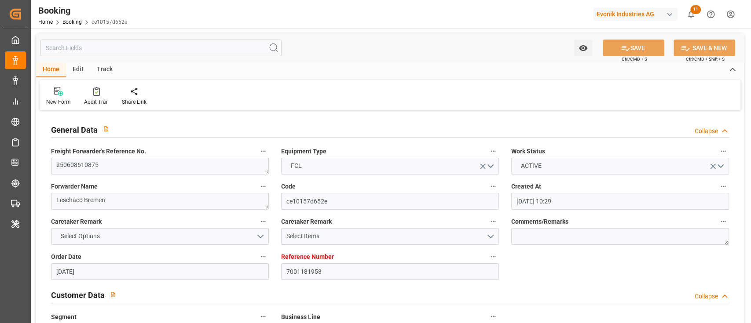
type input "29.06.2025 22:39"
type input "30.06.2025 02:00"
type input "30.06.2025 06:03"
type input "10.08.2025 22:30"
type input "11.08.2025 11:02"
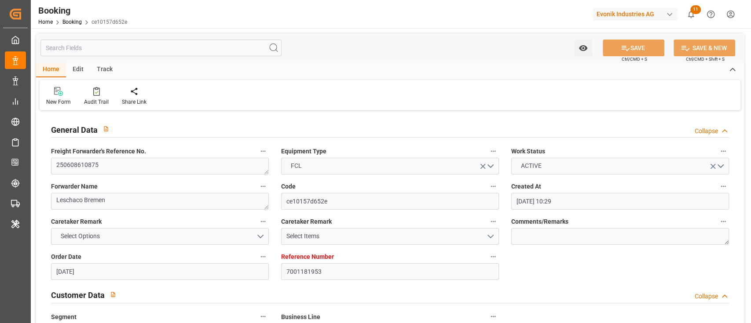
type input "11.08.2025 18:01"
type input "11.08.2025 22:22"
type input "15.08.2025 22:22"
type input "09.08.2025 19:30"
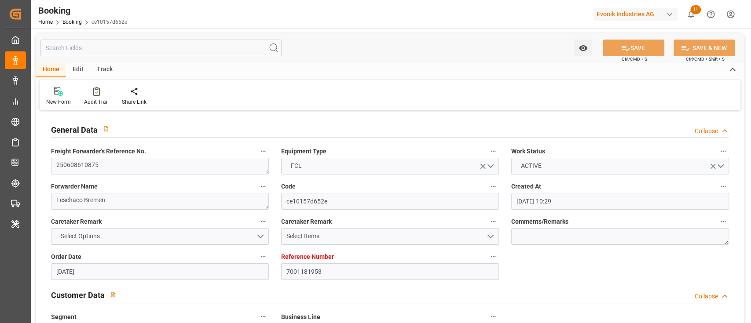
scroll to position [704, 0]
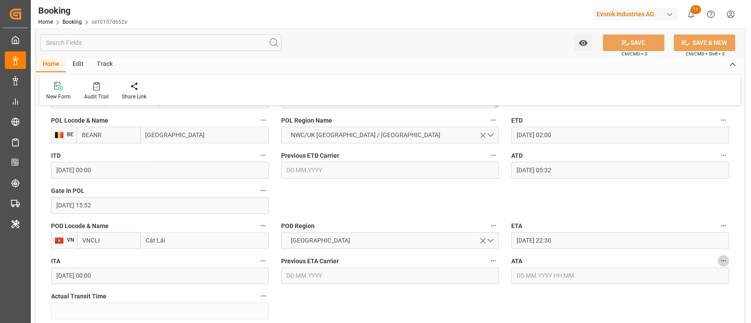
click icon "button"
click li "Tracking Details"
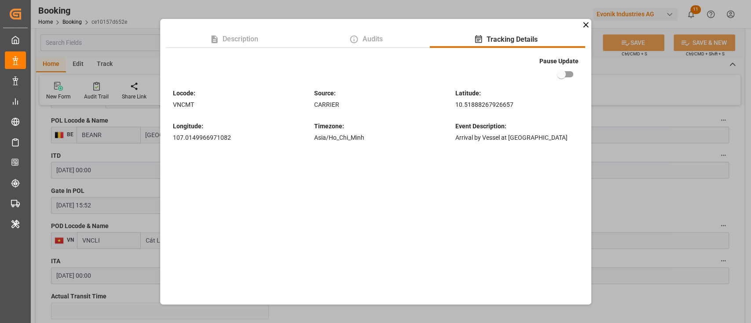
click div "Description Audits Tracking Details Pause Update Locode : VNCMT Source : CARRIE…"
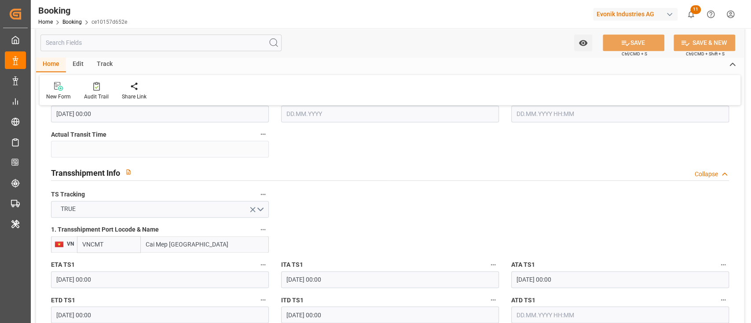
scroll to position [821, 0]
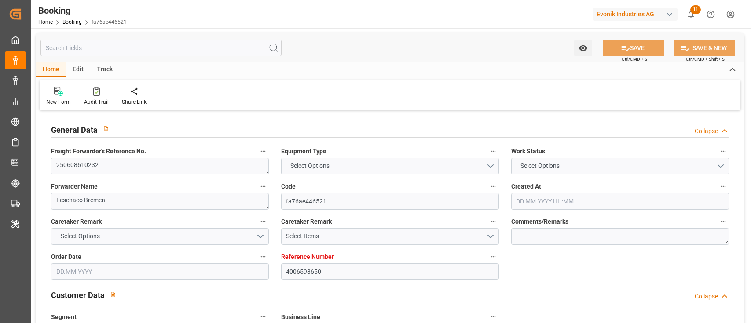
type input "4006598650"
type input "9769300"
type input "[PERSON_NAME]"
type input "[PERSON_NAME] Marine Transport Corp."
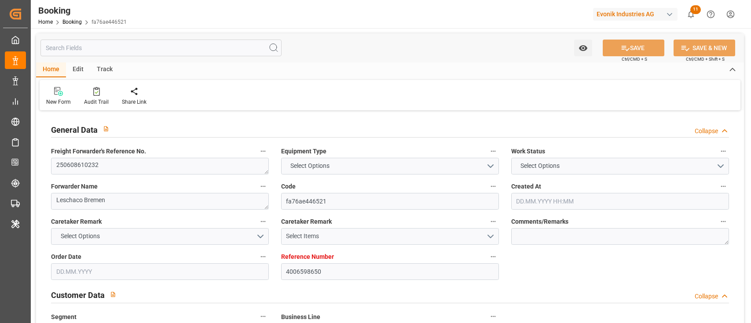
type input "DEHAM"
type input "TWTXG"
type input "52"
type input "TWKHH"
type input "40"
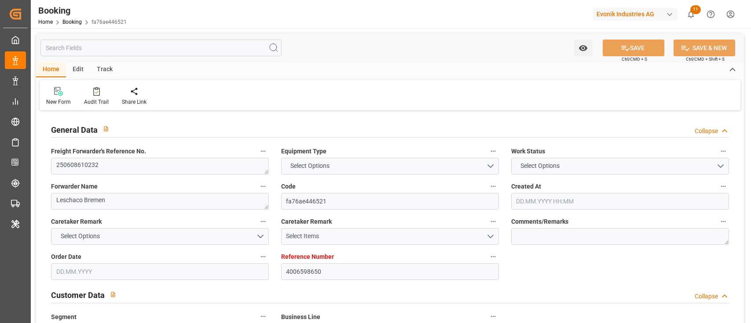
type input "0"
type input "DEHAM"
type input "TWTXG"
type input "9194505"
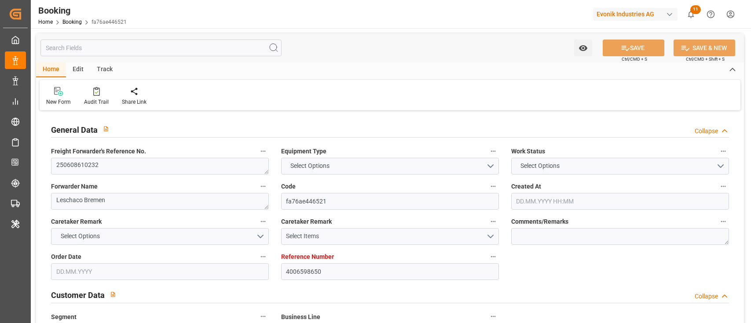
type input "[DATE] 13:58"
type input "[DATE]"
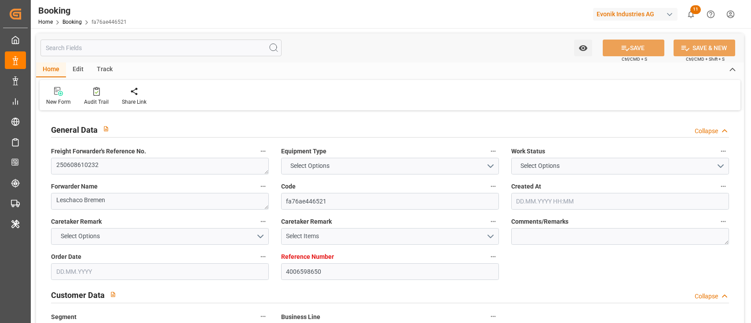
type input "[DATE] 22:30"
type input "[DATE] 00:00"
type input "[DATE] 22:30"
type input "[DATE] 08:04"
type input "[DATE] 01:00"
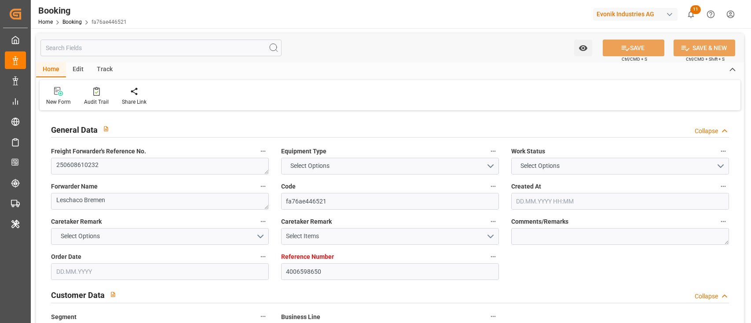
type input "[DATE] 00:00"
type input "[DATE] 22:45"
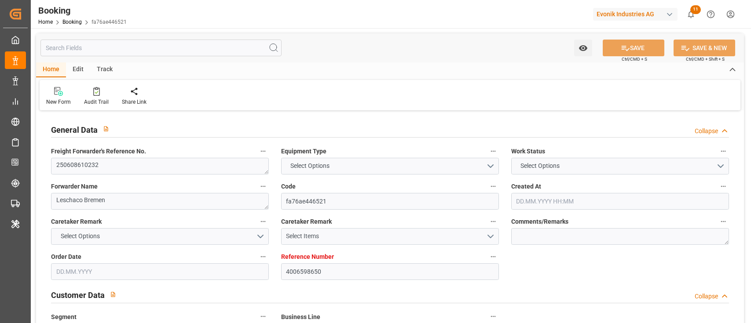
type input "[DATE] 11:00"
type input "[DATE] 00:00"
type input "[DATE] 05:00"
type input "[DATE]"
type input "[DATE] 20:29"
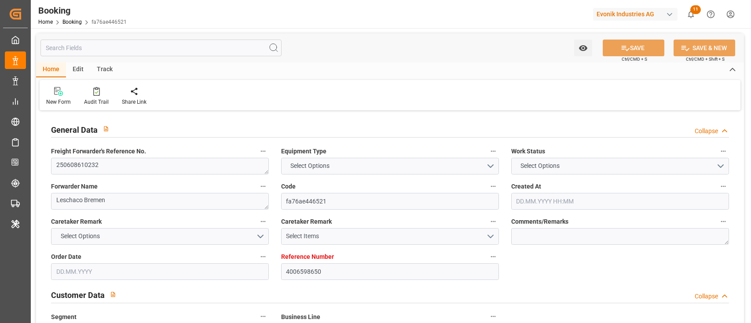
type input "[DATE]"
type input "[DATE] 05:44"
type input "16.06.2025 23:53"
type input "18.06.2025 22:30"
type input "18.06.2025 23:01"
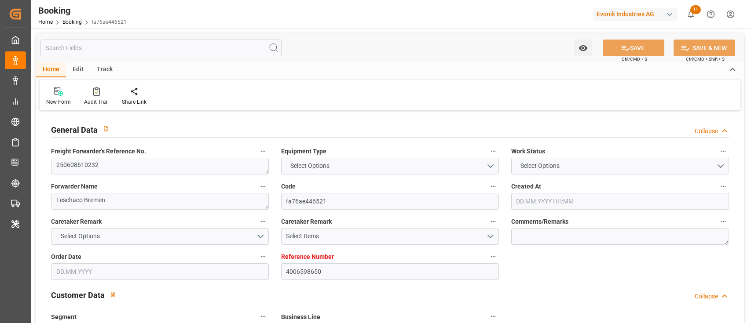
type input "01.08.2025 22:06"
type input "02.08.2025 08:27"
type input "08.08.2025 10:00"
type input "08.08.2025 15:18"
type input "09.08.2025 01:00"
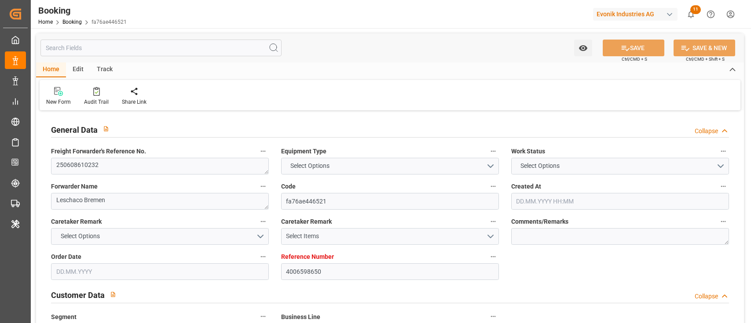
type input "09.08.2025 00:24"
type input "09.08.2025 14:31"
type input "09.08.2025 03:59"
type input "13.08.2025 03:59"
type input "09.08.2025 00:00"
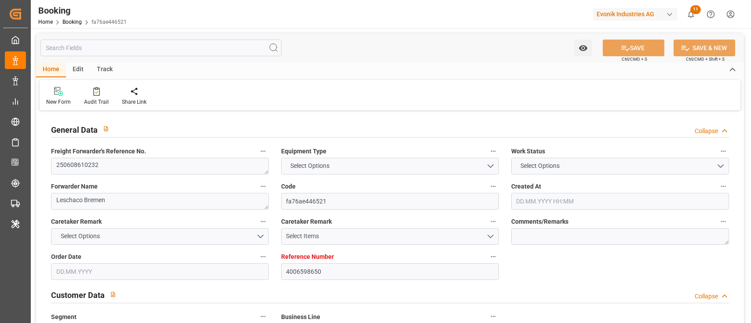
type input "31.07.2025 08:00"
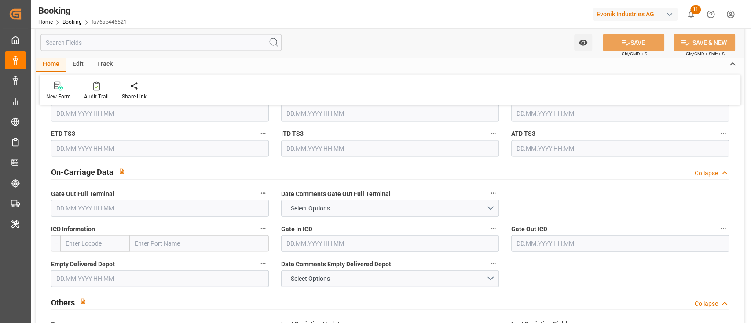
scroll to position [1290, 0]
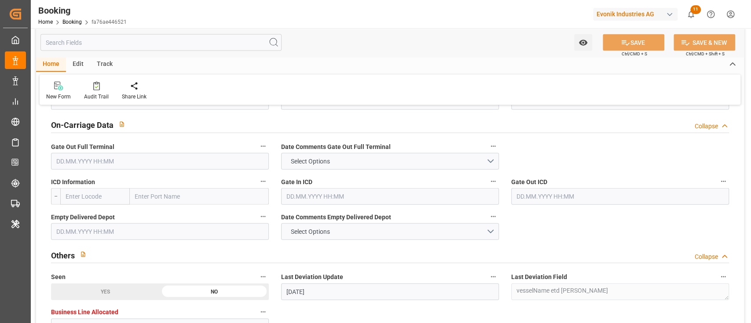
click at [175, 157] on input "text" at bounding box center [160, 161] width 218 height 17
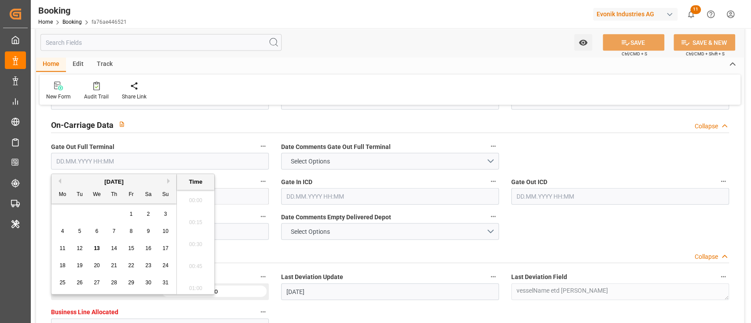
scroll to position [1256, 0]
click at [99, 248] on span "13" at bounding box center [97, 248] width 6 height 6
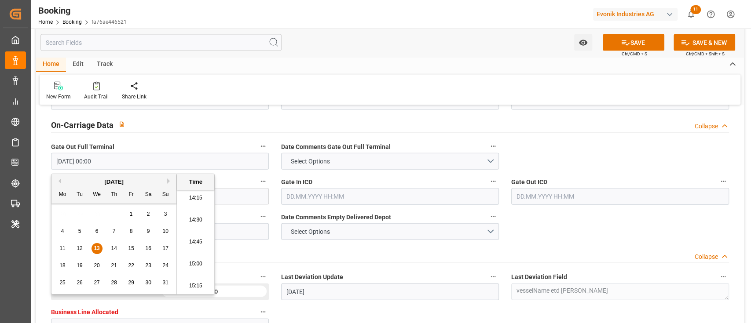
type input "13.08.2025 00:00"
click at [243, 178] on label "ICD Information" at bounding box center [160, 182] width 218 height 12
click at [257, 178] on button "ICD Information" at bounding box center [262, 181] width 11 height 11
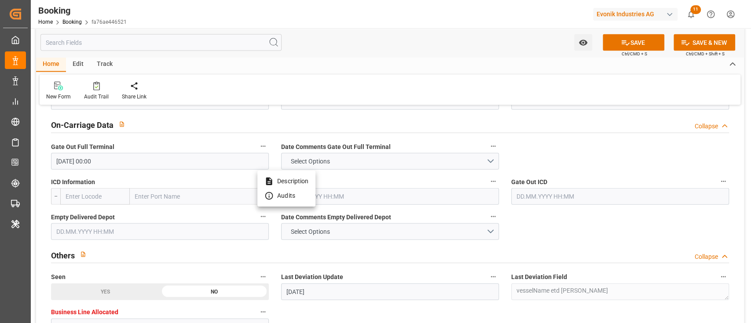
click at [123, 233] on div at bounding box center [375, 161] width 751 height 323
click at [123, 233] on div "Description Audits" at bounding box center [375, 161] width 751 height 323
click at [123, 233] on input "text" at bounding box center [160, 231] width 218 height 17
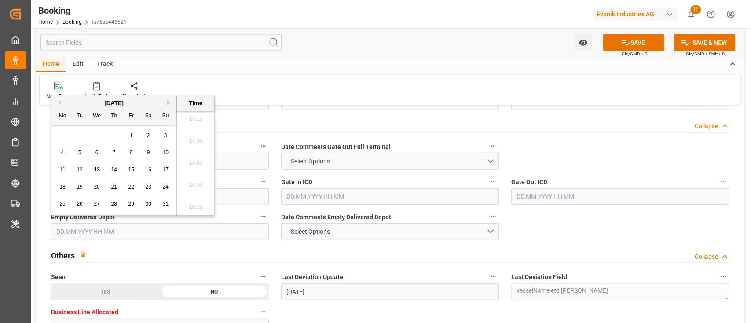
click at [96, 168] on span "13" at bounding box center [97, 170] width 6 height 6
type input "13.08.2025 00:00"
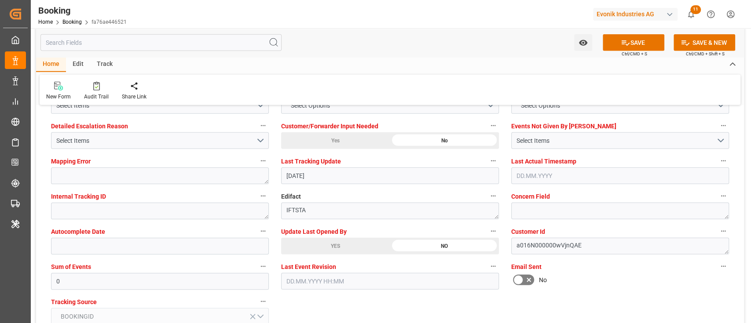
scroll to position [1700, 0]
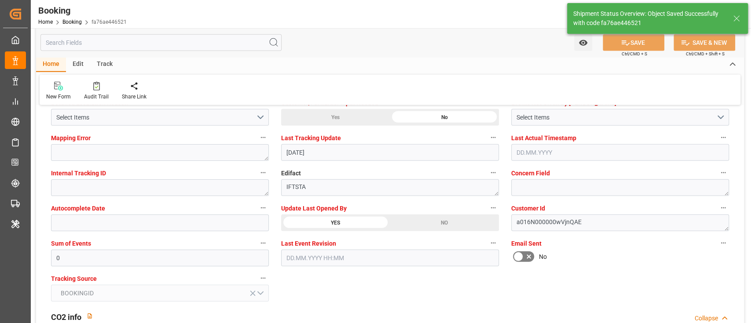
type input "13.08.2025 09:28"
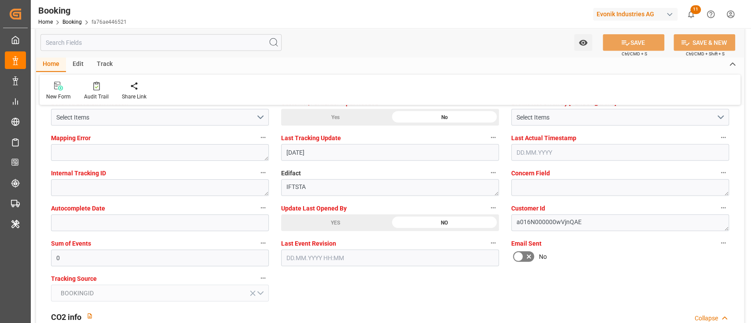
scroll to position [1407, 0]
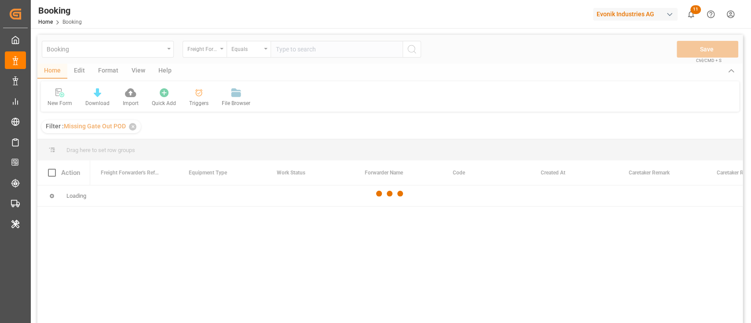
click at [109, 74] on div at bounding box center [389, 194] width 705 height 318
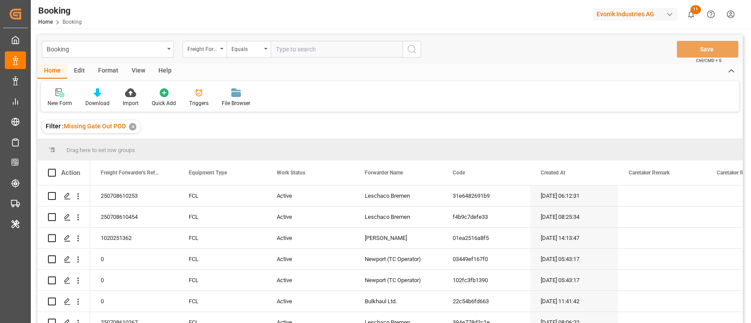
click at [102, 72] on div "Format" at bounding box center [107, 71] width 33 height 15
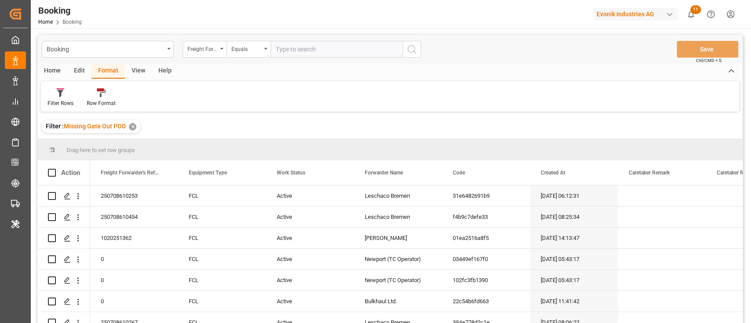
click at [55, 108] on div "Filter Rows Row Format" at bounding box center [390, 96] width 698 height 30
click at [57, 103] on div "Filter Rows" at bounding box center [60, 103] width 26 height 8
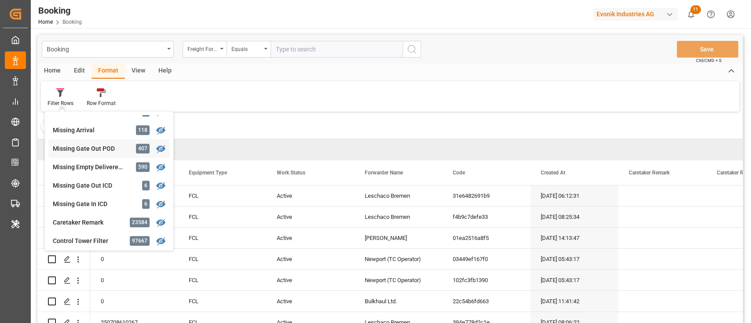
scroll to position [412, 0]
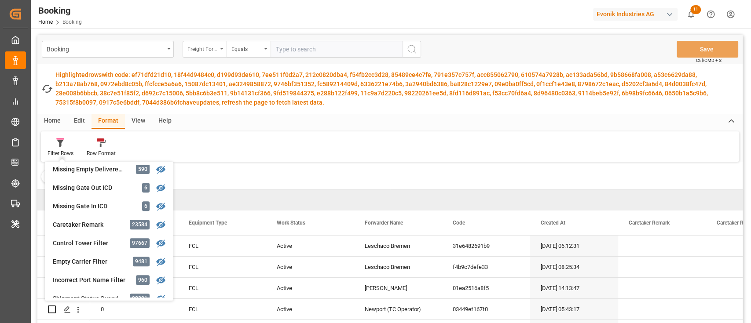
click at [194, 54] on div "Freight Forwarder's Reference No." at bounding box center [205, 49] width 44 height 17
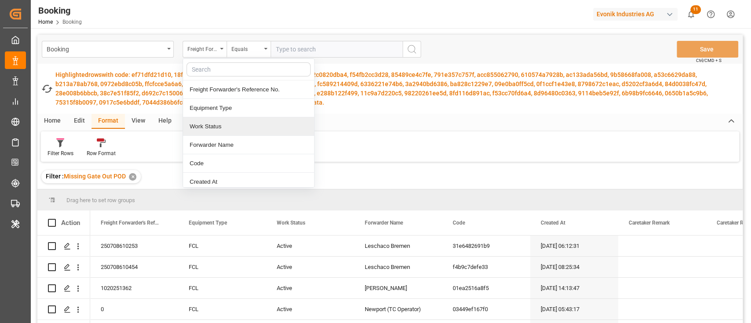
click at [131, 175] on div "✕" at bounding box center [132, 176] width 7 height 7
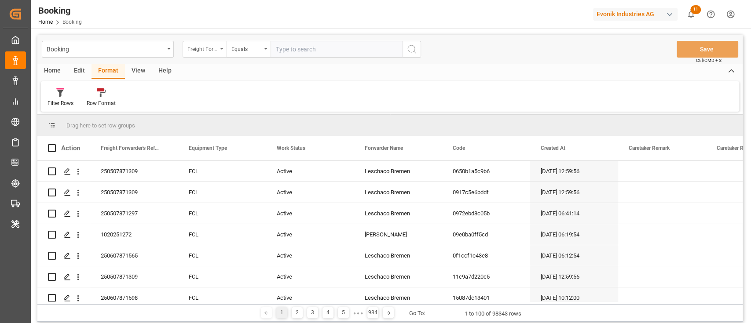
click at [211, 53] on div "Freight Forwarder's Reference No." at bounding box center [205, 49] width 44 height 17
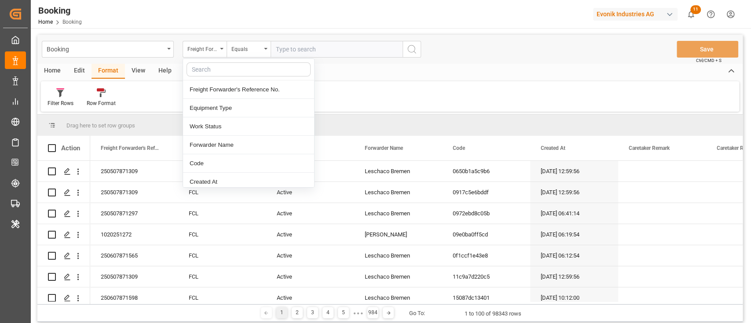
drag, startPoint x: 227, startPoint y: 77, endPoint x: 229, endPoint y: 72, distance: 5.3
click at [227, 77] on div at bounding box center [248, 70] width 131 height 22
click at [230, 70] on input "text" at bounding box center [248, 69] width 124 height 14
type input "de"
click at [211, 178] on div "Delivery No." at bounding box center [248, 182] width 131 height 18
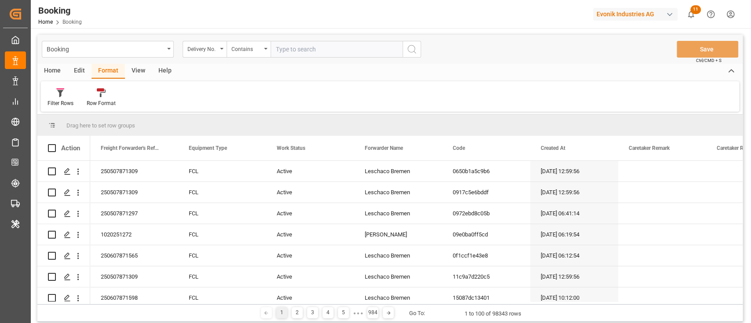
click at [321, 55] on input "text" at bounding box center [336, 49] width 132 height 17
paste input "3011739298"
type input "3011739298"
click at [413, 44] on icon "search button" at bounding box center [411, 49] width 11 height 11
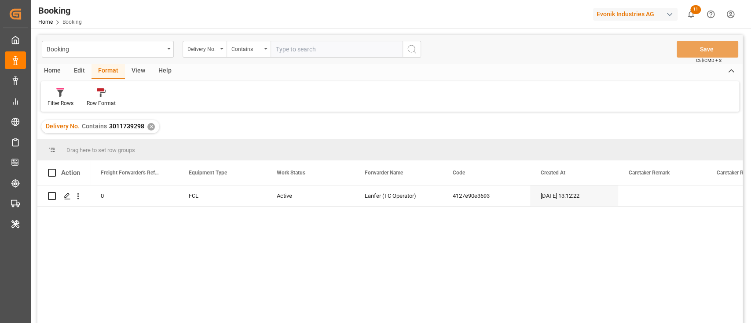
click at [340, 42] on input "text" at bounding box center [336, 49] width 132 height 17
paste input "3011739301"
type input "3011739301"
click at [411, 53] on icon "search button" at bounding box center [411, 49] width 11 height 11
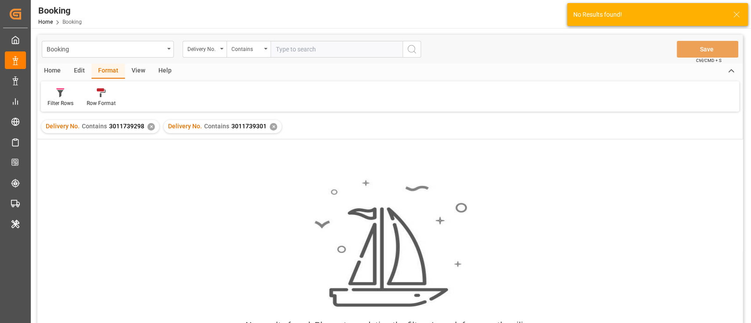
click at [151, 127] on div "✕" at bounding box center [150, 126] width 7 height 7
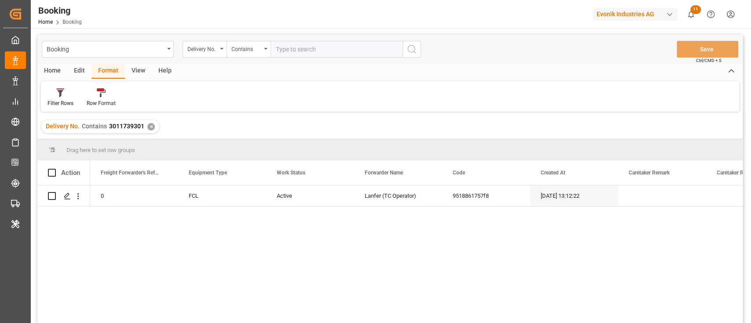
click at [328, 51] on input "text" at bounding box center [336, 49] width 132 height 17
paste input "3011739288"
type input "3011739288"
click at [407, 47] on icon "search button" at bounding box center [411, 49] width 11 height 11
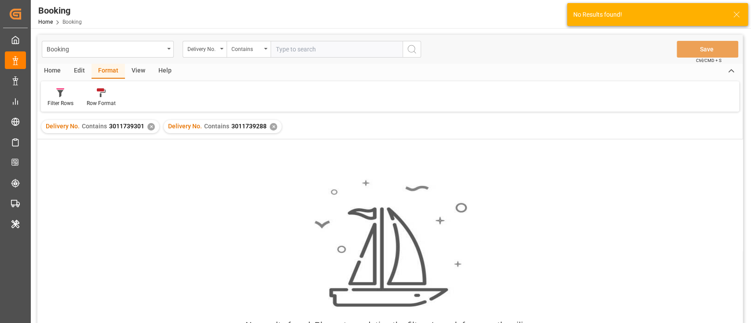
click at [147, 125] on div "✕" at bounding box center [150, 126] width 7 height 7
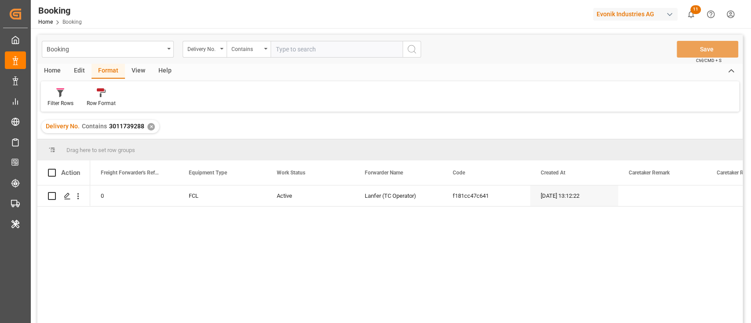
click at [348, 47] on input "text" at bounding box center [336, 49] width 132 height 17
paste input "3011603029"
type input "3011603029"
click at [415, 54] on button "search button" at bounding box center [411, 49] width 18 height 17
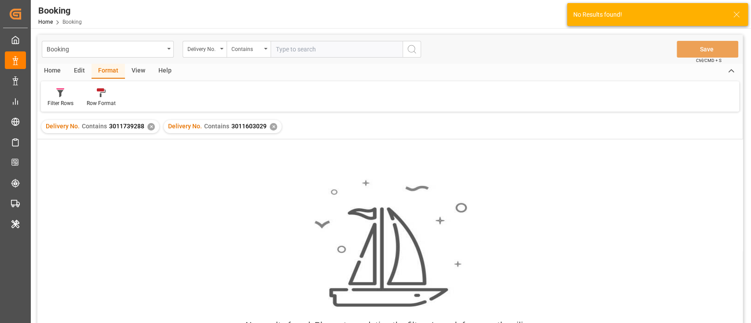
click at [147, 128] on div "✕" at bounding box center [150, 126] width 7 height 7
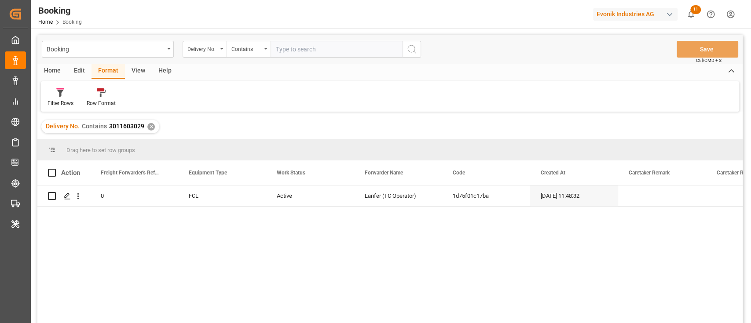
click at [321, 44] on input "text" at bounding box center [336, 49] width 132 height 17
paste input "3011603031"
type input "3011603031"
click at [411, 51] on icon "search button" at bounding box center [411, 49] width 11 height 11
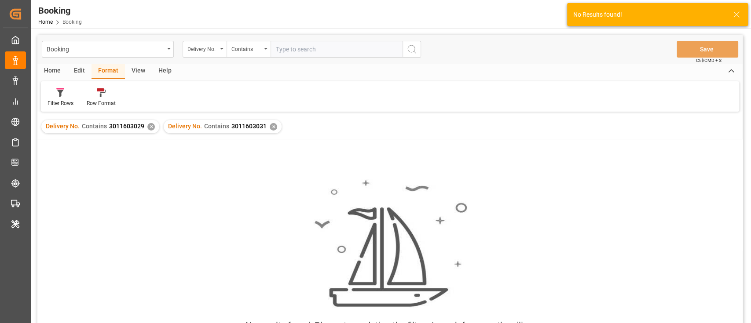
click at [148, 126] on div "✕" at bounding box center [150, 126] width 7 height 7
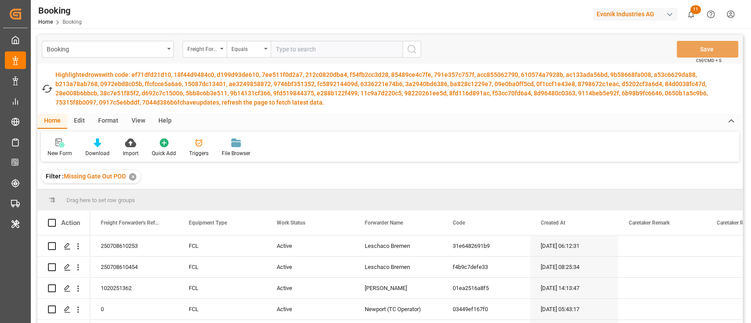
click at [131, 178] on div "✕" at bounding box center [132, 176] width 7 height 7
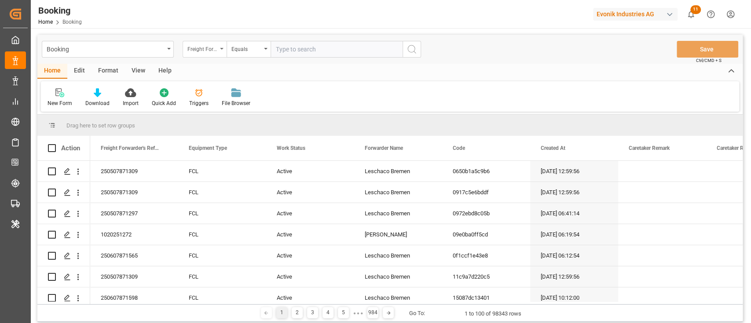
click at [217, 44] on div "Freight Forwarder's Reference No." at bounding box center [205, 49] width 44 height 17
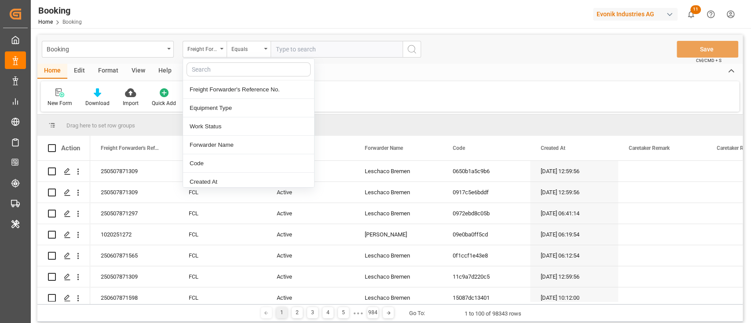
click at [226, 69] on input "text" at bounding box center [248, 69] width 124 height 14
type input "main"
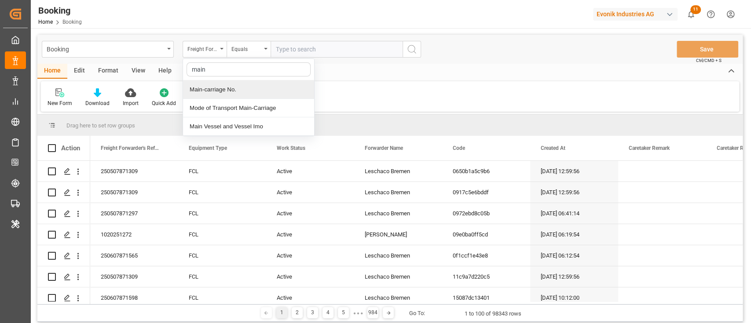
click at [227, 88] on div "Main-carriage No." at bounding box center [248, 89] width 131 height 18
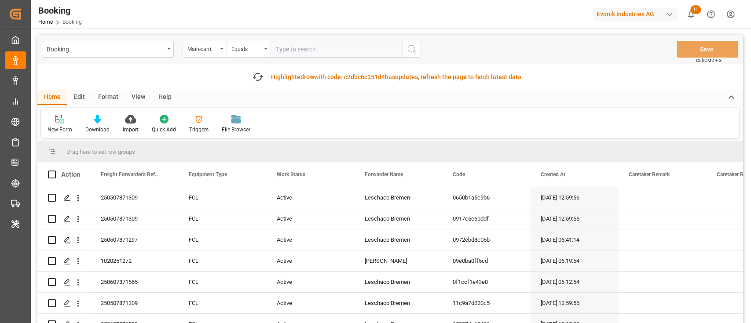
click at [320, 43] on input "text" at bounding box center [336, 49] width 132 height 17
paste input "7001244492"
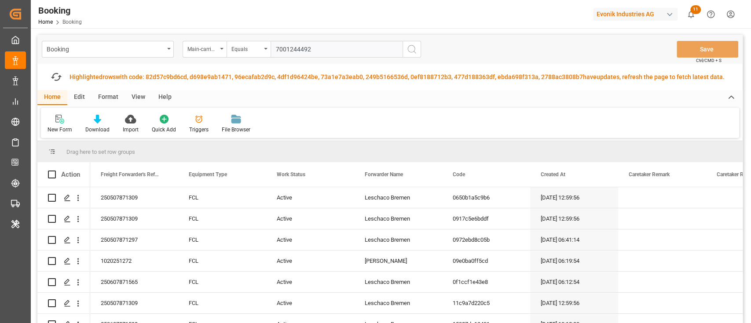
type input "7001244492"
click at [415, 48] on icon "search button" at bounding box center [411, 49] width 11 height 11
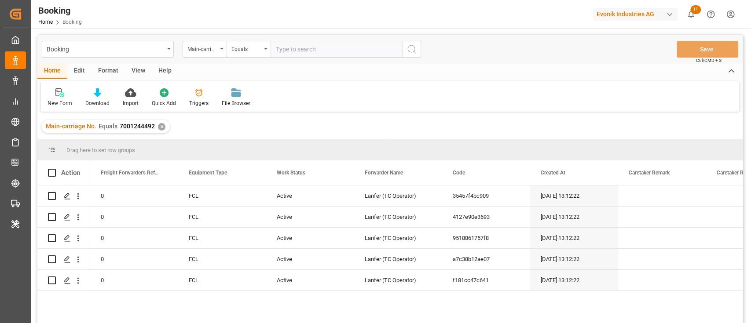
click at [139, 68] on div "View" at bounding box center [138, 71] width 27 height 15
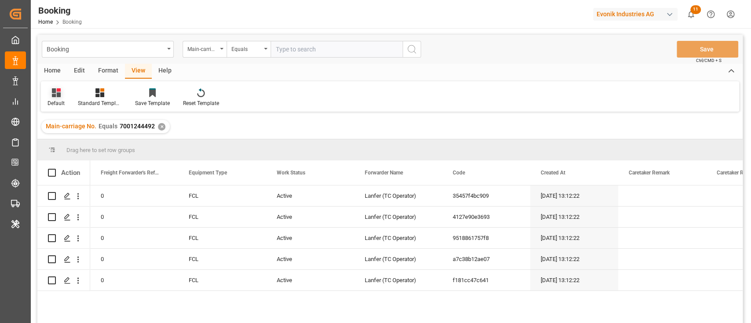
click at [43, 100] on div "Default" at bounding box center [56, 97] width 30 height 19
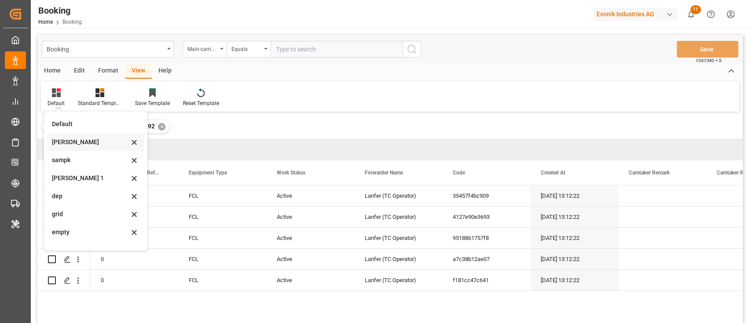
click at [61, 141] on div "sam" at bounding box center [90, 142] width 77 height 9
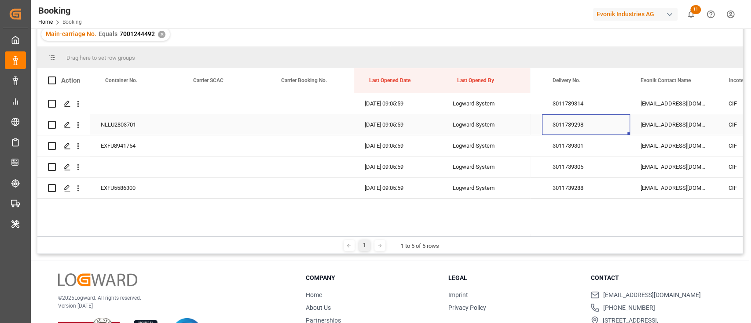
click at [592, 114] on div "3011739298" at bounding box center [586, 124] width 88 height 21
click at [594, 101] on div "3011739314" at bounding box center [586, 103] width 88 height 21
click at [592, 124] on div "3011739298" at bounding box center [586, 124] width 88 height 21
click at [593, 143] on div "3011739301" at bounding box center [586, 145] width 88 height 21
click at [545, 180] on div "3011739288" at bounding box center [586, 188] width 88 height 21
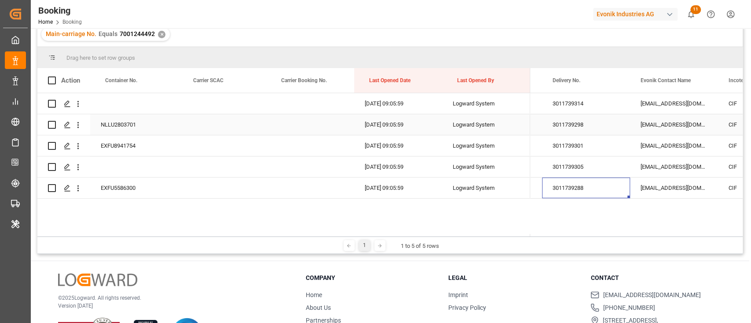
click at [154, 133] on div "NLLU2803701" at bounding box center [134, 124] width 88 height 21
click at [79, 124] on icon "open menu" at bounding box center [77, 125] width 9 height 9
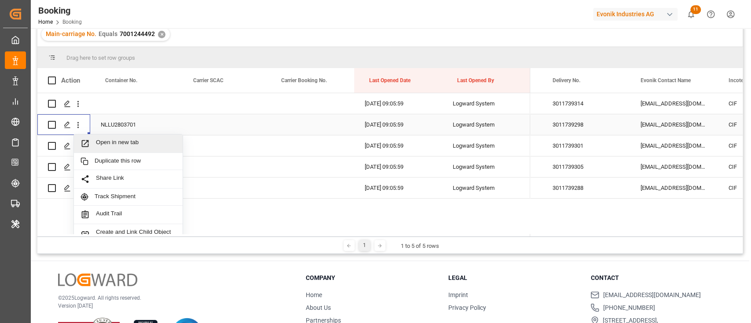
click at [95, 138] on div "Open in new tab" at bounding box center [128, 144] width 109 height 18
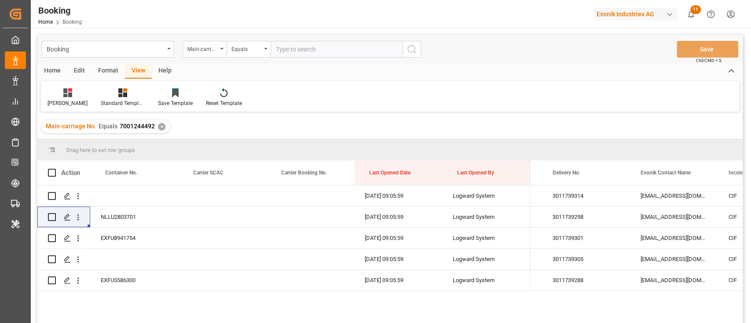
click at [317, 48] on input "text" at bounding box center [336, 49] width 132 height 17
paste input "7001200501"
type input "7001200501"
click at [412, 46] on icon "search button" at bounding box center [411, 49] width 11 height 11
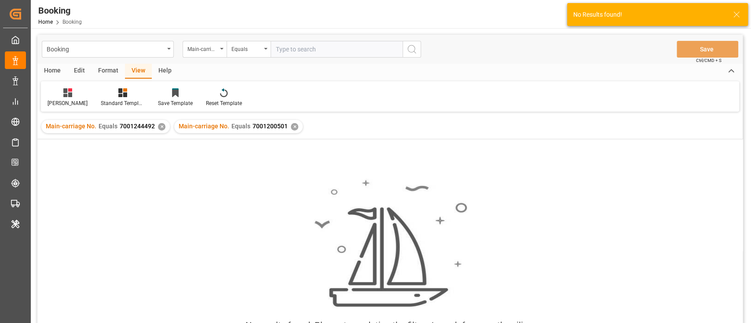
click at [160, 129] on div "✕" at bounding box center [161, 126] width 7 height 7
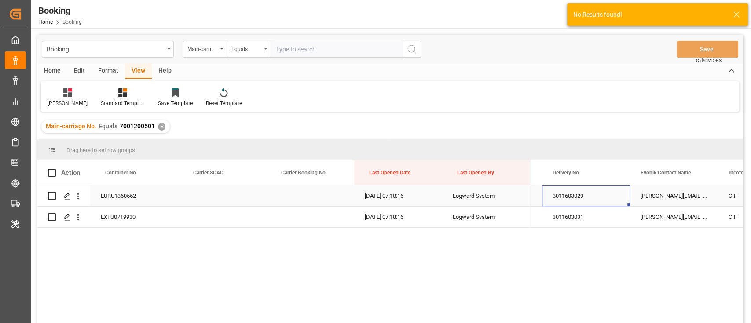
click at [588, 198] on div "3011603029" at bounding box center [586, 196] width 88 height 21
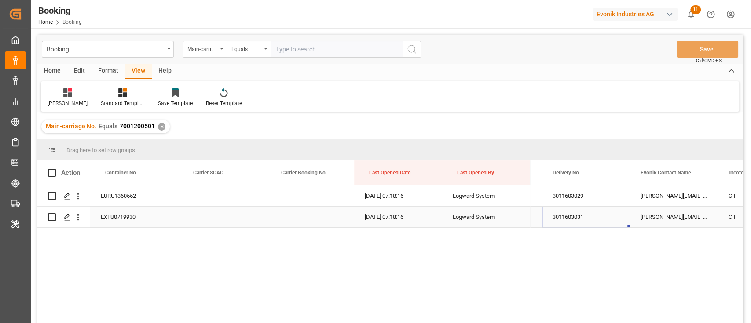
click at [561, 218] on div "3011603031" at bounding box center [586, 217] width 88 height 21
click at [140, 195] on div "EURU1360552" at bounding box center [134, 196] width 88 height 21
click at [78, 194] on icon "open menu" at bounding box center [78, 197] width 2 height 6
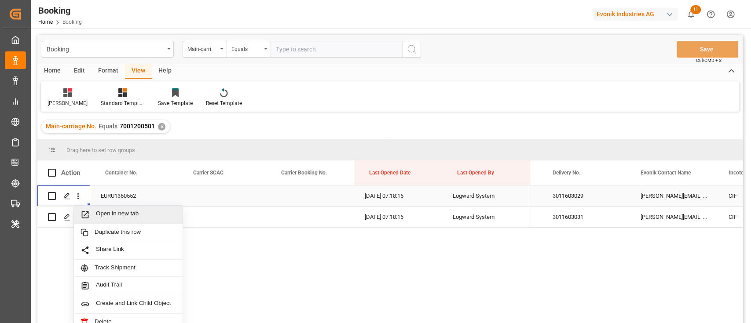
click at [110, 212] on span "Open in new tab" at bounding box center [136, 214] width 80 height 9
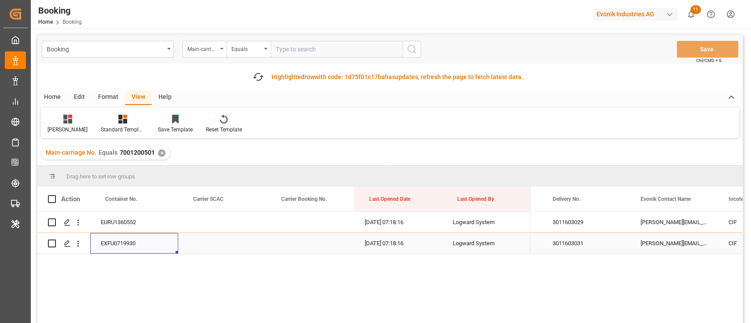
click at [111, 237] on div "EXFU0719930" at bounding box center [134, 243] width 88 height 21
click at [80, 241] on icon "open menu" at bounding box center [77, 243] width 9 height 9
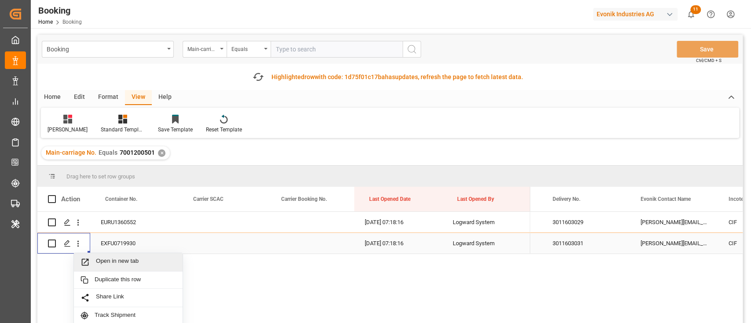
click at [97, 259] on span "Open in new tab" at bounding box center [136, 262] width 80 height 9
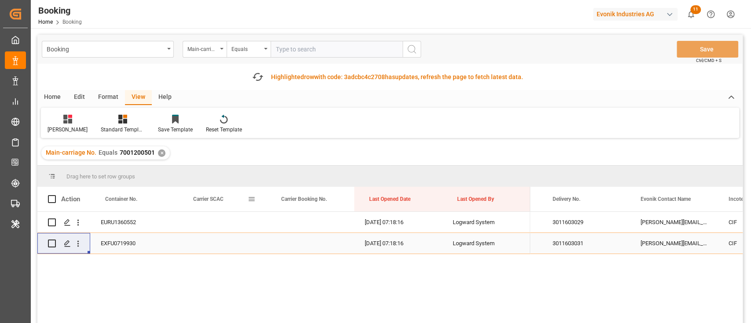
click at [217, 197] on span "Carrier SCAC" at bounding box center [208, 199] width 30 height 6
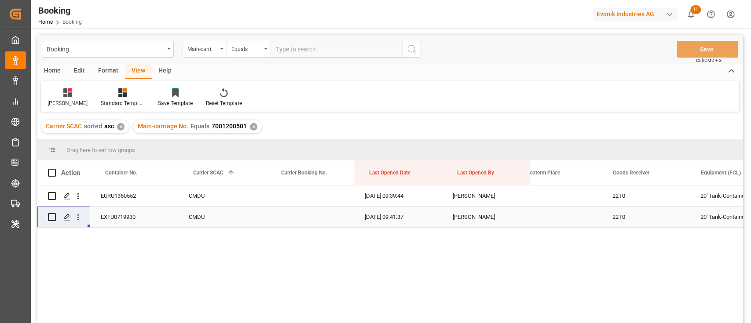
scroll to position [0, 1867]
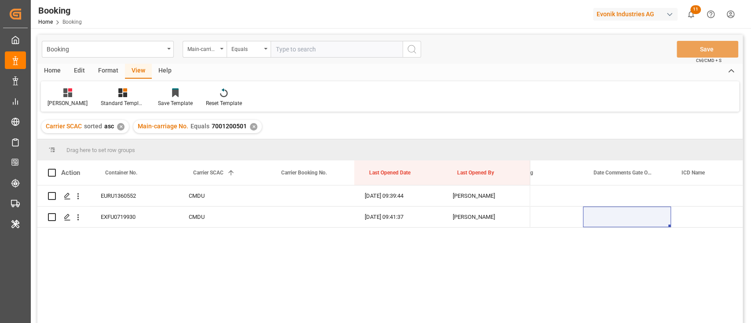
click at [580, 263] on div "True True" at bounding box center [636, 257] width 212 height 143
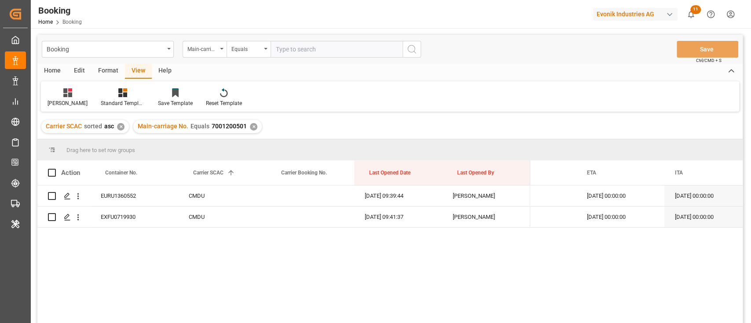
click at [328, 54] on input "text" at bounding box center [336, 49] width 132 height 17
paste input "7001217489"
type input "7001217489"
click at [417, 52] on button "search button" at bounding box center [411, 49] width 18 height 17
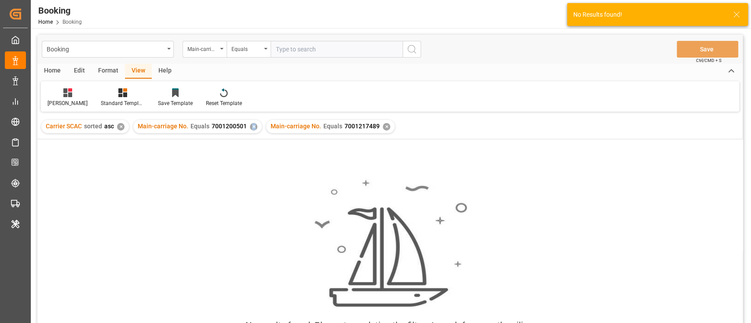
click at [252, 126] on div "✕" at bounding box center [253, 126] width 7 height 7
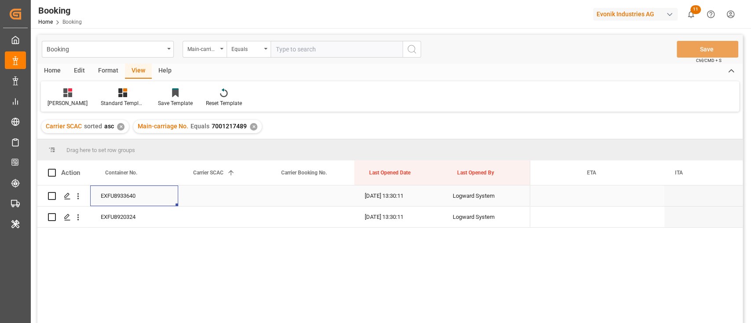
click at [123, 191] on div "EXFU8933640" at bounding box center [134, 196] width 88 height 21
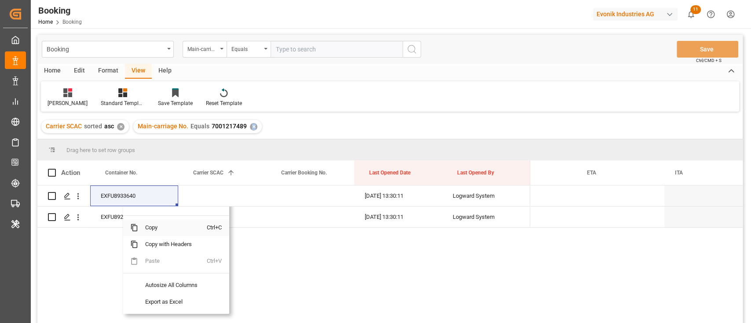
click at [152, 223] on span "Copy" at bounding box center [172, 227] width 69 height 17
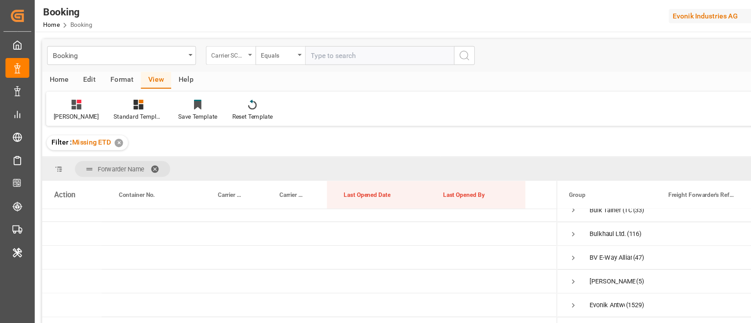
click at [201, 48] on div "Carrier SCAC" at bounding box center [202, 48] width 30 height 10
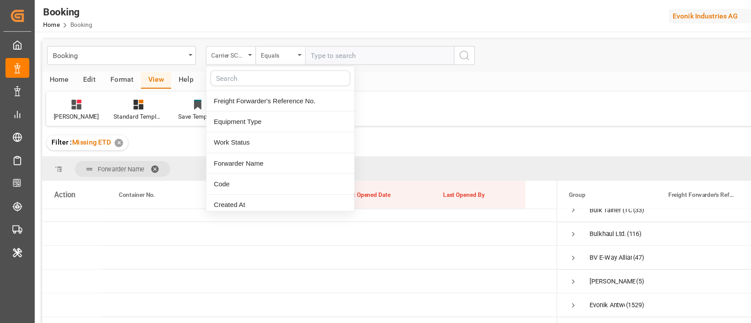
click at [213, 74] on input "text" at bounding box center [248, 69] width 124 height 14
click at [215, 67] on input "text" at bounding box center [248, 69] width 124 height 14
type input "fo"
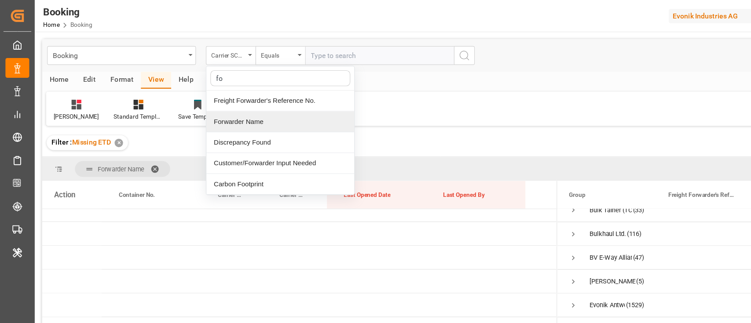
click at [217, 104] on div "Forwarder Name" at bounding box center [248, 108] width 131 height 18
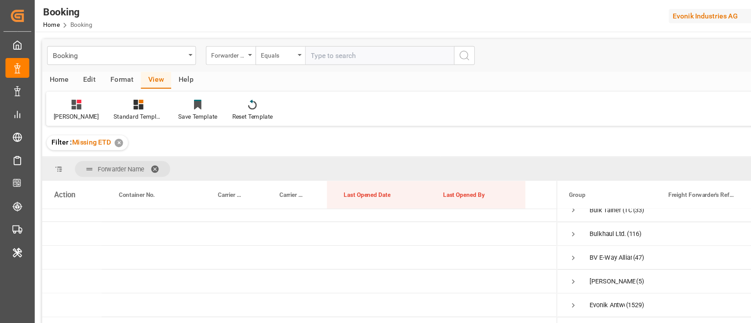
click at [327, 50] on input "text" at bounding box center [336, 49] width 132 height 17
paste input "Lanfer (TC Operator)"
type input "Lanfer (TC Operator)"
click at [411, 53] on icon "search button" at bounding box center [411, 49] width 11 height 11
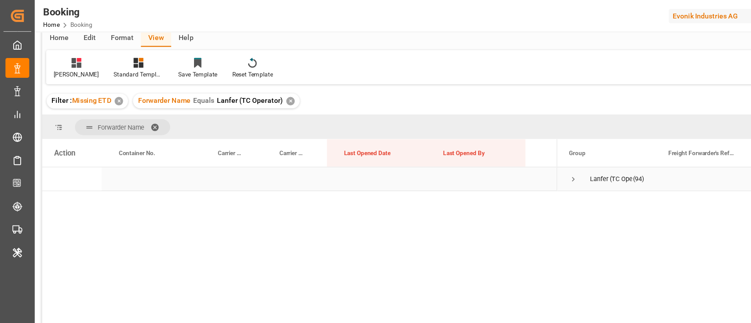
scroll to position [52, 0]
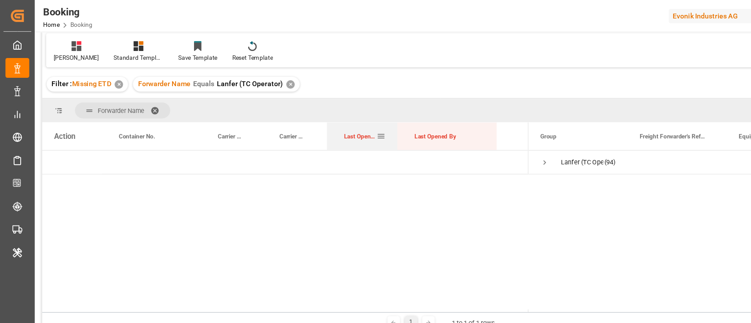
drag, startPoint x: 376, startPoint y: 115, endPoint x: 351, endPoint y: 115, distance: 25.5
click at [351, 115] on div at bounding box center [353, 121] width 4 height 25
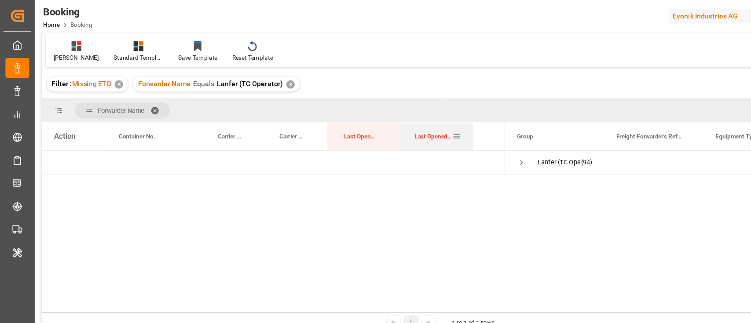
drag, startPoint x: 439, startPoint y: 115, endPoint x: 418, endPoint y: 117, distance: 20.7
click at [418, 117] on div at bounding box center [420, 121] width 4 height 25
click at [466, 146] on span "Lanfer (TC Operator) (94)" at bounding box center [491, 144] width 67 height 20
click at [460, 142] on span "Press SPACE to select this row." at bounding box center [462, 144] width 8 height 8
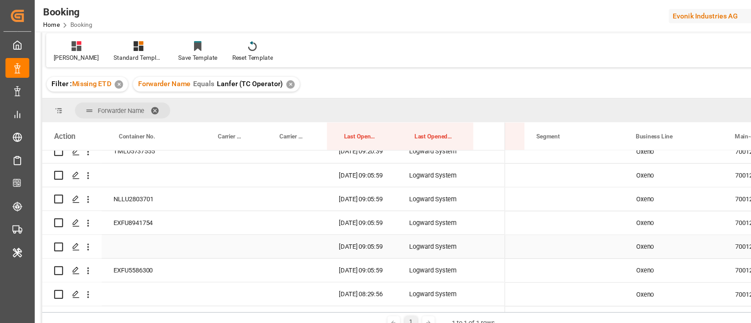
scroll to position [0, 0]
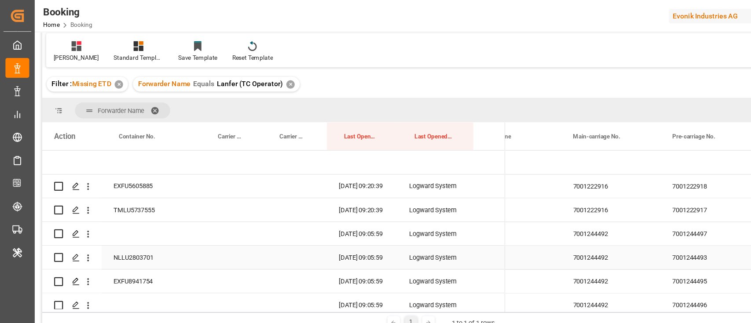
click at [534, 224] on div "7001244492" at bounding box center [541, 228] width 88 height 21
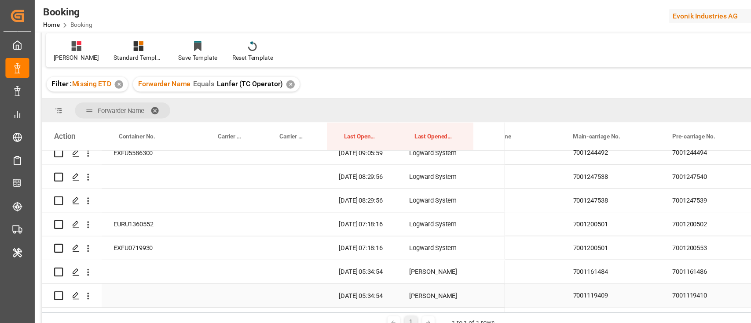
scroll to position [156, 0]
click at [527, 204] on div "7001200501" at bounding box center [541, 199] width 88 height 21
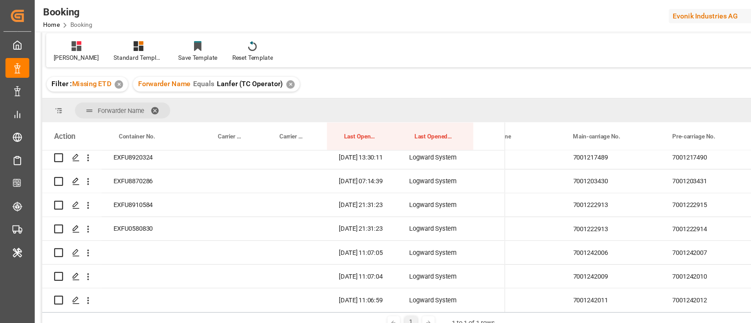
scroll to position [884, 0]
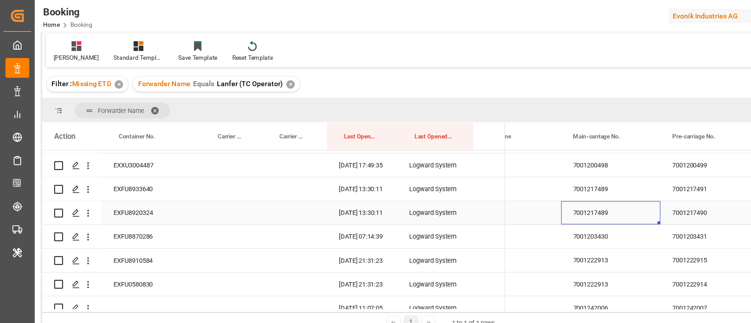
click at [523, 181] on div "7001217489" at bounding box center [541, 189] width 88 height 21
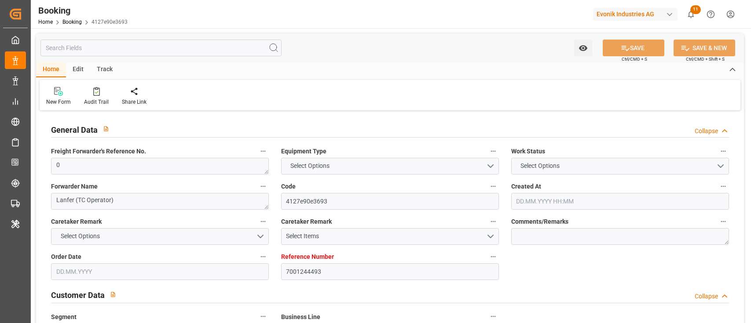
type input "7001244493"
type input "NLRTM"
type input "INNSA"
type input "[DATE] 13:12"
type input "[DATE]"
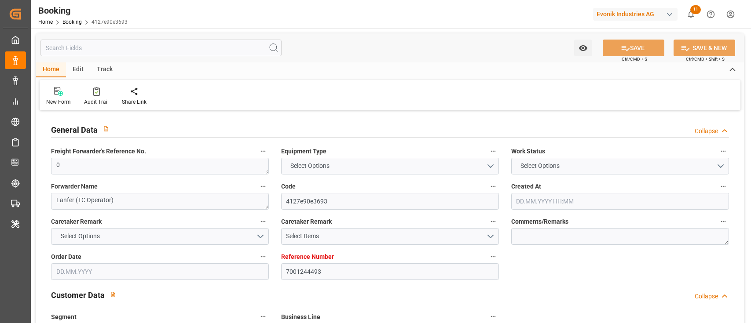
type input "[DATE]"
type input "12.08.2025"
type input "[DATE]"
type input "13.08.2025 09:05"
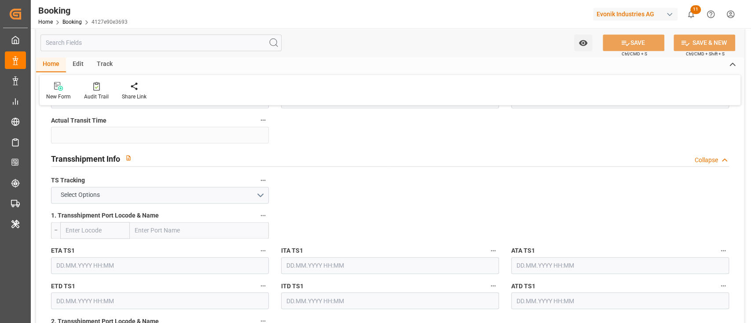
scroll to position [762, 0]
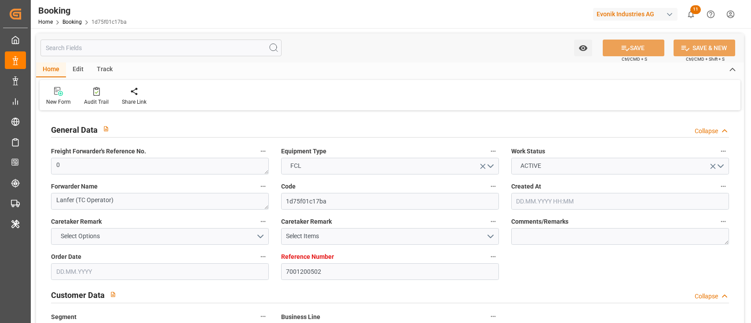
type input "7001200502"
type input "EUNWC"
type input "INHZR"
type input "[DATE] 11:48"
type input "[DATE]"
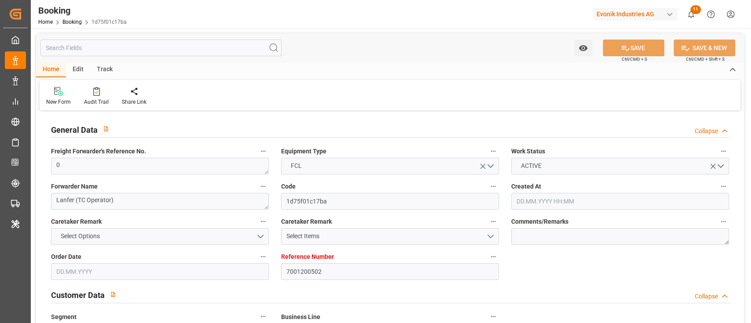
type input "[DATE]"
type input "[DATE] 07:18"
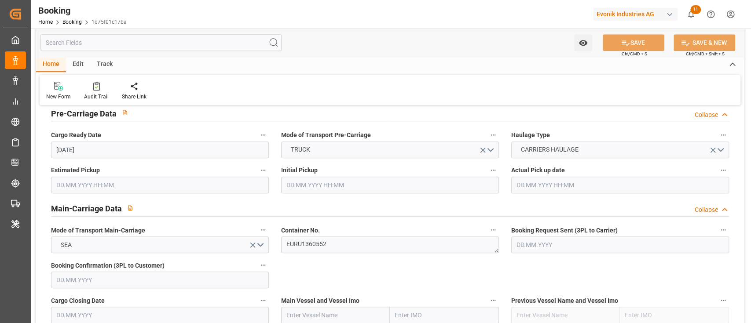
scroll to position [586, 0]
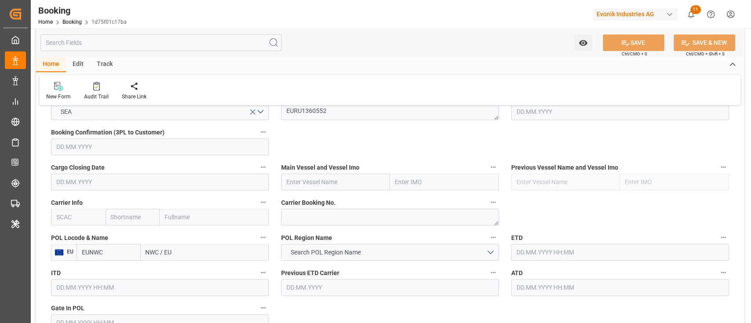
click at [83, 223] on input "text" at bounding box center [78, 217] width 55 height 17
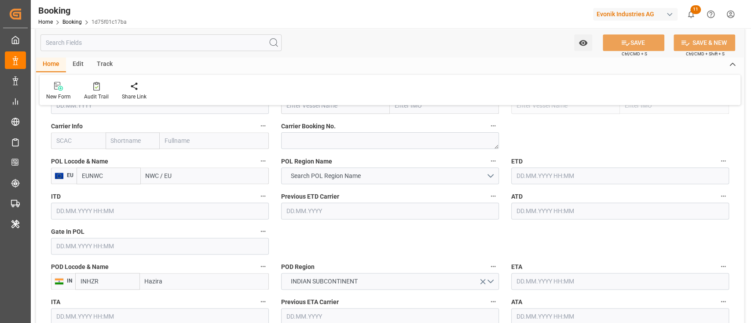
scroll to position [645, 0]
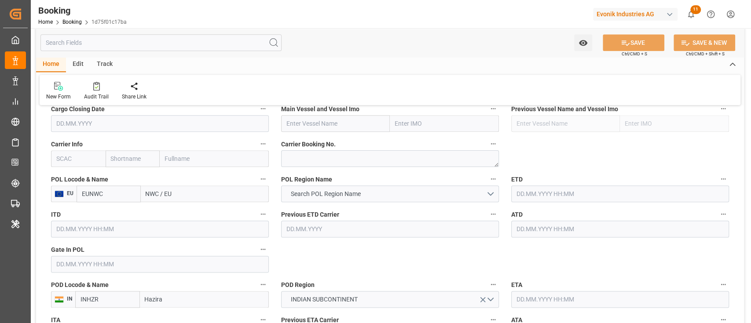
click at [73, 155] on input "text" at bounding box center [78, 158] width 55 height 17
click at [58, 185] on div "CMDU" at bounding box center [65, 178] width 28 height 20
type input "CMDU"
type input "CMACGM"
type input "CMA CGM Group"
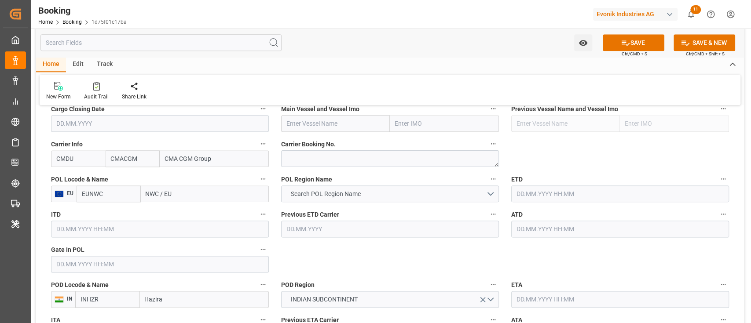
type input "CMDU"
click at [303, 202] on div "POL Region Name Search POL Region Name" at bounding box center [390, 187] width 230 height 35
click at [309, 198] on span "Search POL Region Name" at bounding box center [325, 194] width 79 height 9
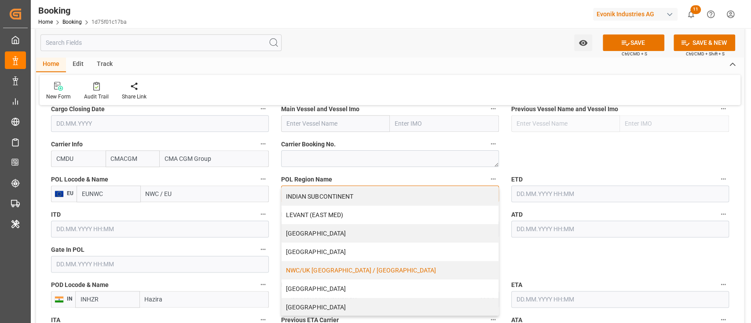
scroll to position [176, 0]
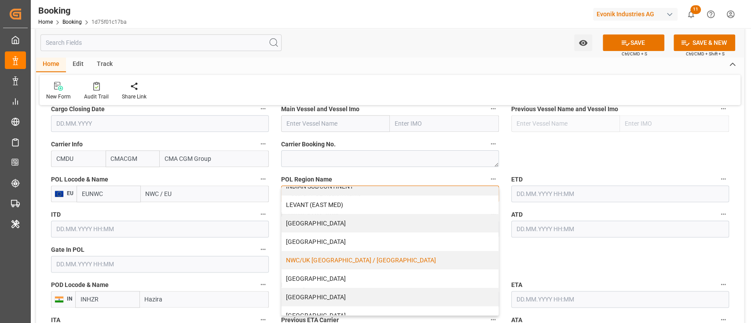
click at [318, 254] on div "NWC/UK [GEOGRAPHIC_DATA] / [GEOGRAPHIC_DATA]" at bounding box center [389, 260] width 217 height 18
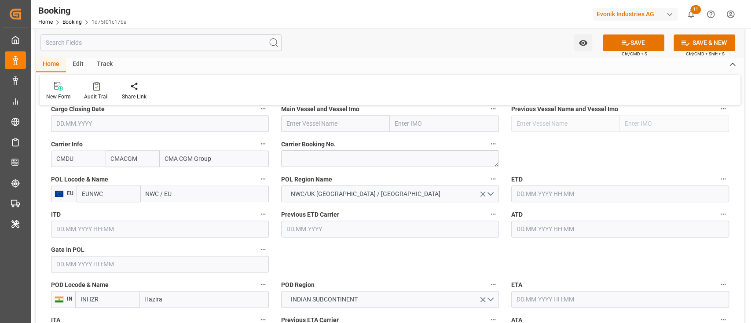
click at [160, 194] on input "NWC / EU" at bounding box center [205, 194] width 128 height 17
click at [163, 197] on input "NWC / EU" at bounding box center [205, 194] width 128 height 17
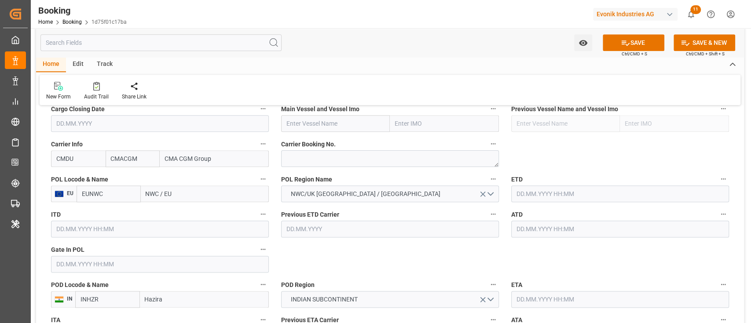
click at [163, 197] on input "NWC / EU" at bounding box center [205, 194] width 128 height 17
paste input "[GEOGRAPHIC_DATA]"
type input "[GEOGRAPHIC_DATA]"
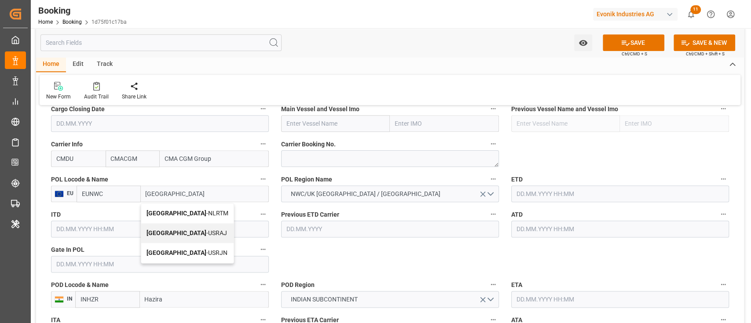
click at [176, 205] on div "[GEOGRAPHIC_DATA] - NLRTM" at bounding box center [187, 214] width 92 height 20
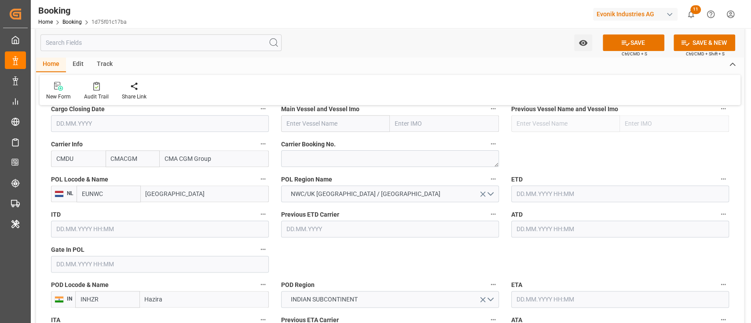
type input "NLRTM"
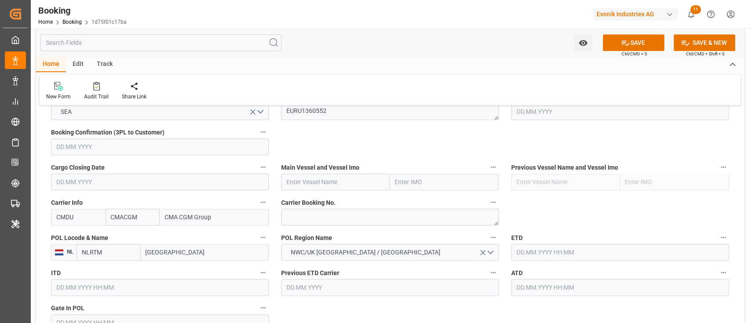
type input "[GEOGRAPHIC_DATA]"
click at [338, 186] on input "text" at bounding box center [335, 182] width 109 height 17
paste input "CMA CGM AQUILA"
type input "CMA CGM AQUILA"
click at [337, 204] on b "CMA CGM AQUILA" at bounding box center [312, 201] width 51 height 7
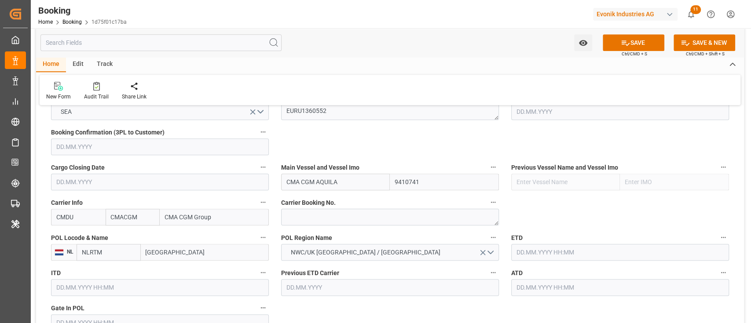
type input "9410741"
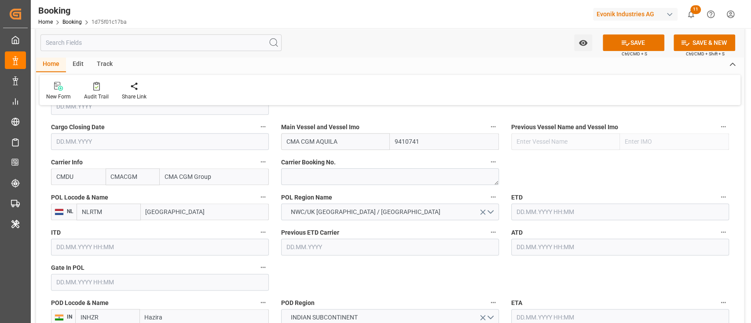
scroll to position [645, 0]
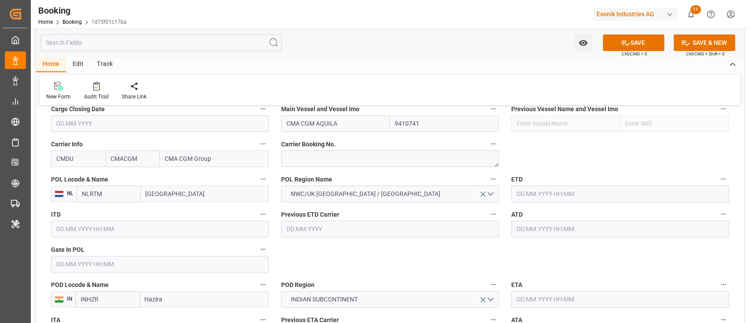
type input "CMA CGM AQUILA"
click at [545, 192] on input "text" at bounding box center [620, 194] width 218 height 17
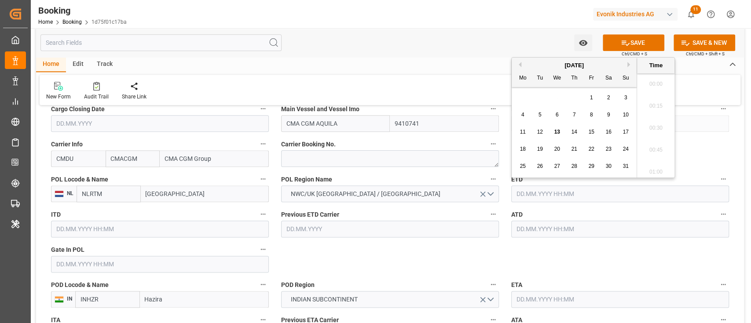
scroll to position [1278, 0]
click at [605, 146] on span "23" at bounding box center [608, 149] width 6 height 6
type input "[DATE] 00:00"
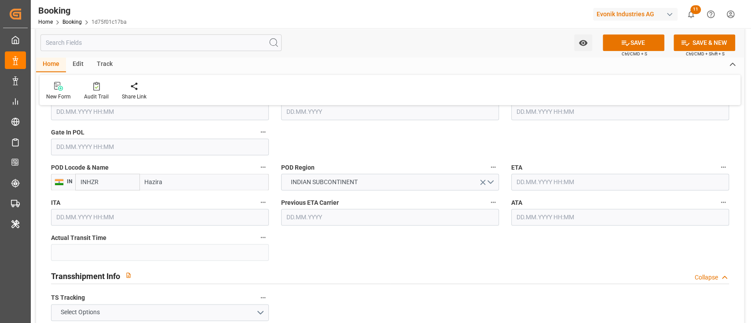
click at [214, 182] on input "Hazira" at bounding box center [204, 182] width 129 height 17
type input "Hazira"
click at [208, 220] on span "Hazira Port/[GEOGRAPHIC_DATA] - [GEOGRAPHIC_DATA]" at bounding box center [202, 221] width 113 height 7
type input "INHZA"
type input "Hazira Port/[GEOGRAPHIC_DATA]"
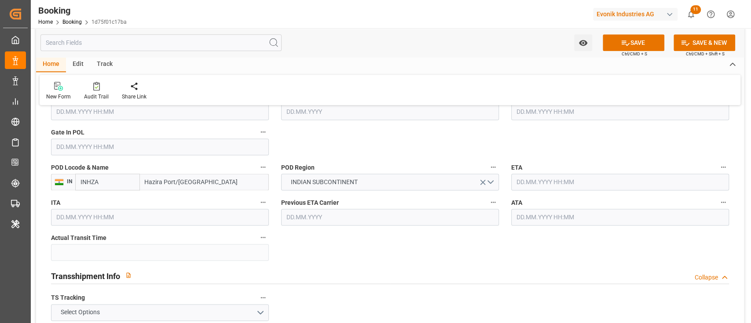
click at [566, 178] on input "text" at bounding box center [620, 182] width 218 height 17
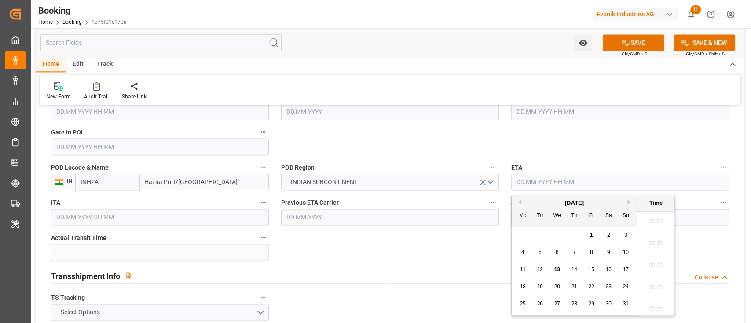
scroll to position [1278, 0]
click at [626, 205] on div "[DATE]" at bounding box center [573, 203] width 125 height 9
click at [629, 201] on button "Next Month" at bounding box center [629, 202] width 5 height 5
click at [525, 290] on div "20" at bounding box center [522, 287] width 11 height 11
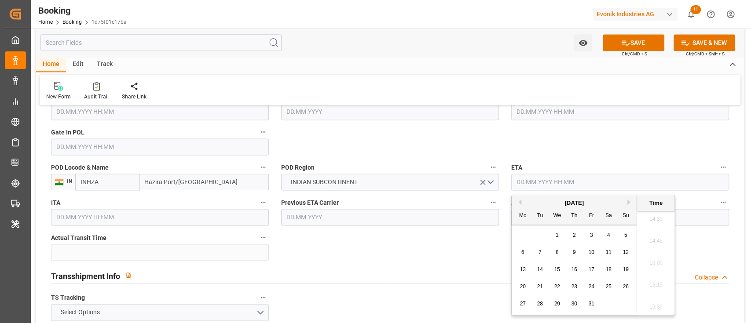
type input "[DATE] 00:00"
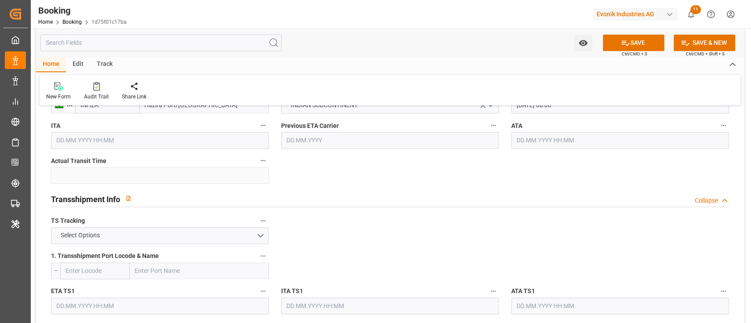
scroll to position [880, 0]
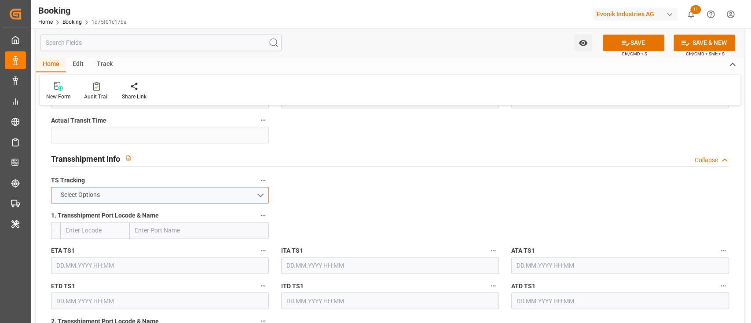
click at [155, 190] on button "Select Options" at bounding box center [160, 195] width 218 height 17
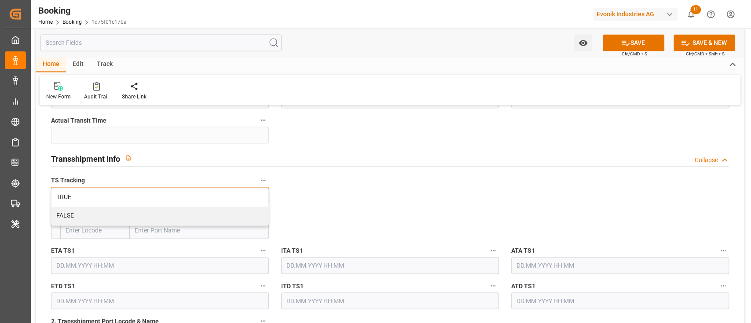
click at [155, 190] on div "TRUE" at bounding box center [159, 197] width 217 height 18
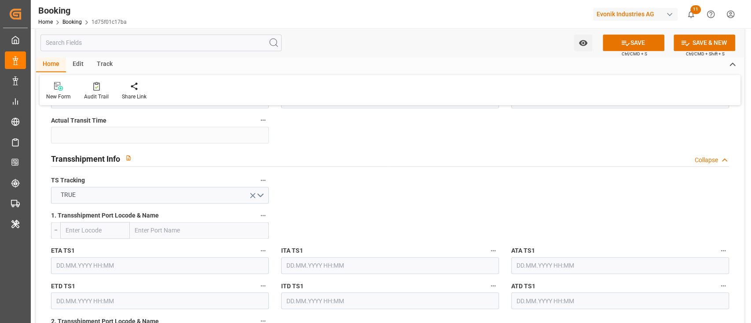
click at [162, 227] on div "1. Transshipment Port Locode & Name --" at bounding box center [160, 224] width 230 height 35
click at [162, 228] on input "text" at bounding box center [199, 230] width 139 height 17
paste input "MUNDRA"
type input "MUNDRA"
click at [163, 246] on span "Mundra - INMUN" at bounding box center [156, 249] width 43 height 7
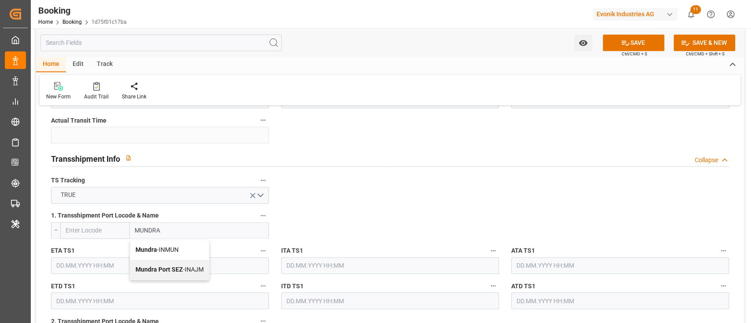
type input "INMUN"
type input "Mundra"
click at [141, 263] on input "text" at bounding box center [160, 265] width 218 height 17
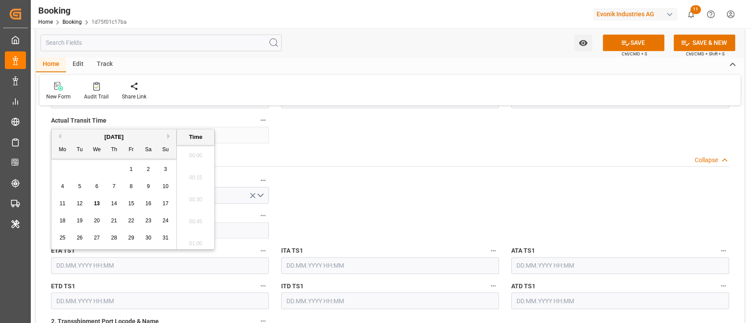
scroll to position [1278, 0]
click at [168, 135] on button "Next Month" at bounding box center [169, 136] width 5 height 5
click at [128, 204] on span "17" at bounding box center [131, 204] width 6 height 6
type input "[DATE] 00:00"
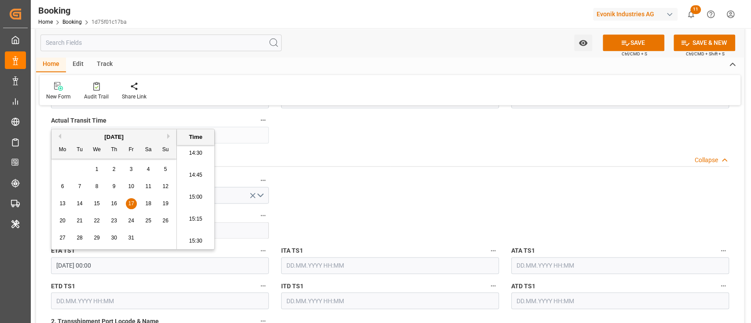
click at [111, 295] on input "text" at bounding box center [160, 300] width 218 height 17
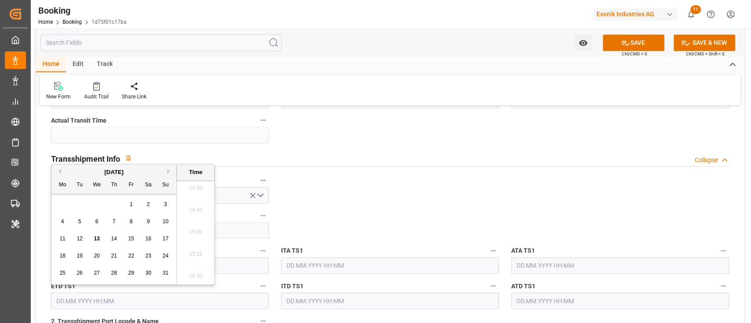
click at [167, 175] on div "[DATE]" at bounding box center [113, 172] width 125 height 9
click at [168, 171] on button "Next Month" at bounding box center [169, 171] width 5 height 5
click at [171, 238] on div "19" at bounding box center [165, 239] width 11 height 11
type input "[DATE] 00:00"
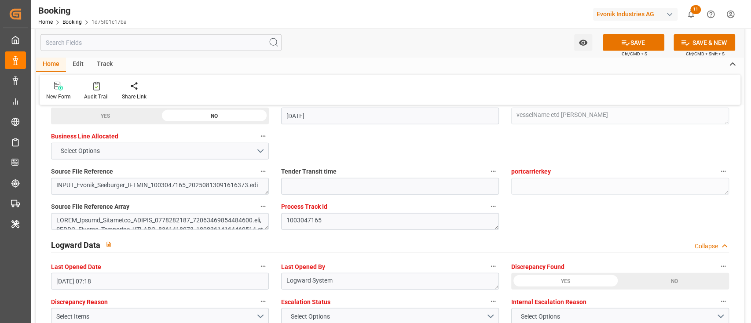
scroll to position [1700, 0]
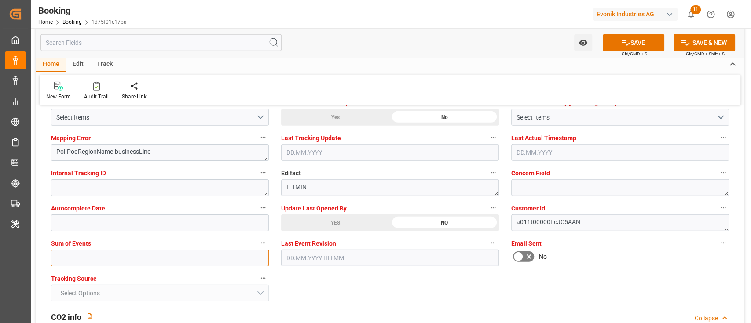
click at [176, 261] on input "text" at bounding box center [160, 258] width 218 height 17
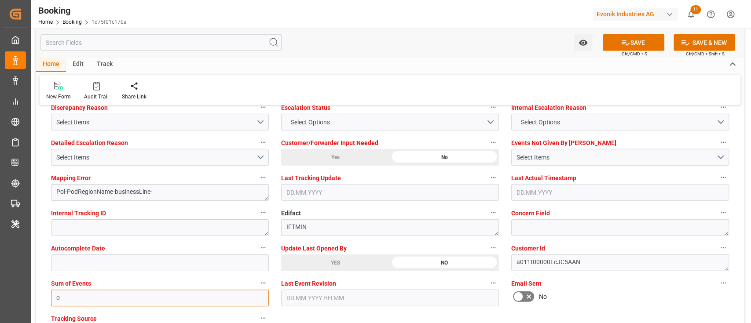
scroll to position [1642, 0]
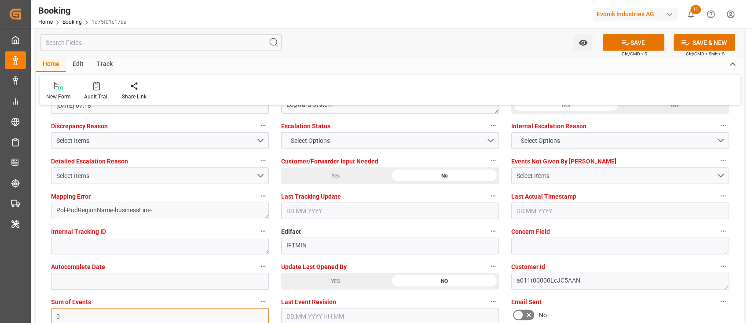
type input "0"
click at [168, 178] on div "Select Items" at bounding box center [156, 176] width 200 height 9
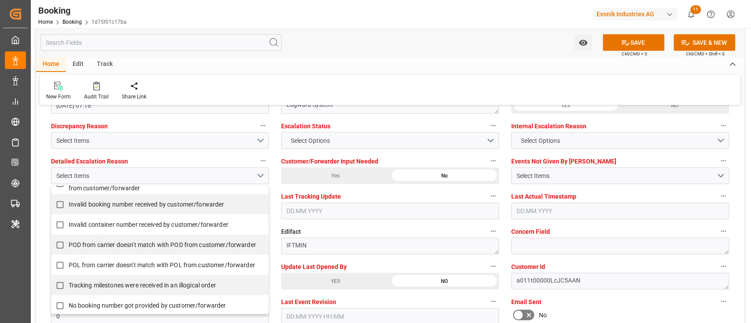
scroll to position [176, 0]
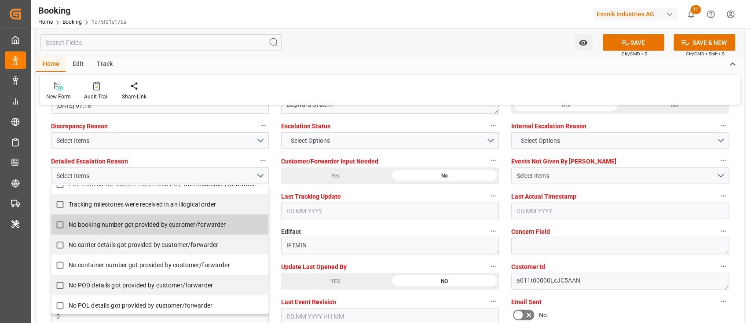
click at [138, 225] on span "No booking number got provided by customer/forwarder" at bounding box center [147, 224] width 157 height 7
checkbox input "true"
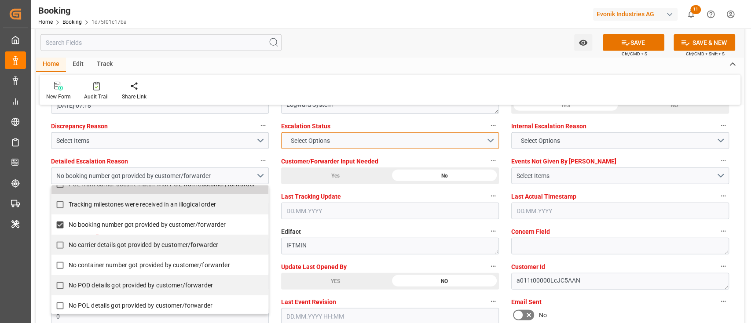
click at [326, 144] on span "Select Options" at bounding box center [310, 140] width 48 height 9
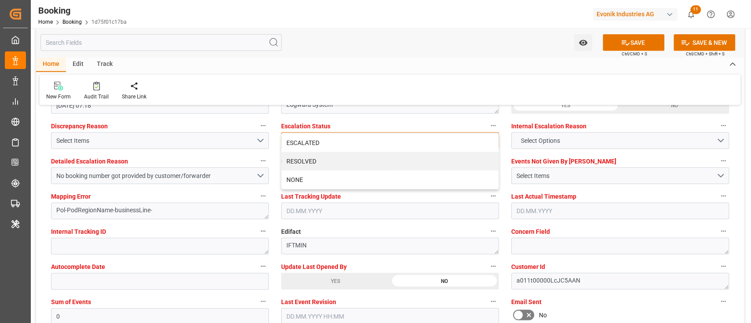
click at [326, 144] on div "ESCALATED" at bounding box center [389, 143] width 217 height 18
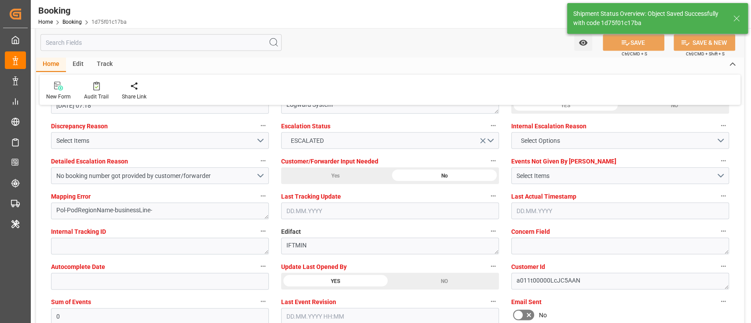
type textarea "NWC/[GEOGRAPHIC_DATA] [GEOGRAPHIC_DATA] Continent / [GEOGRAPHIC_DATA]"
type textarea "[PERSON_NAME]"
type textarea "businessLine-"
type textarea "Yes"
type input "[DATE] 00:00"
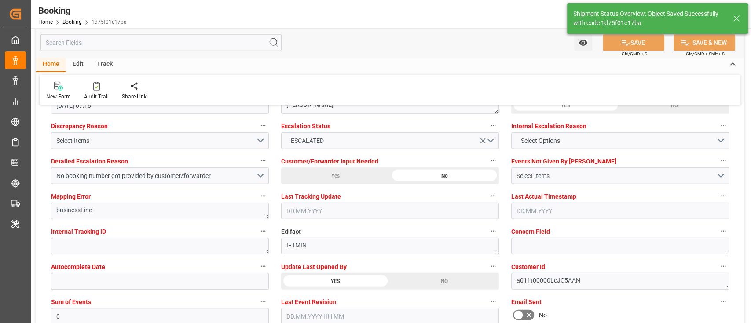
type input "[DATE] 00:00"
type input "13.08.2025 09:39"
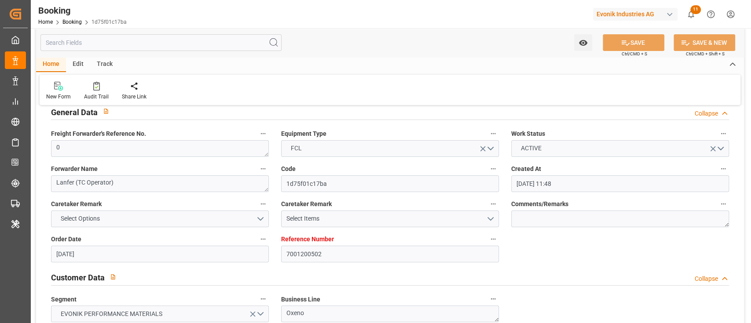
scroll to position [0, 0]
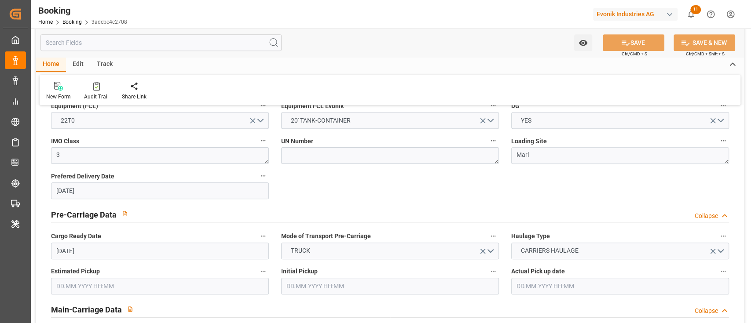
scroll to position [645, 0]
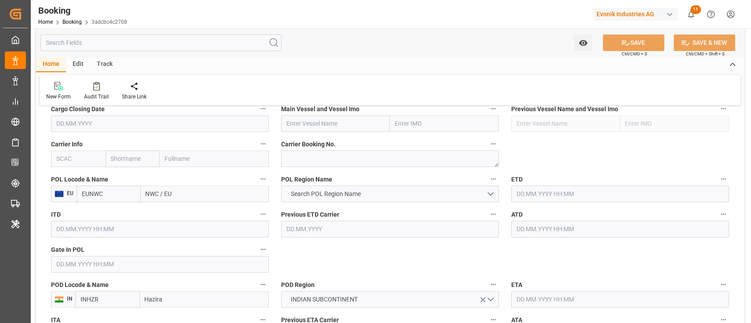
click at [98, 157] on input "text" at bounding box center [78, 158] width 55 height 17
click at [75, 181] on div "CMDU" at bounding box center [65, 178] width 28 height 20
type input "CMDU"
type input "CMACGM"
type input "CMA CGM Group"
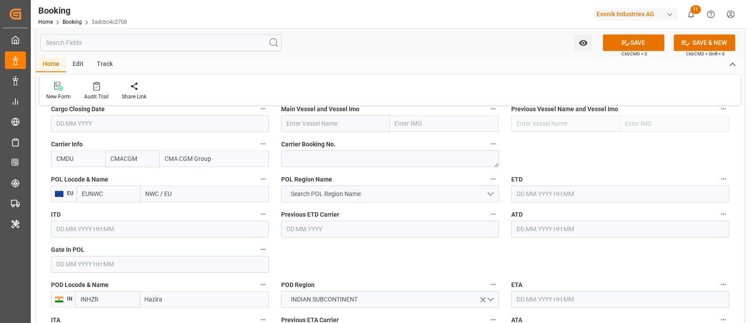
type input "CMDU"
click at [290, 188] on button "Search POL Region Name" at bounding box center [390, 194] width 218 height 17
click at [297, 192] on div "Search POL Region Name" at bounding box center [390, 194] width 218 height 17
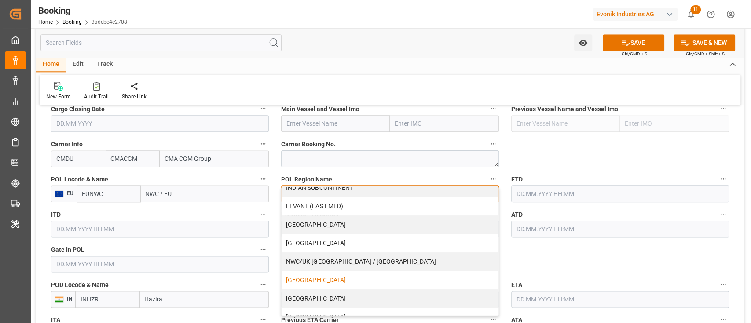
scroll to position [176, 0]
click at [304, 259] on div "NWC/UK [GEOGRAPHIC_DATA] / [GEOGRAPHIC_DATA]" at bounding box center [389, 260] width 217 height 18
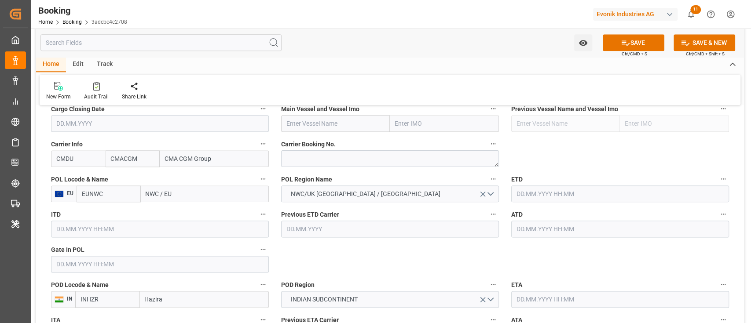
click at [183, 187] on input "NWC / EU" at bounding box center [205, 194] width 128 height 17
paste input "[GEOGRAPHIC_DATA]"
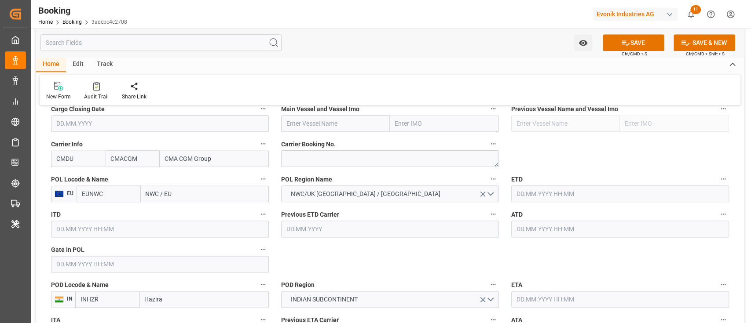
type input "[GEOGRAPHIC_DATA]"
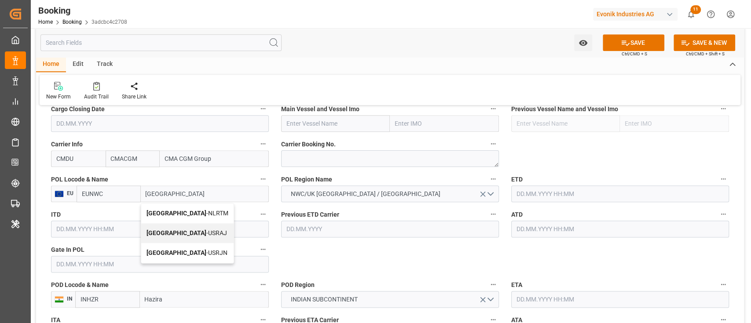
click at [187, 206] on div "[GEOGRAPHIC_DATA] - NLRTM" at bounding box center [187, 214] width 92 height 20
type input "NLRTM"
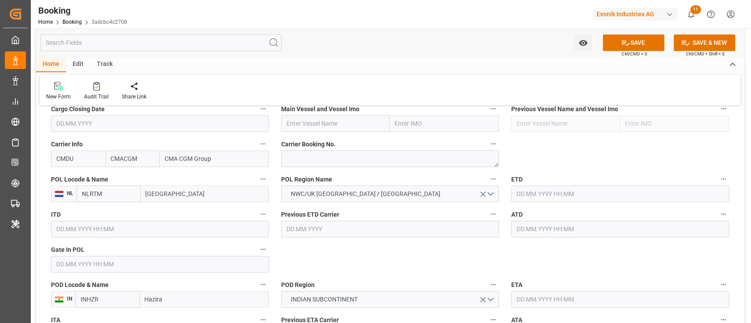
type input "[GEOGRAPHIC_DATA]"
click at [325, 129] on input "text" at bounding box center [335, 123] width 109 height 17
paste input "CMA CGM AQUILA"
type input "CMA CGM AQUILA"
drag, startPoint x: 329, startPoint y: 143, endPoint x: 321, endPoint y: 161, distance: 19.9
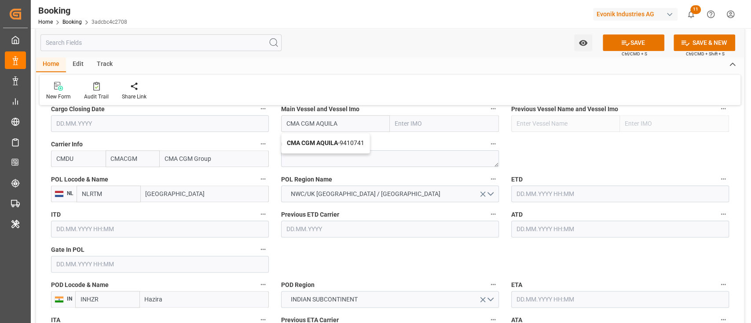
click at [329, 143] on b "CMA CGM AQUILA" at bounding box center [312, 142] width 51 height 7
type input "9410741"
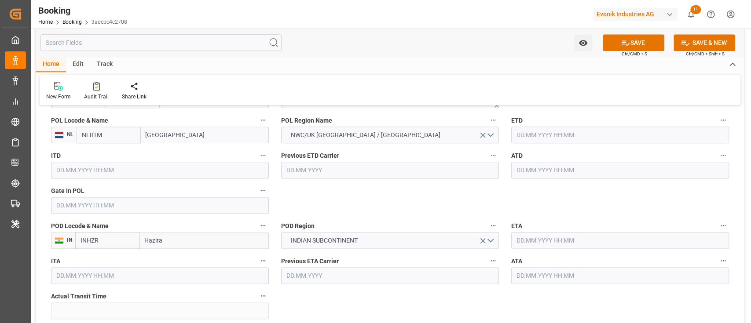
scroll to position [645, 0]
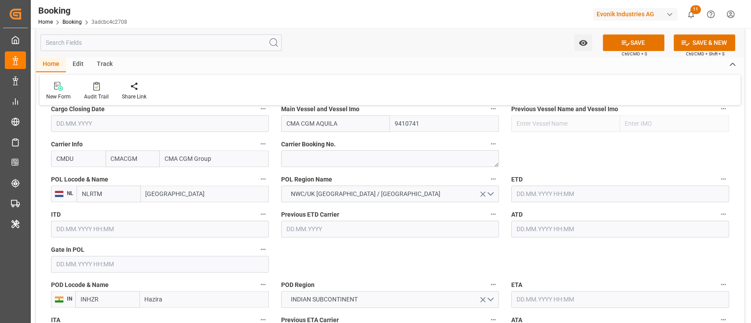
type input "CMA CGM AQUILA"
click at [542, 198] on input "text" at bounding box center [620, 194] width 218 height 17
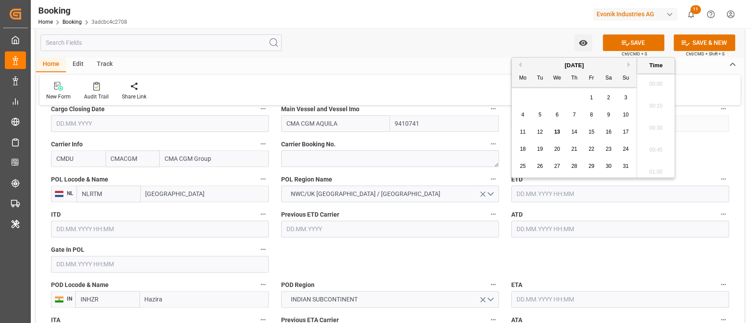
scroll to position [1278, 0]
click at [604, 150] on div "23" at bounding box center [608, 149] width 11 height 11
type input "[DATE] 00:00"
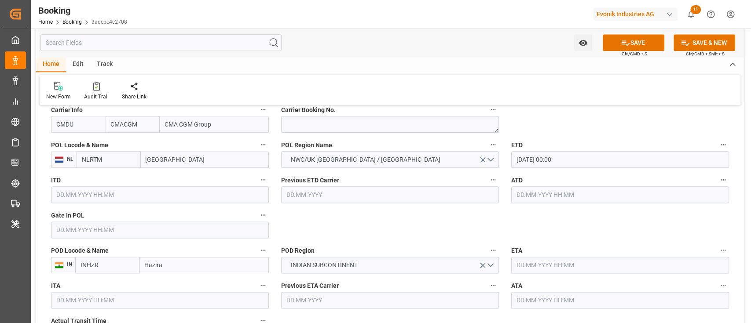
scroll to position [704, 0]
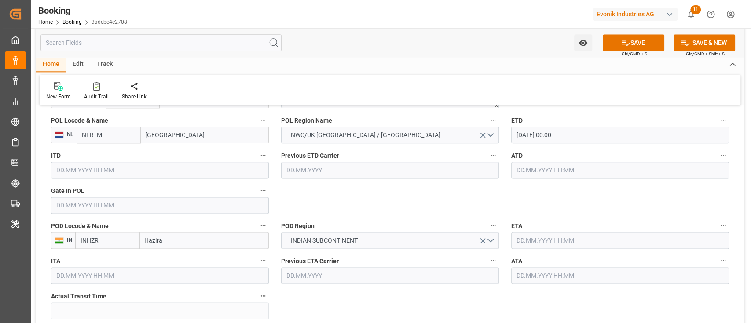
click at [195, 237] on input "Hazira" at bounding box center [204, 240] width 129 height 17
type input "Hazira"
click at [163, 288] on div "Hazira Port/[GEOGRAPHIC_DATA] - [GEOGRAPHIC_DATA]" at bounding box center [202, 280] width 124 height 20
type input "INHZA"
type input "Hazira Port/[GEOGRAPHIC_DATA]"
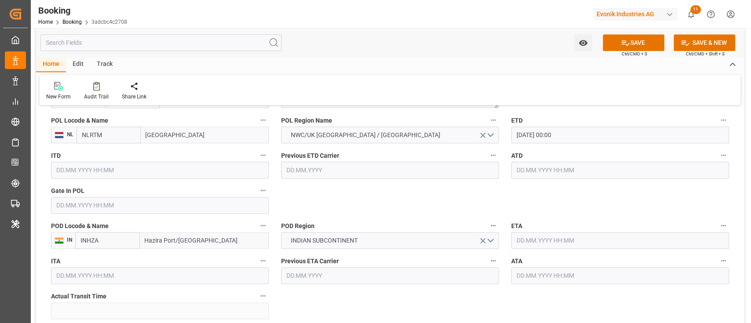
click at [587, 241] on input "text" at bounding box center [620, 240] width 218 height 17
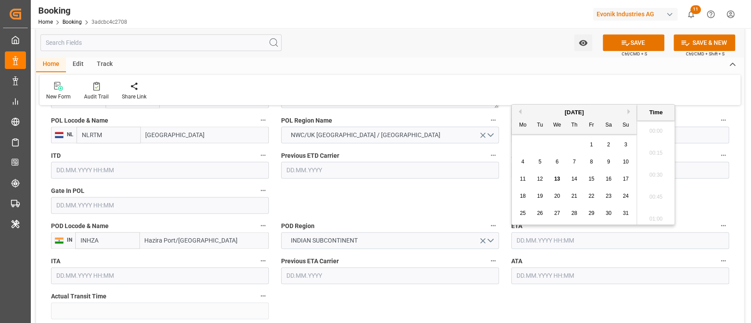
scroll to position [1278, 0]
click at [627, 111] on button "Next Month" at bounding box center [629, 111] width 5 height 5
click at [525, 198] on span "20" at bounding box center [522, 196] width 6 height 6
type input "[DATE] 00:00"
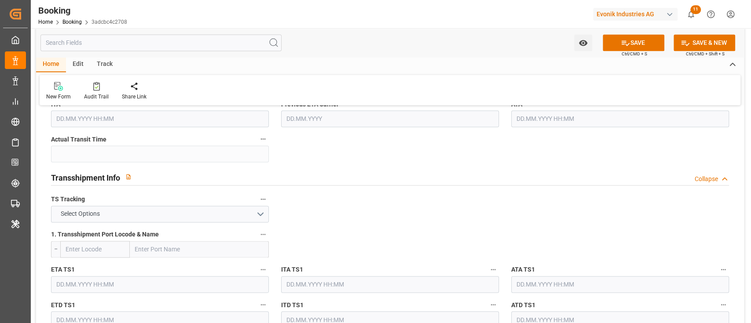
scroll to position [880, 0]
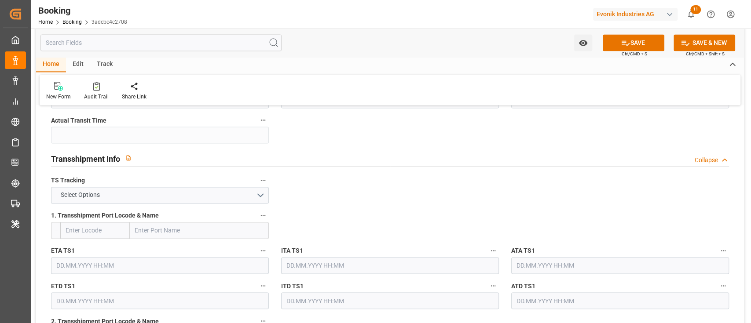
click at [162, 207] on div "1. Transshipment Port Locode & Name --" at bounding box center [160, 224] width 230 height 35
click at [180, 189] on button "Select Options" at bounding box center [160, 195] width 218 height 17
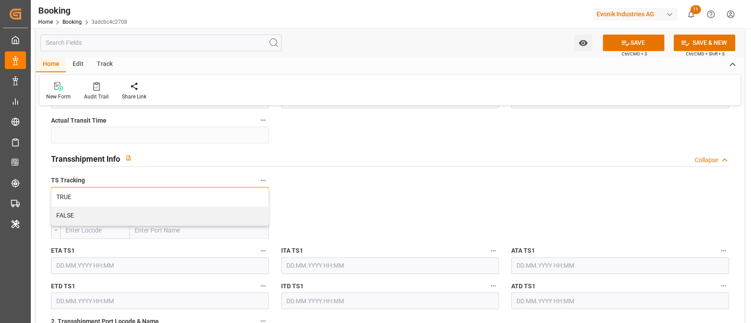
click at [180, 189] on div "TRUE" at bounding box center [159, 197] width 217 height 18
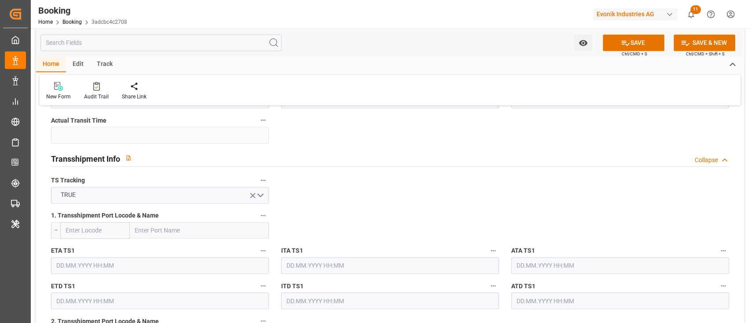
click at [192, 241] on div "1. Transshipment Port Locode & Name --" at bounding box center [160, 224] width 230 height 35
click at [194, 237] on input "text" at bounding box center [199, 230] width 139 height 17
paste input "MUNDRA"
type input "MUNDRA"
click at [174, 249] on span "Mundra - INMUN" at bounding box center [156, 249] width 43 height 7
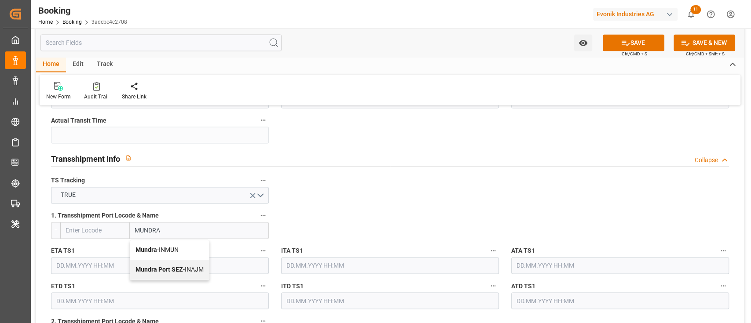
type input "INMUN"
drag, startPoint x: 182, startPoint y: 233, endPoint x: 183, endPoint y: 252, distance: 18.5
click at [182, 233] on input "Mundra" at bounding box center [204, 230] width 129 height 17
click at [185, 250] on span "Mundra - INMUN" at bounding box center [167, 249] width 43 height 7
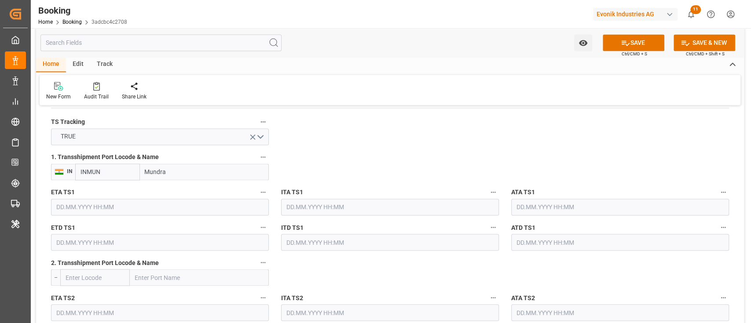
type input "Mundra"
click at [113, 208] on input "text" at bounding box center [160, 207] width 218 height 17
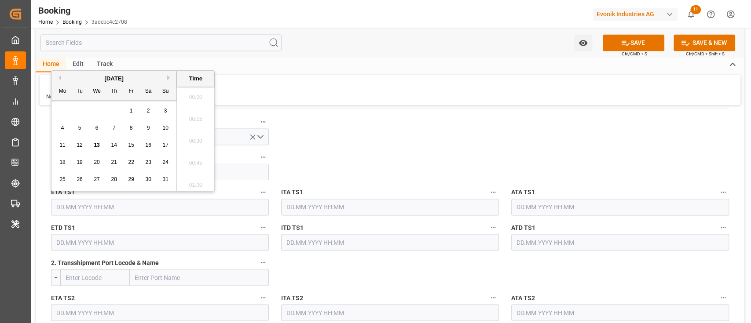
scroll to position [1278, 0]
click at [168, 79] on button "Next Month" at bounding box center [169, 77] width 5 height 5
click at [130, 150] on div "17" at bounding box center [131, 145] width 11 height 11
type input "[DATE] 00:00"
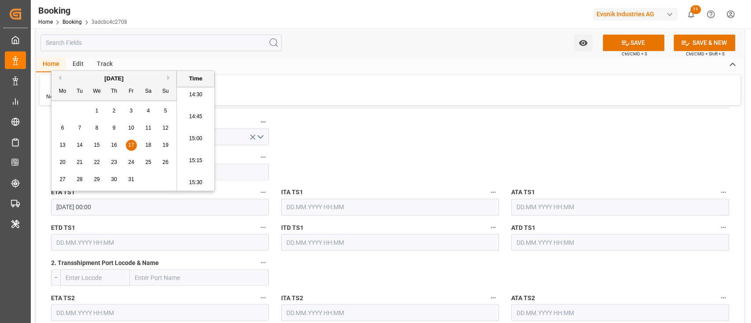
click at [112, 241] on input "text" at bounding box center [160, 242] width 218 height 17
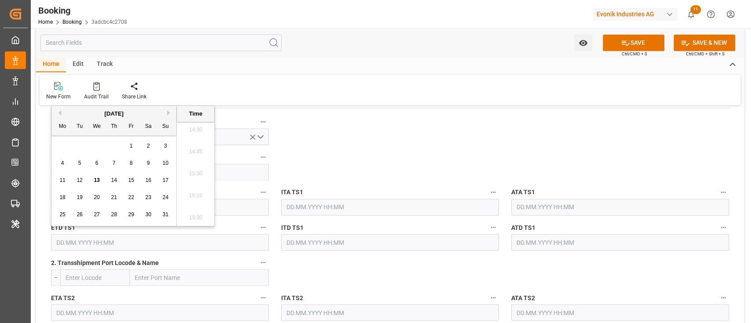
click at [171, 111] on button "Next Month" at bounding box center [169, 112] width 5 height 5
click at [162, 186] on div "13 14 15 16 17 18 19" at bounding box center [114, 180] width 120 height 17
click at [165, 183] on div "19" at bounding box center [165, 180] width 11 height 11
type input "[DATE] 00:00"
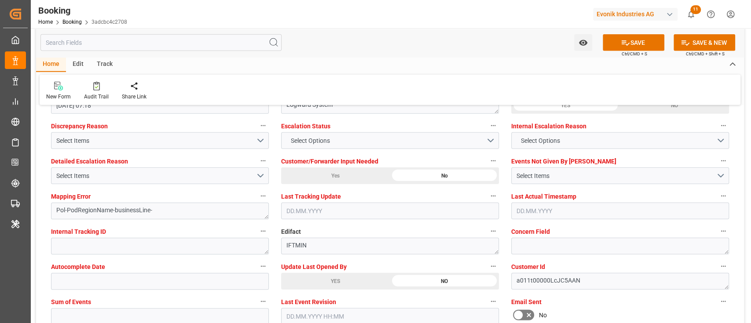
scroll to position [1700, 0]
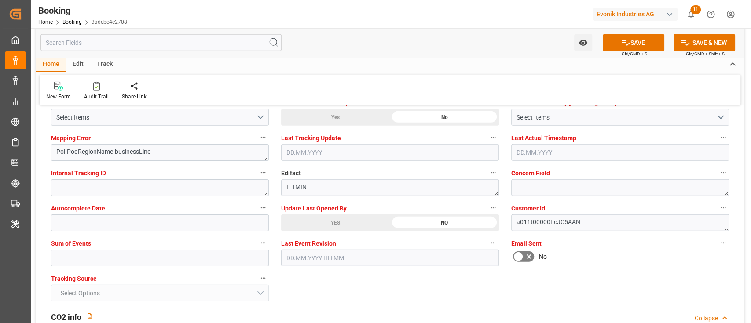
click at [112, 246] on label "Sum of Events" at bounding box center [160, 243] width 218 height 12
click at [257, 246] on button "Sum of Events" at bounding box center [262, 242] width 11 height 11
click at [113, 252] on div at bounding box center [375, 161] width 751 height 323
click at [112, 256] on input "text" at bounding box center [160, 258] width 218 height 17
type input "NaN"
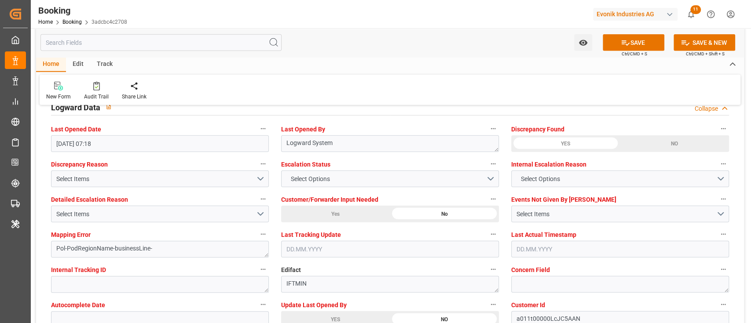
scroll to position [1583, 0]
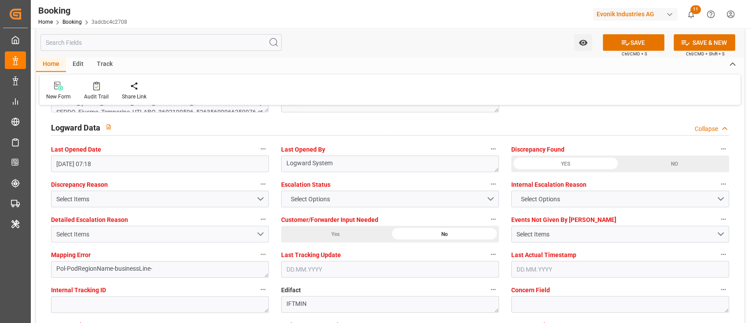
type input "0"
click at [124, 230] on div "Select Items" at bounding box center [156, 234] width 200 height 9
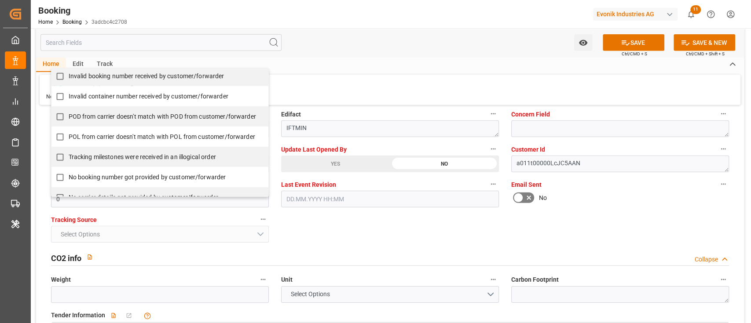
scroll to position [117, 0]
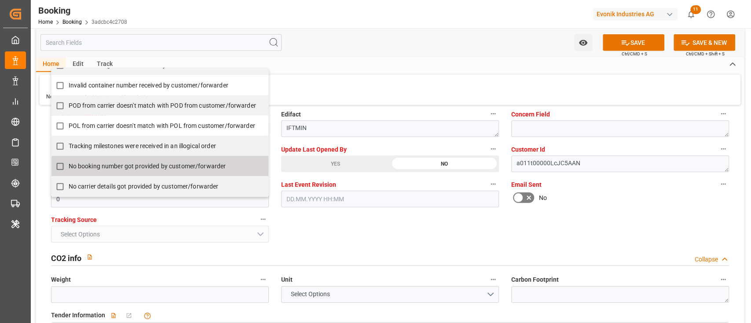
click at [113, 167] on span "No booking number got provided by customer/forwarder" at bounding box center [147, 166] width 157 height 7
checkbox input "true"
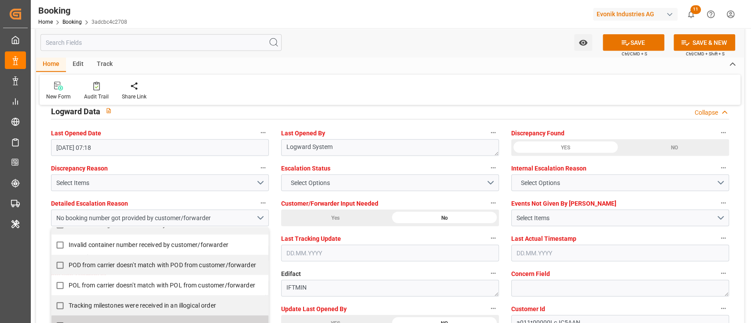
scroll to position [1583, 0]
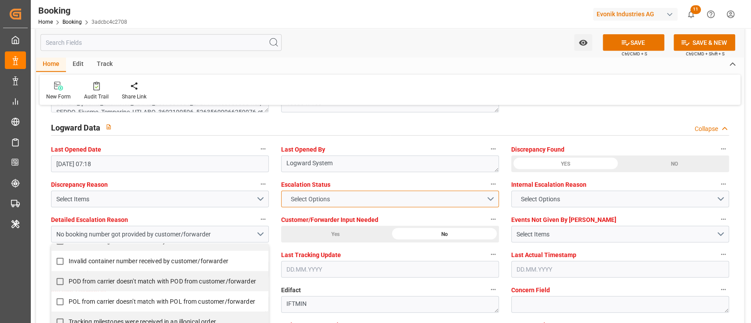
click at [337, 199] on button "Select Options" at bounding box center [390, 199] width 218 height 17
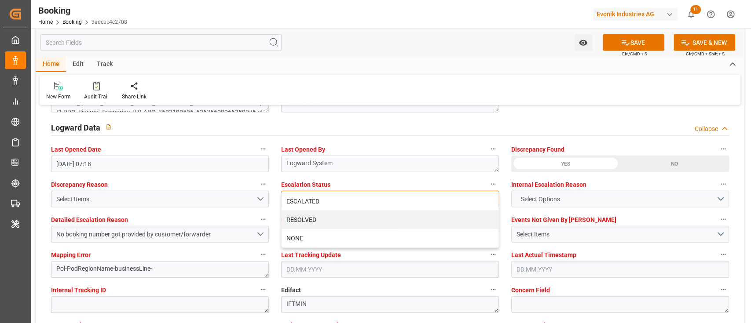
click at [337, 199] on div "ESCALATED" at bounding box center [389, 201] width 217 height 18
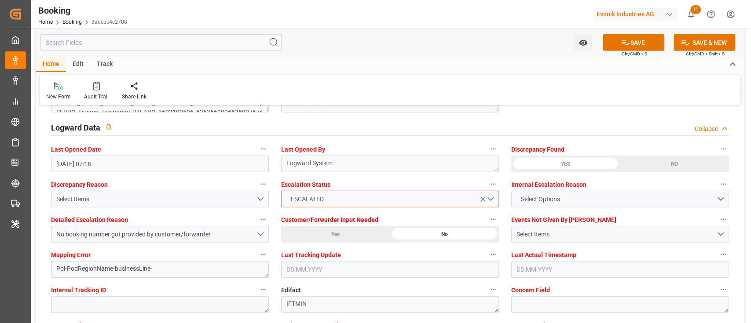
click at [337, 199] on button "ESCALATED" at bounding box center [390, 199] width 218 height 17
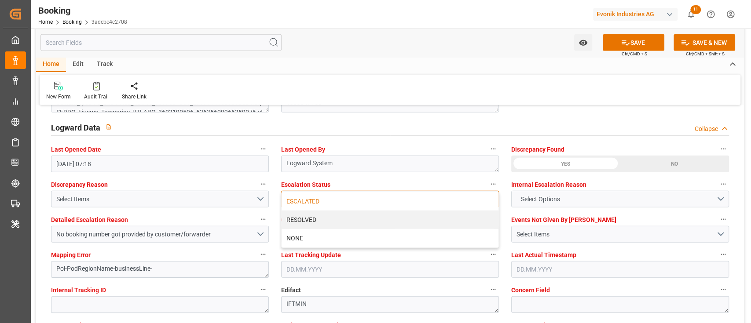
click at [337, 199] on div "ESCALATED" at bounding box center [389, 201] width 217 height 18
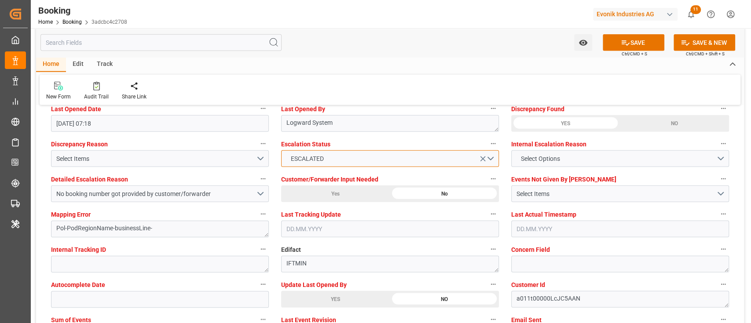
scroll to position [1642, 0]
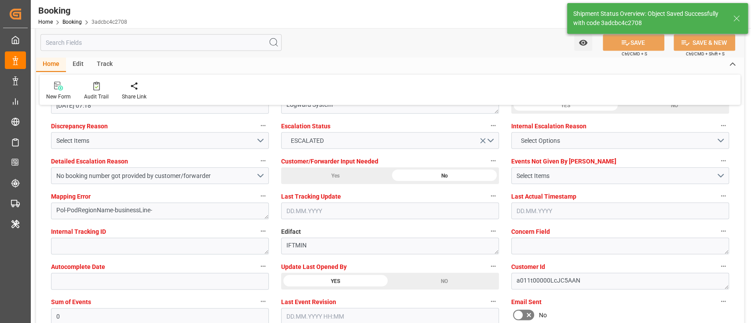
type input "[DATE] 00:00"
type input "[DATE] 09:41"
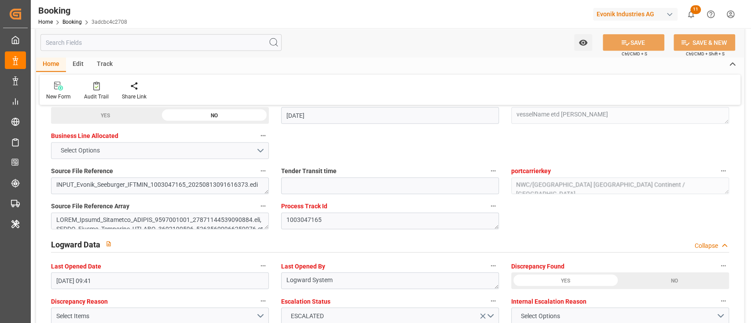
scroll to position [1466, 0]
